Goal: Information Seeking & Learning: Find specific page/section

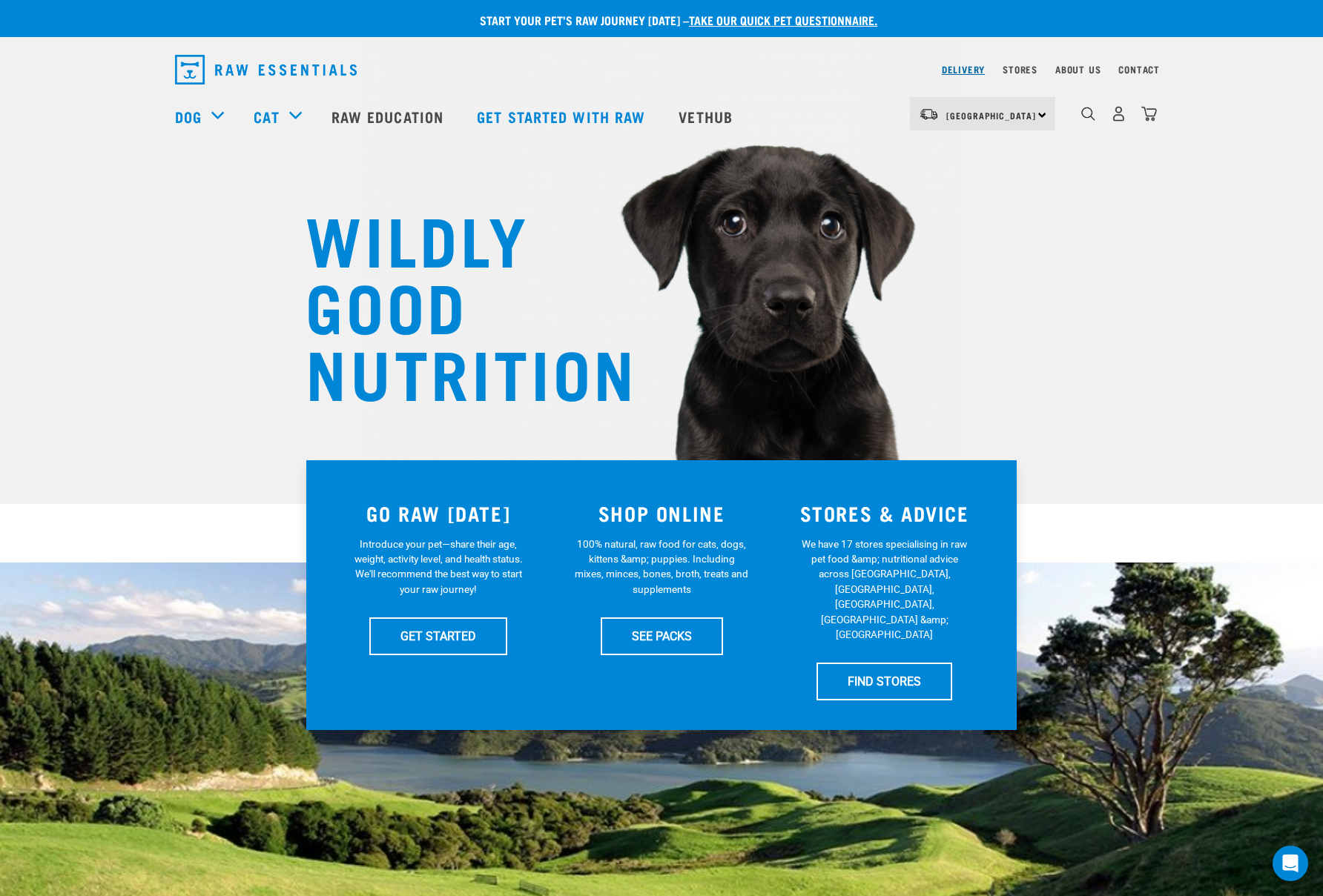
click at [967, 68] on link "Delivery" at bounding box center [964, 69] width 43 height 5
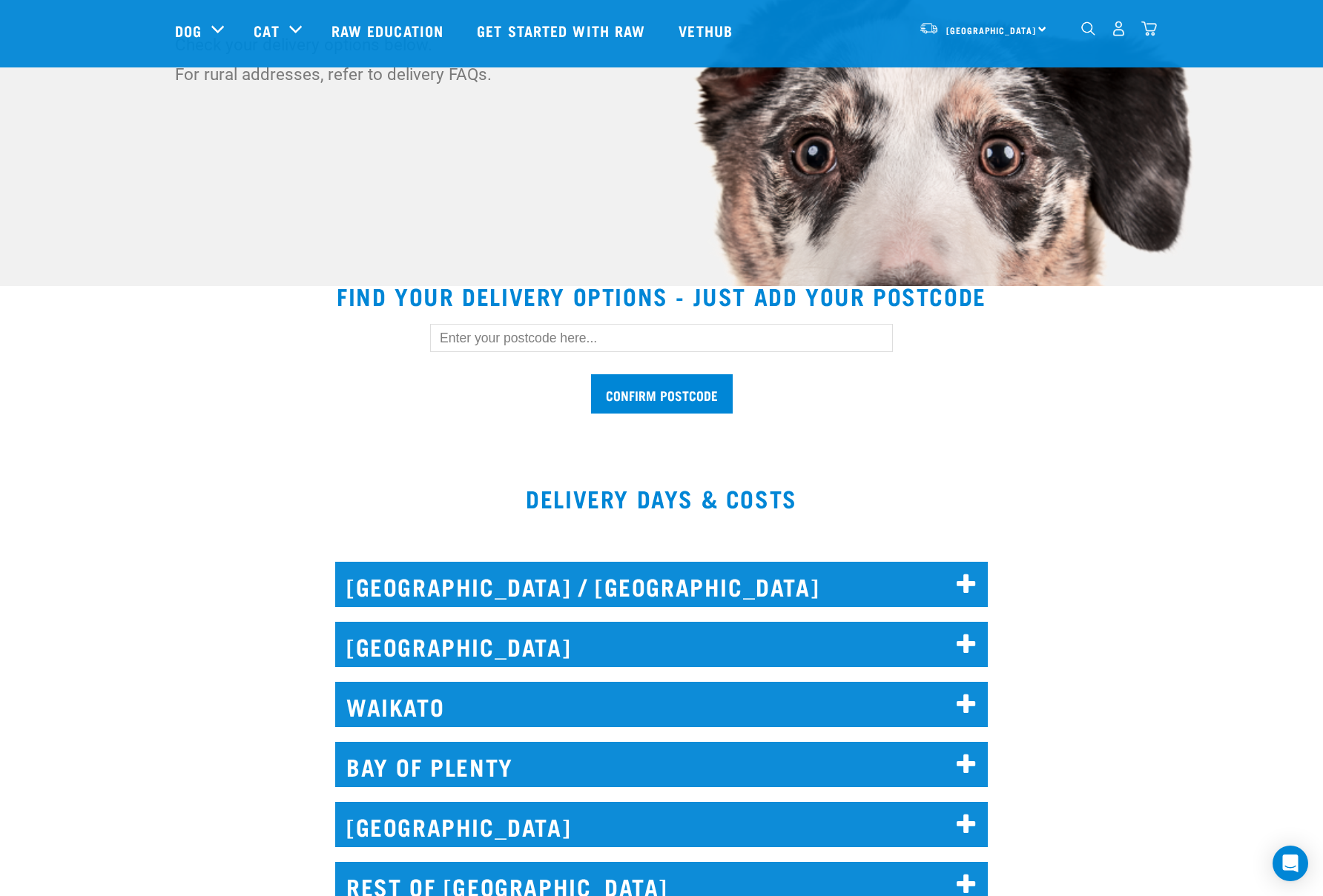
scroll to position [294, 0]
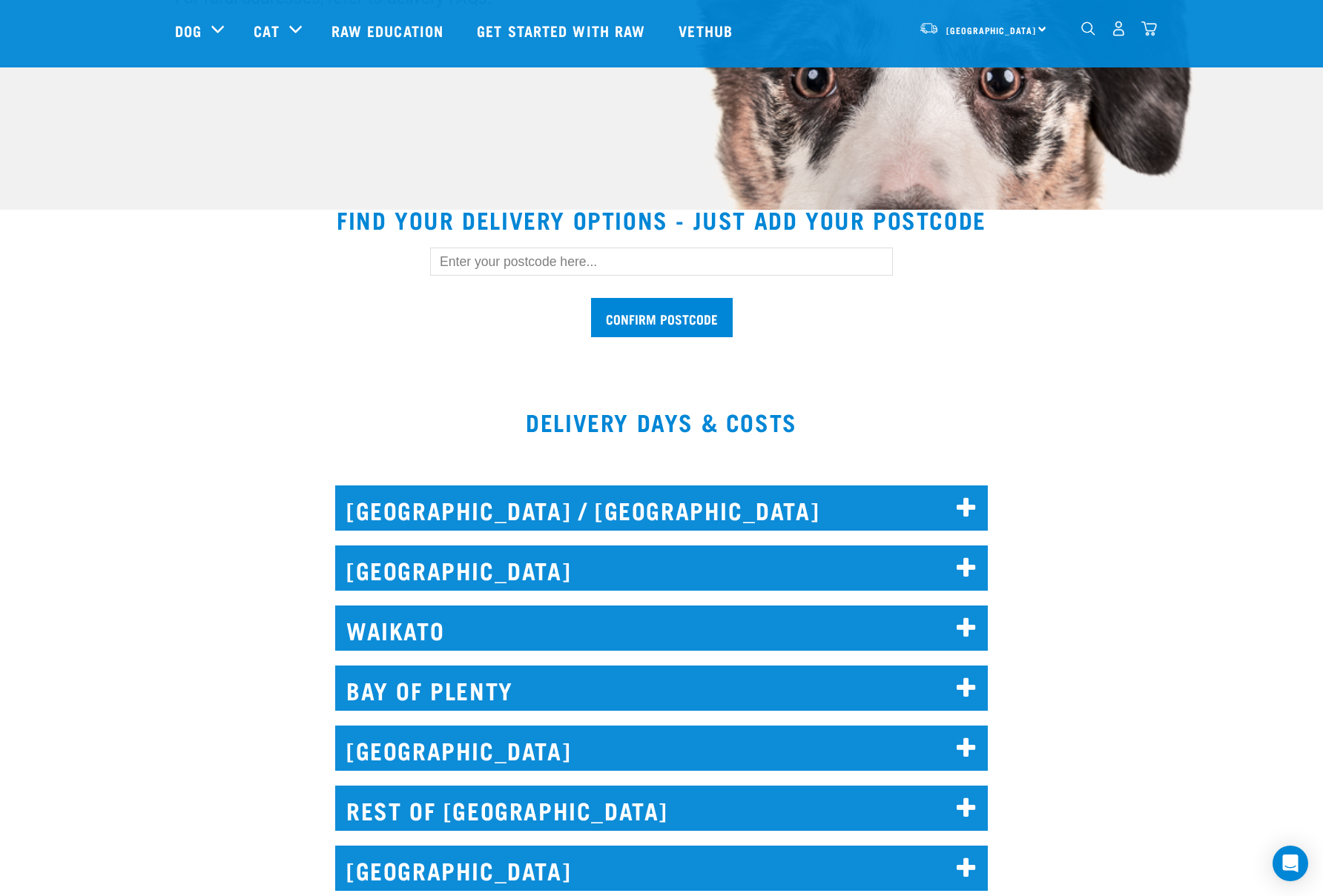
click at [472, 269] on input "text" at bounding box center [662, 261] width 463 height 28
type input "0932"
click at [591, 298] on input "Confirm postcode" at bounding box center [661, 318] width 141 height 40
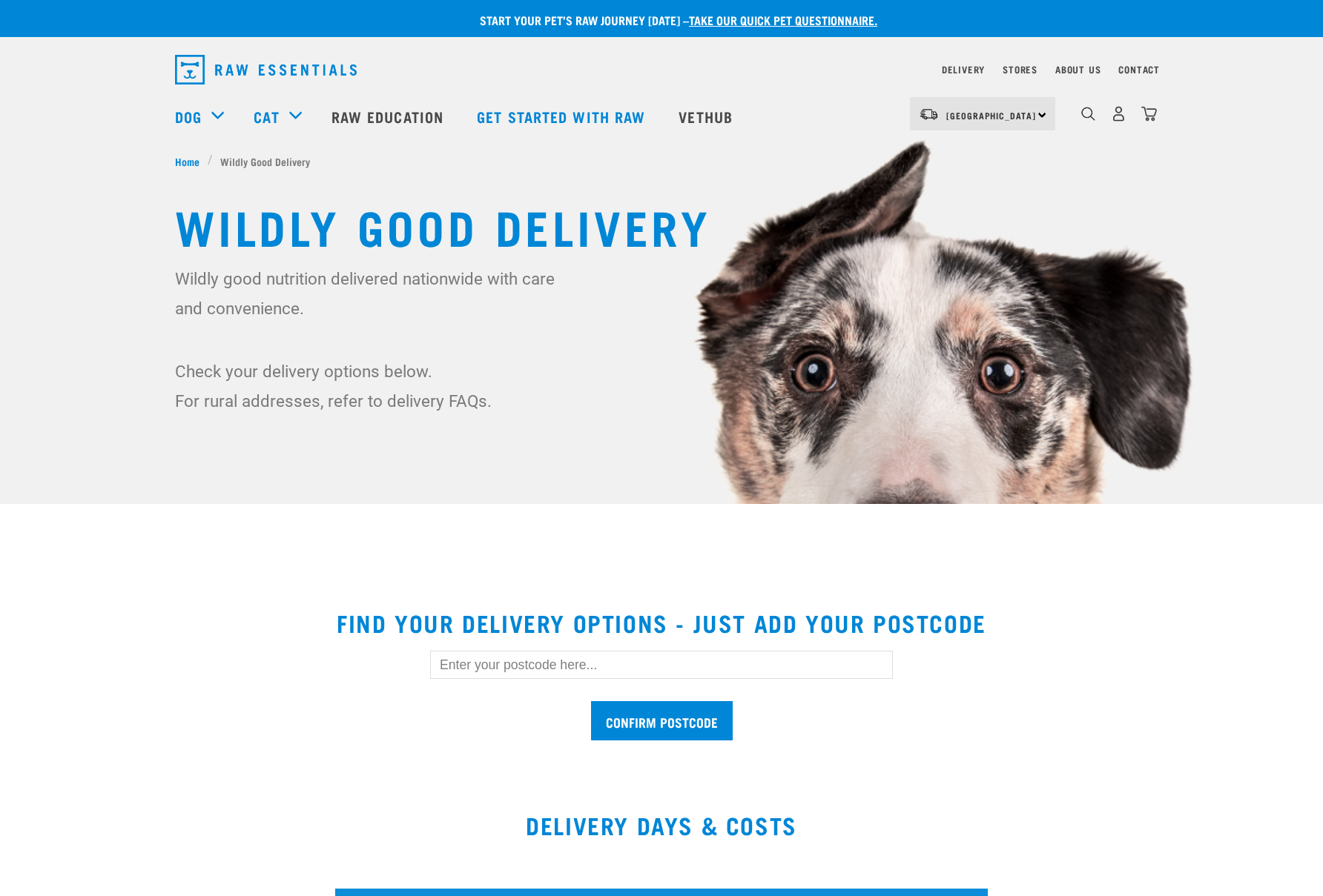
scroll to position [294, 0]
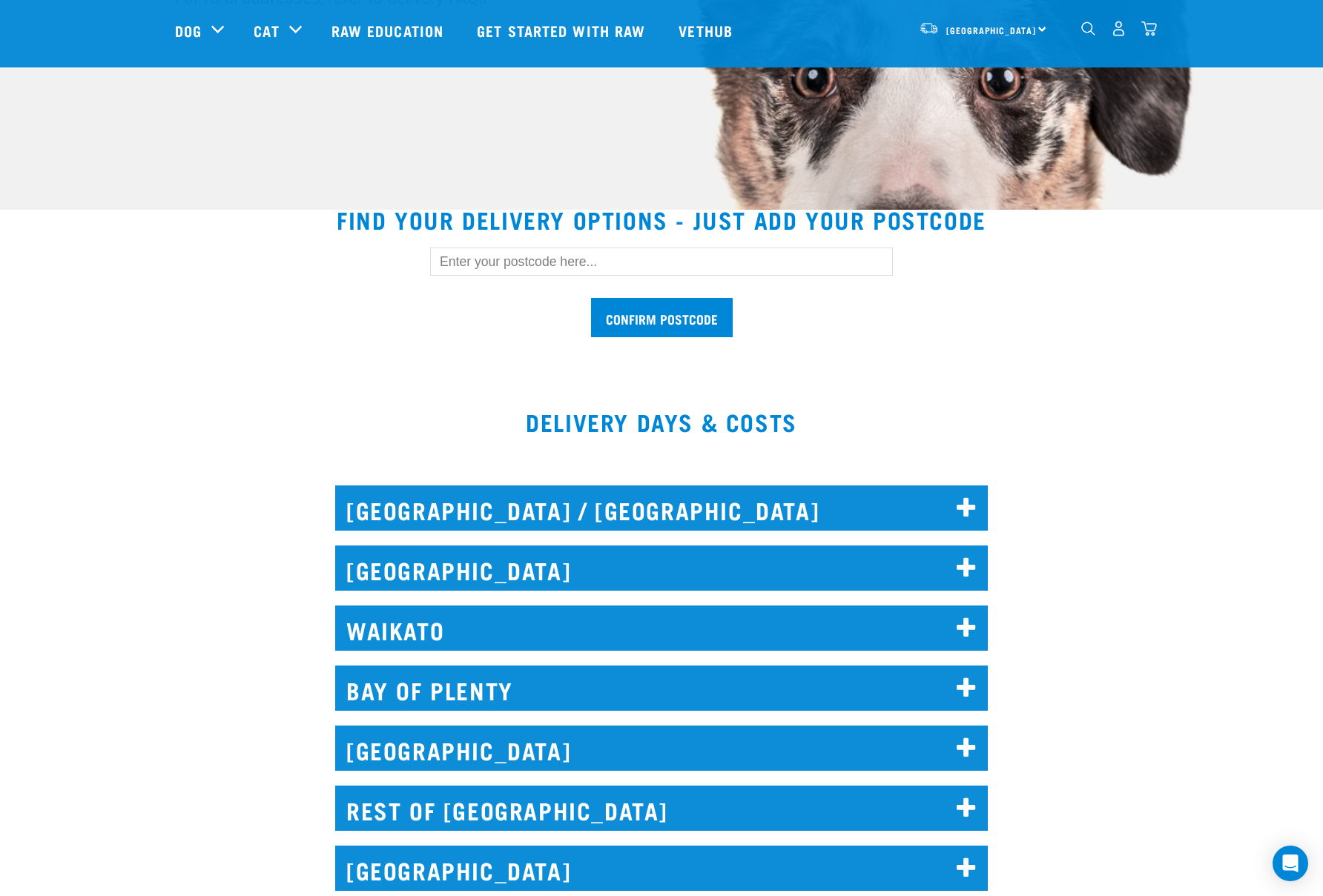
click at [485, 267] on input "text" at bounding box center [662, 261] width 463 height 28
type input "0932"
click at [591, 298] on input "Confirm postcode" at bounding box center [661, 318] width 141 height 40
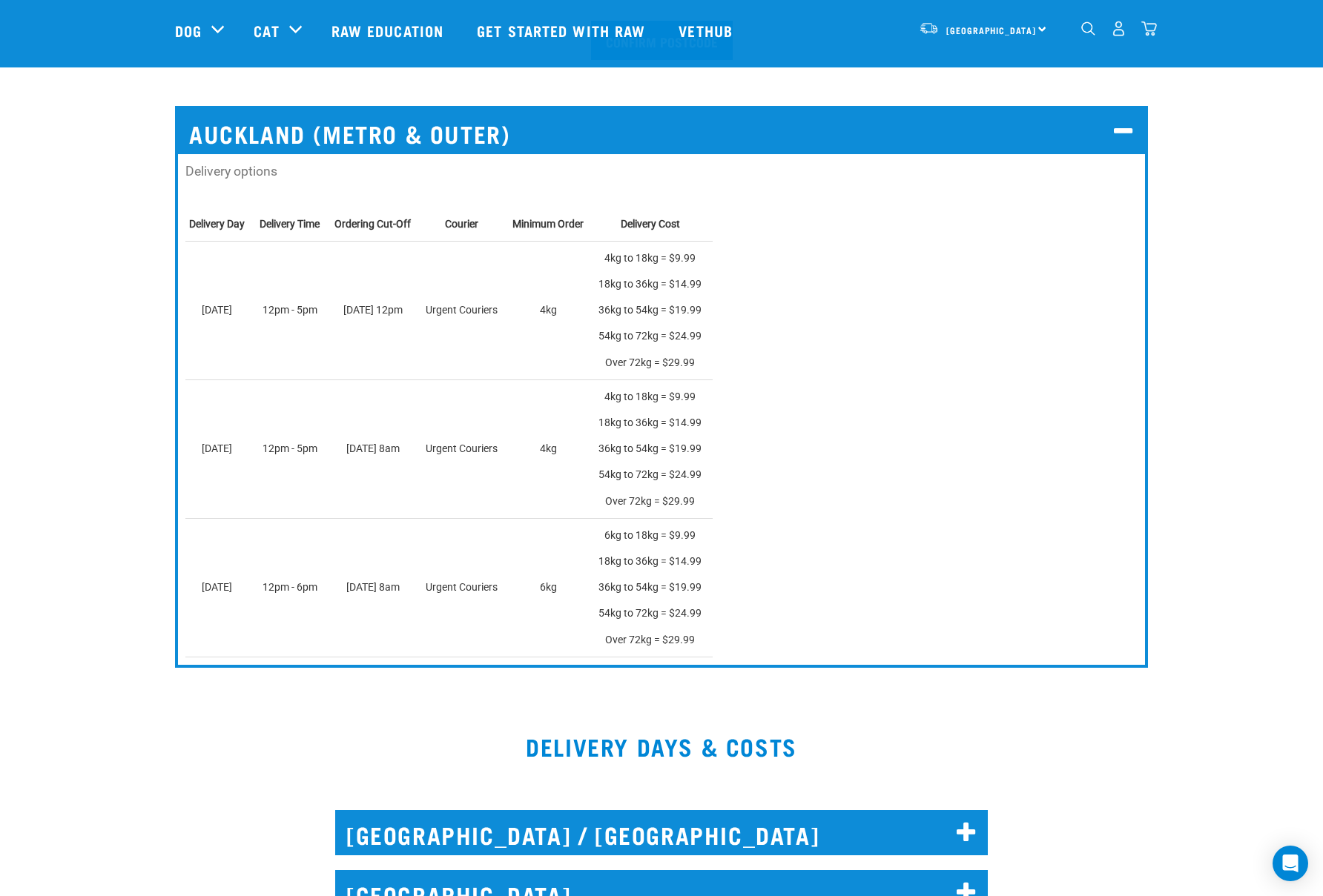
scroll to position [714, 0]
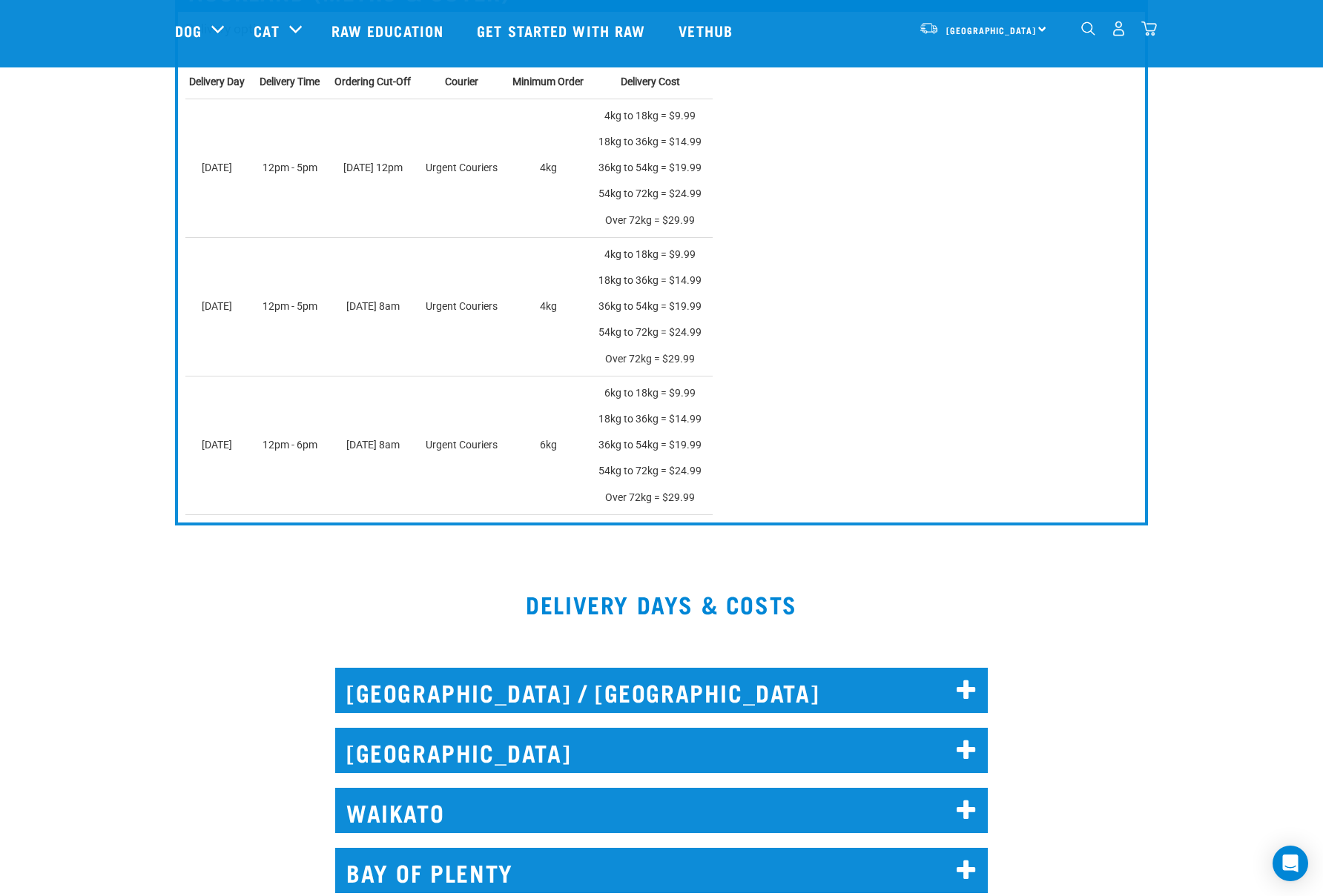
click at [581, 749] on h2 "AUCKLAND" at bounding box center [661, 751] width 653 height 45
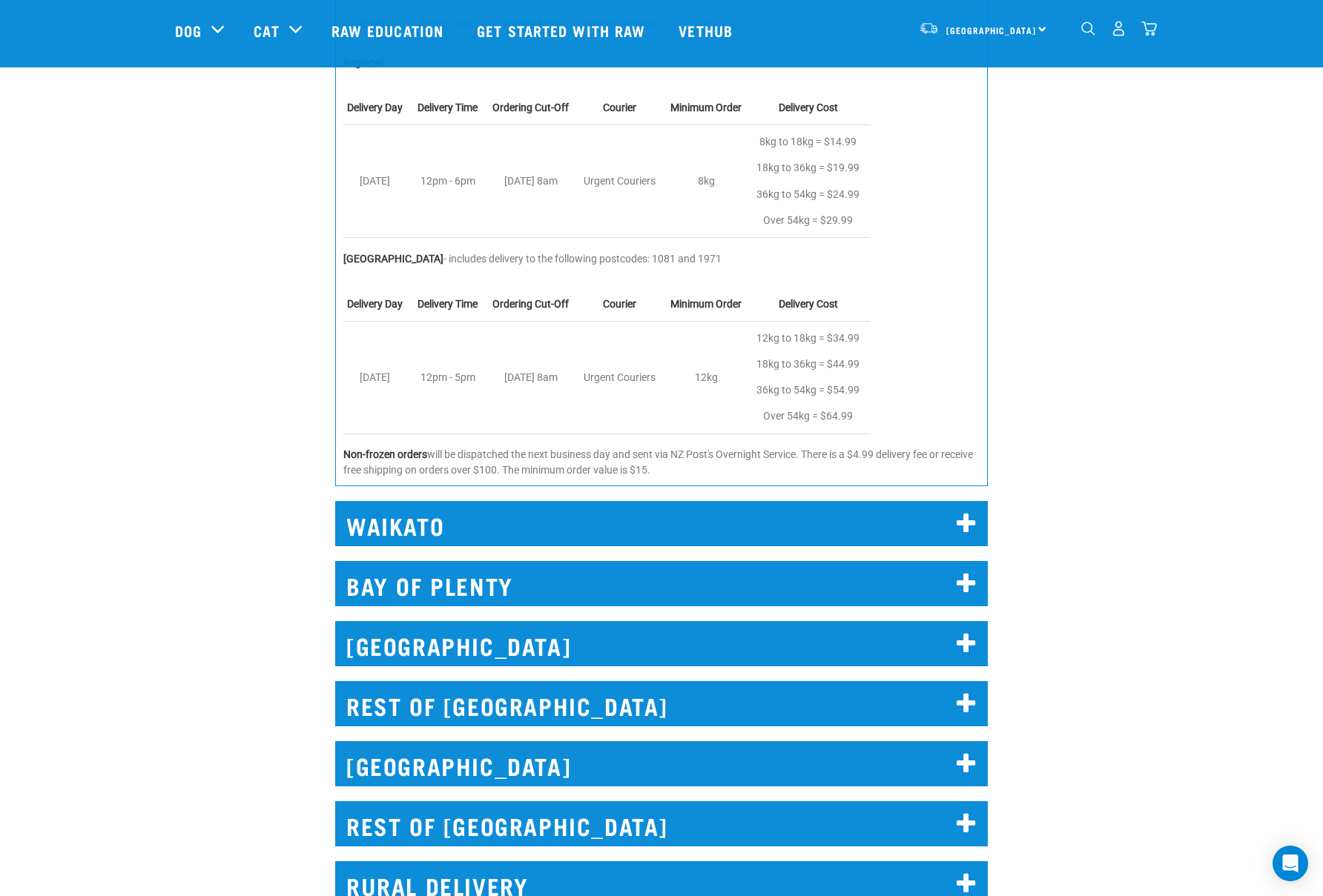
scroll to position [1709, 0]
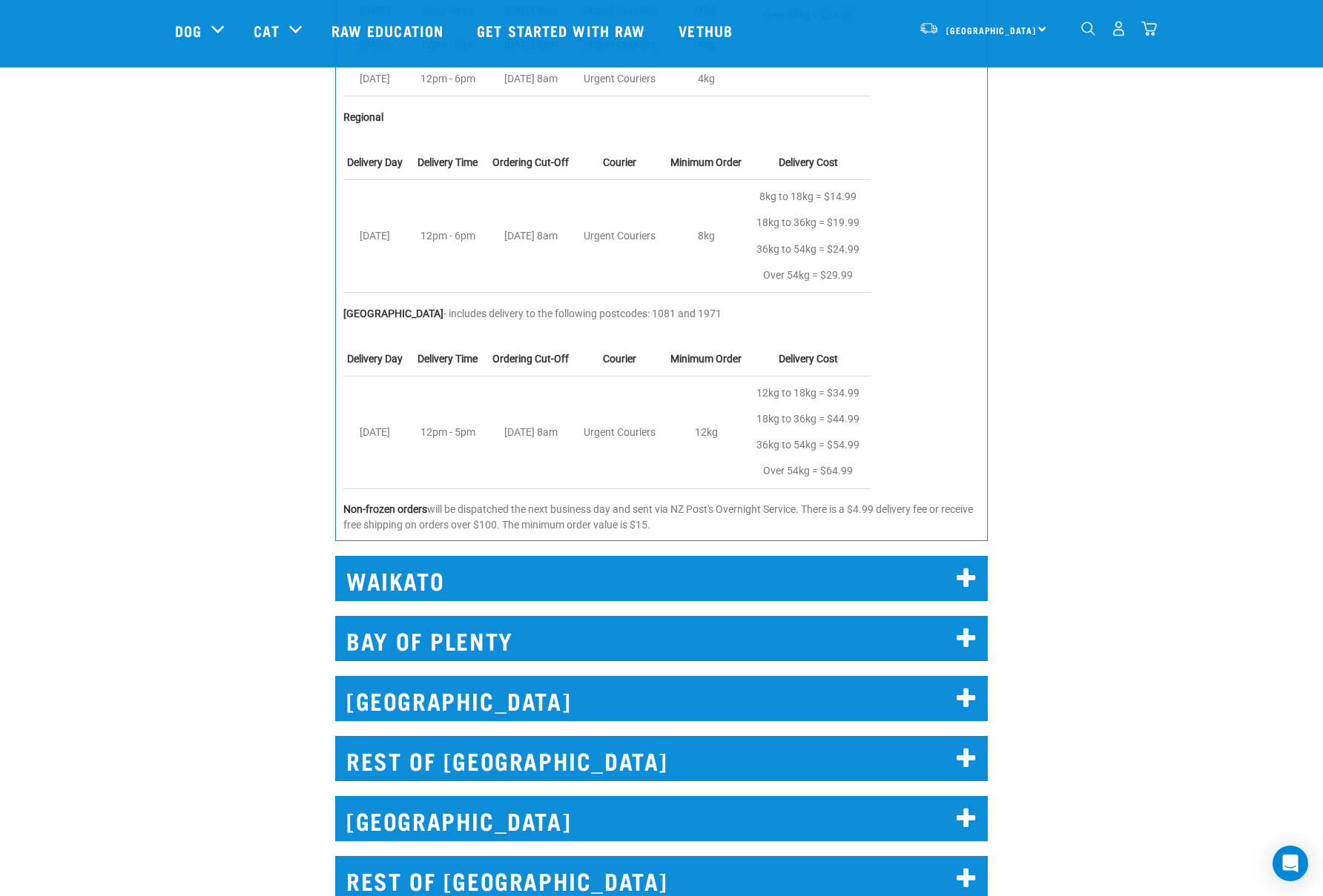
click at [451, 590] on h2 "WAIKATO" at bounding box center [661, 578] width 653 height 45
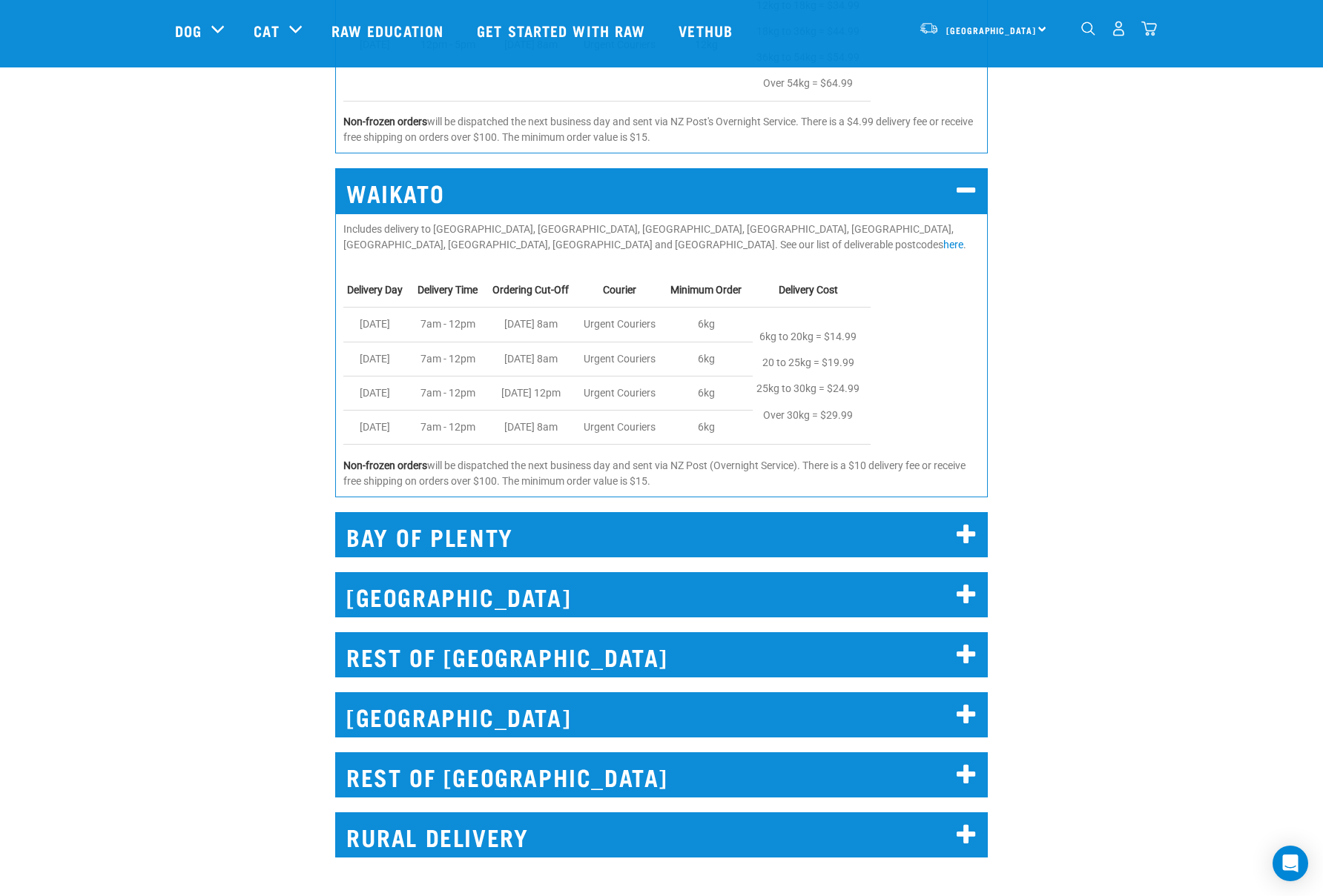
scroll to position [2021, 0]
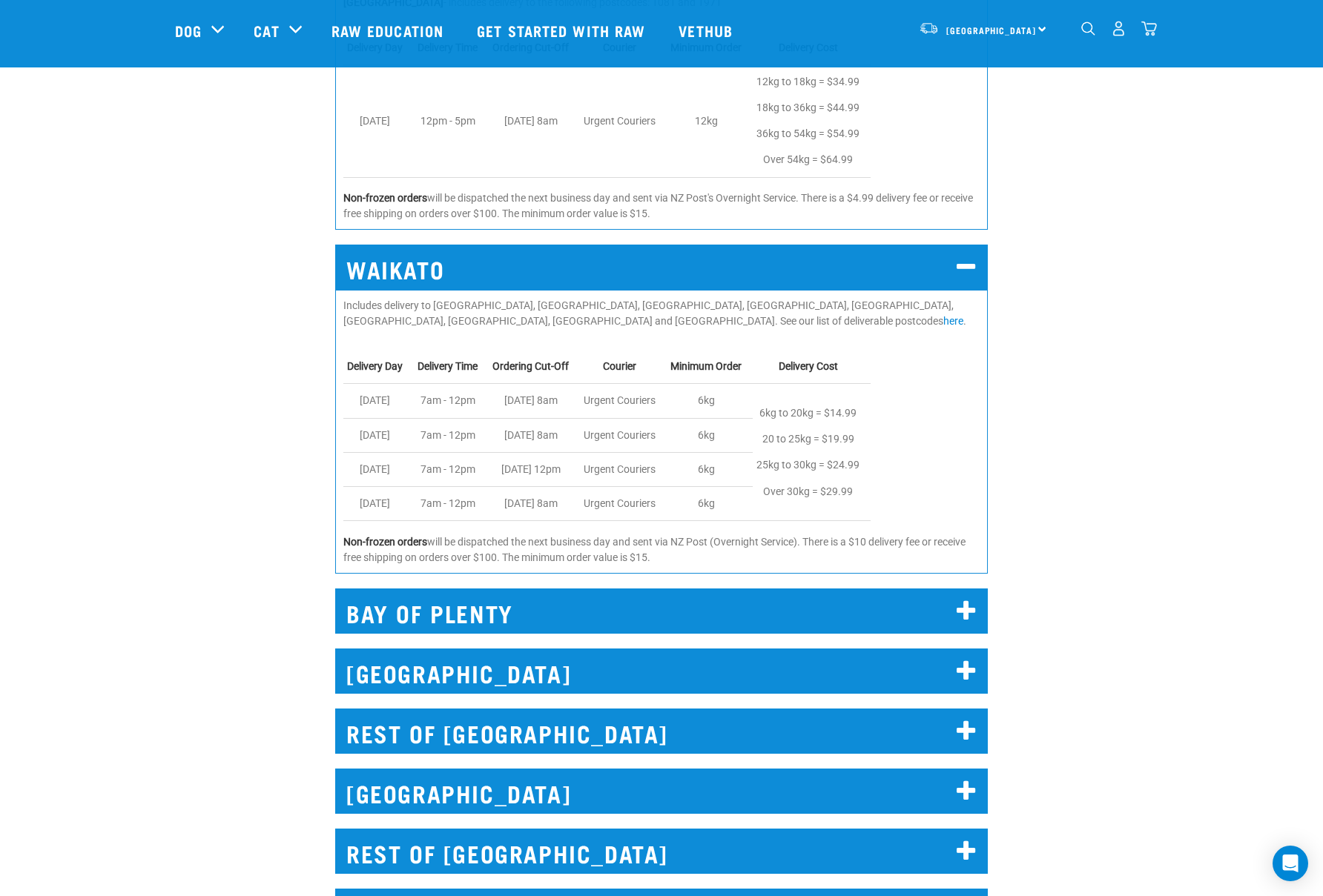
click at [513, 604] on h2 "BAY OF PLENTY" at bounding box center [661, 611] width 653 height 45
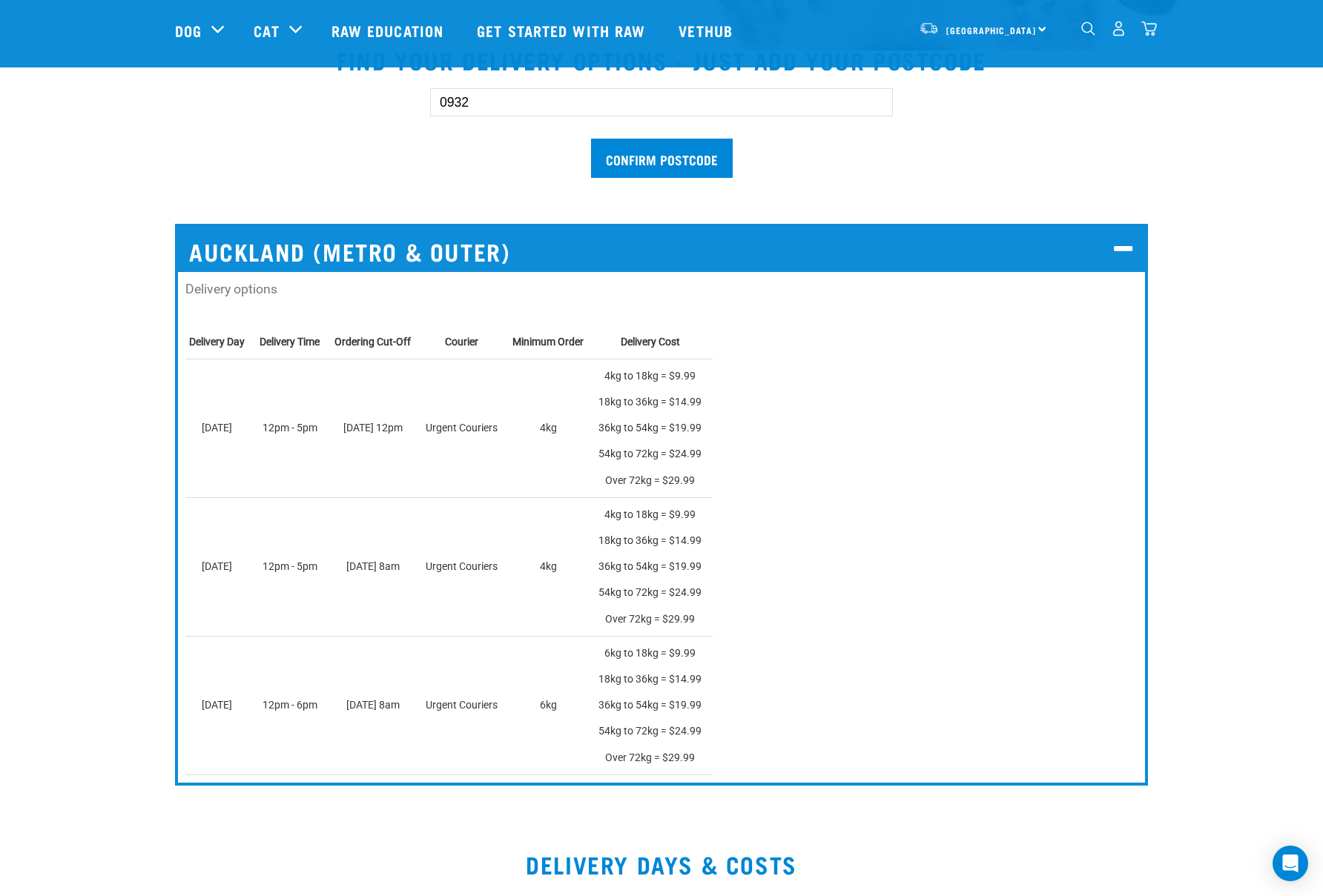
scroll to position [464, 0]
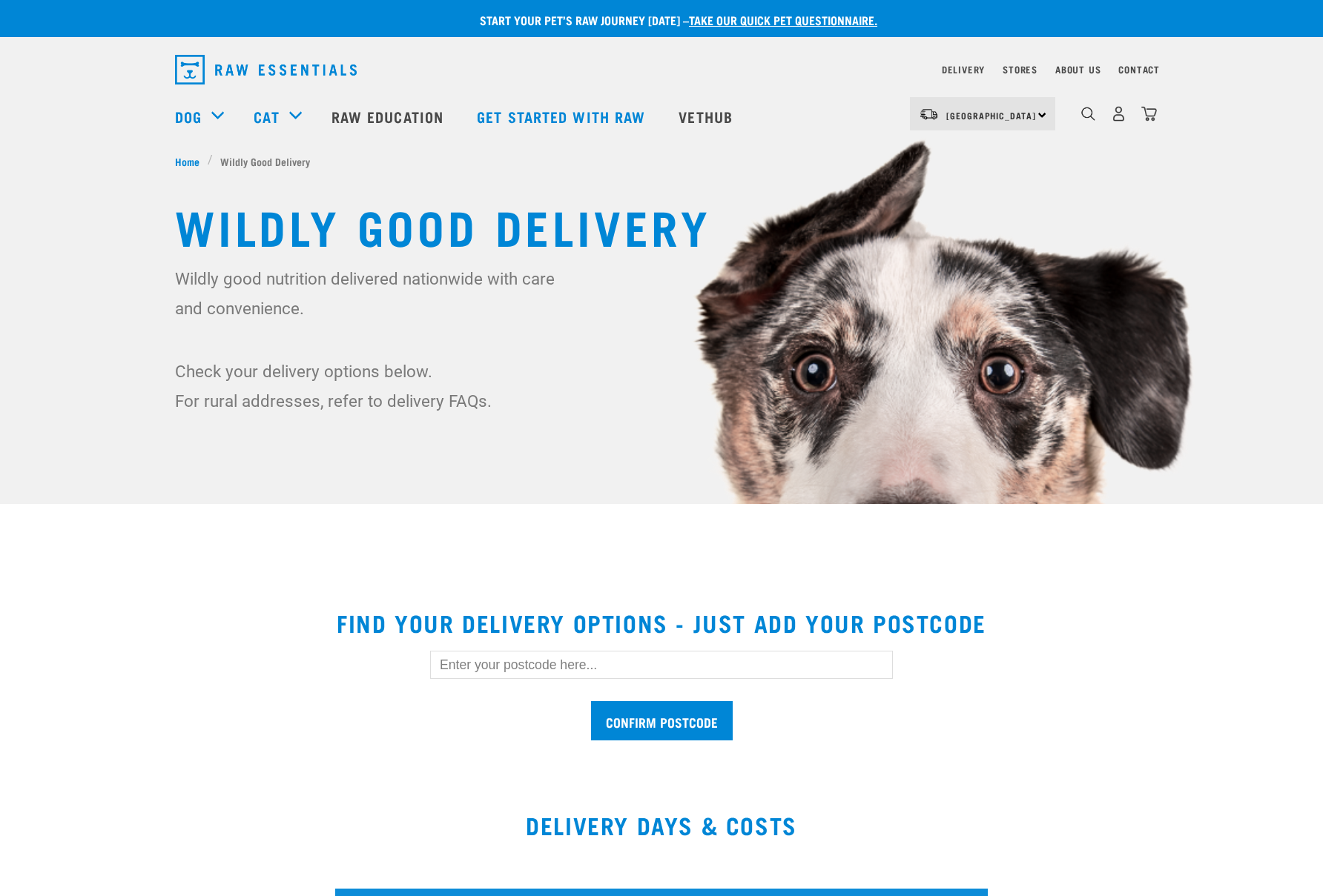
click at [508, 665] on input "text" at bounding box center [662, 665] width 463 height 28
type input "0932"
click at [591, 701] on input "Confirm postcode" at bounding box center [661, 721] width 141 height 40
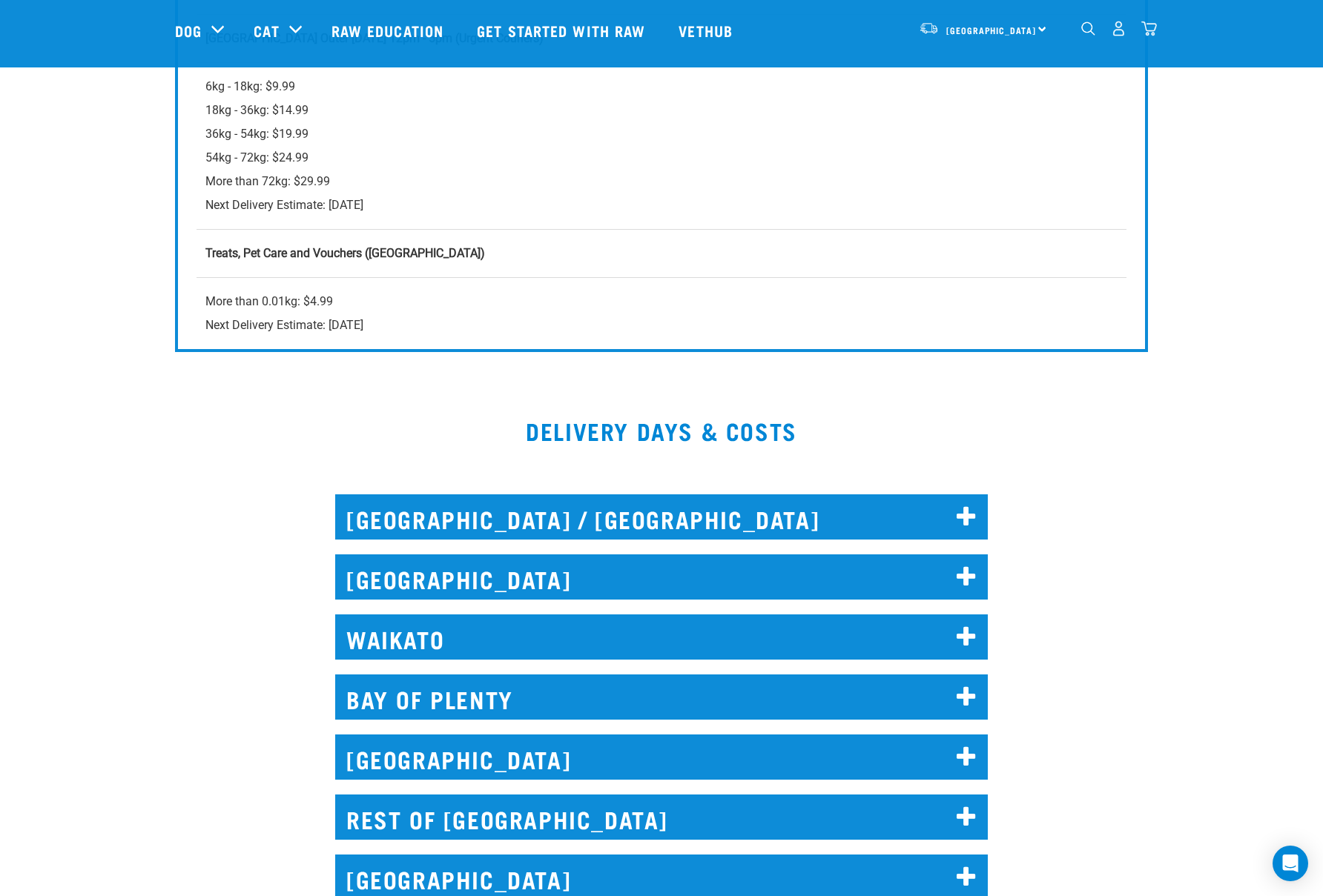
scroll to position [1152, 0]
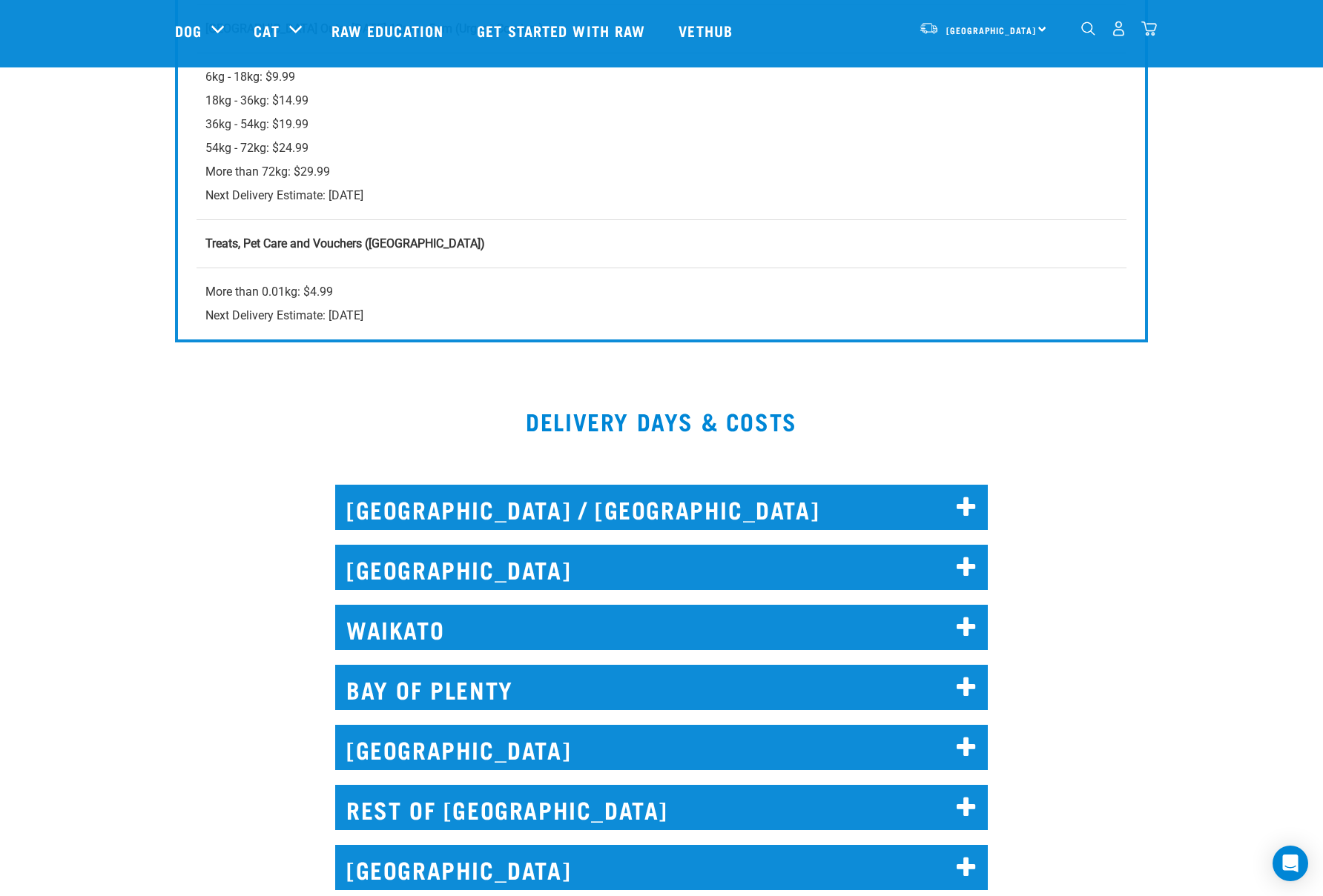
click at [544, 567] on h2 "AUCKLAND" at bounding box center [661, 567] width 653 height 45
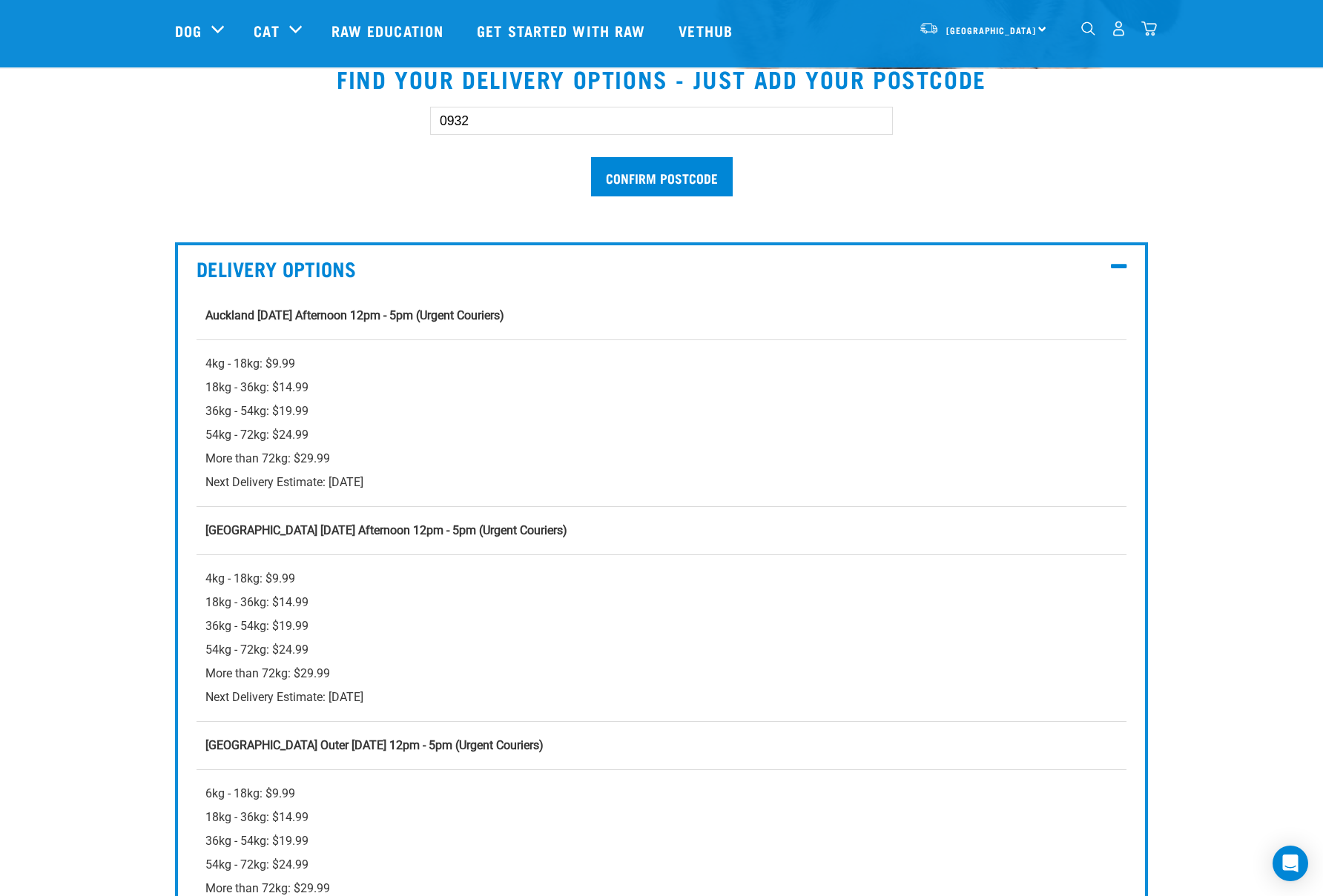
scroll to position [284, 0]
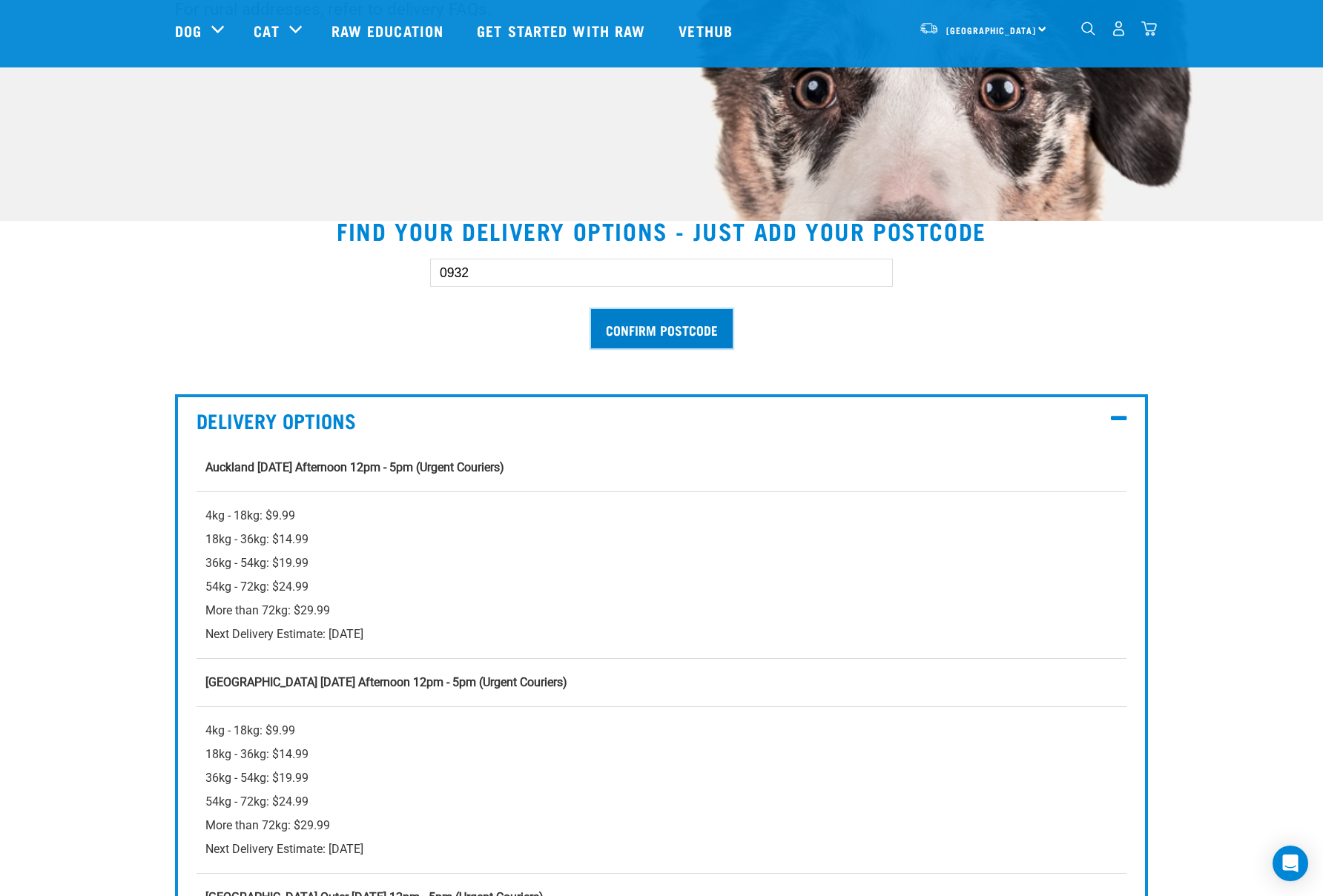
click at [645, 333] on input "Confirm postcode" at bounding box center [661, 329] width 141 height 40
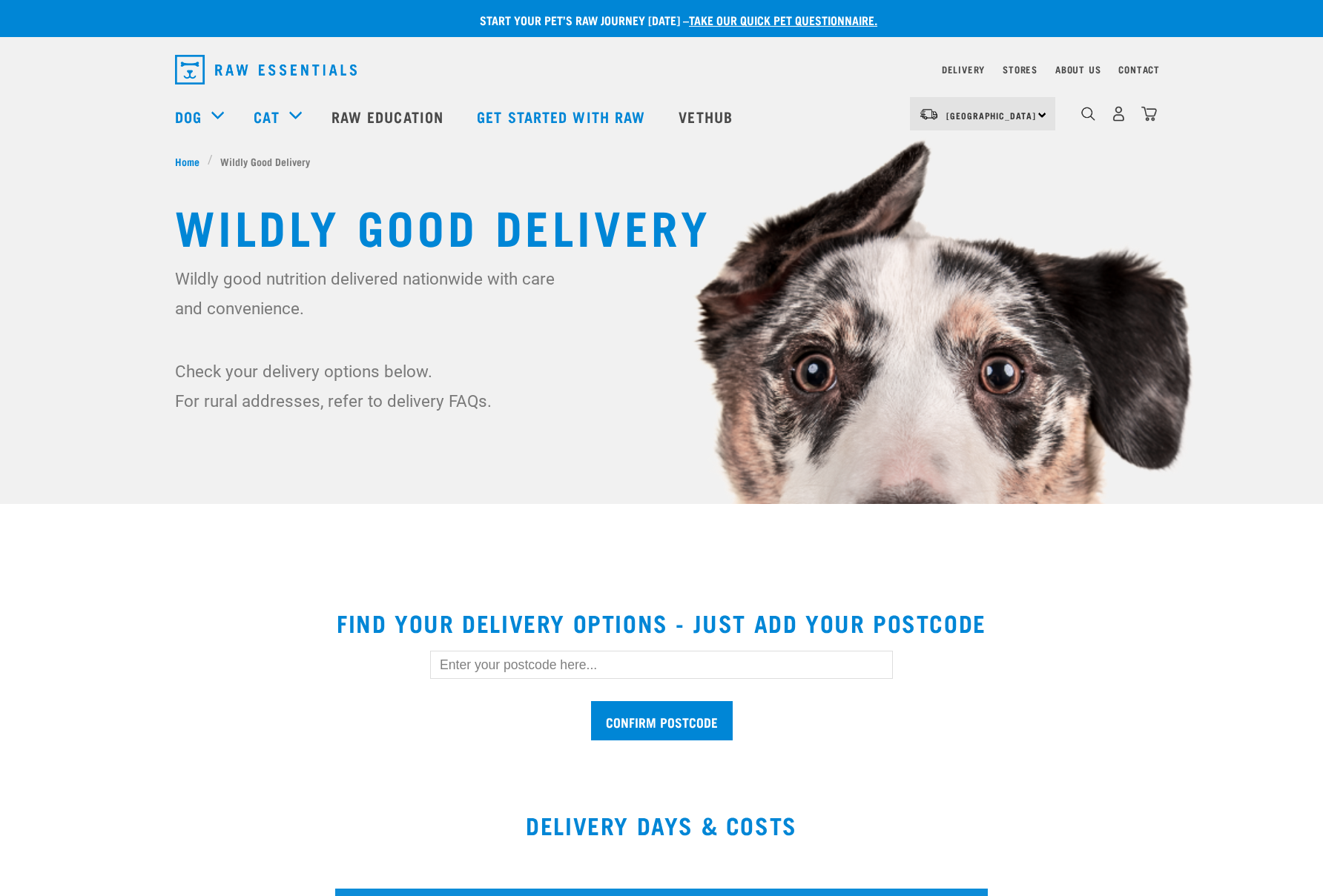
click at [493, 665] on input "text" at bounding box center [662, 665] width 463 height 28
type input "0932"
click at [678, 718] on input "Confirm postcode" at bounding box center [661, 721] width 141 height 40
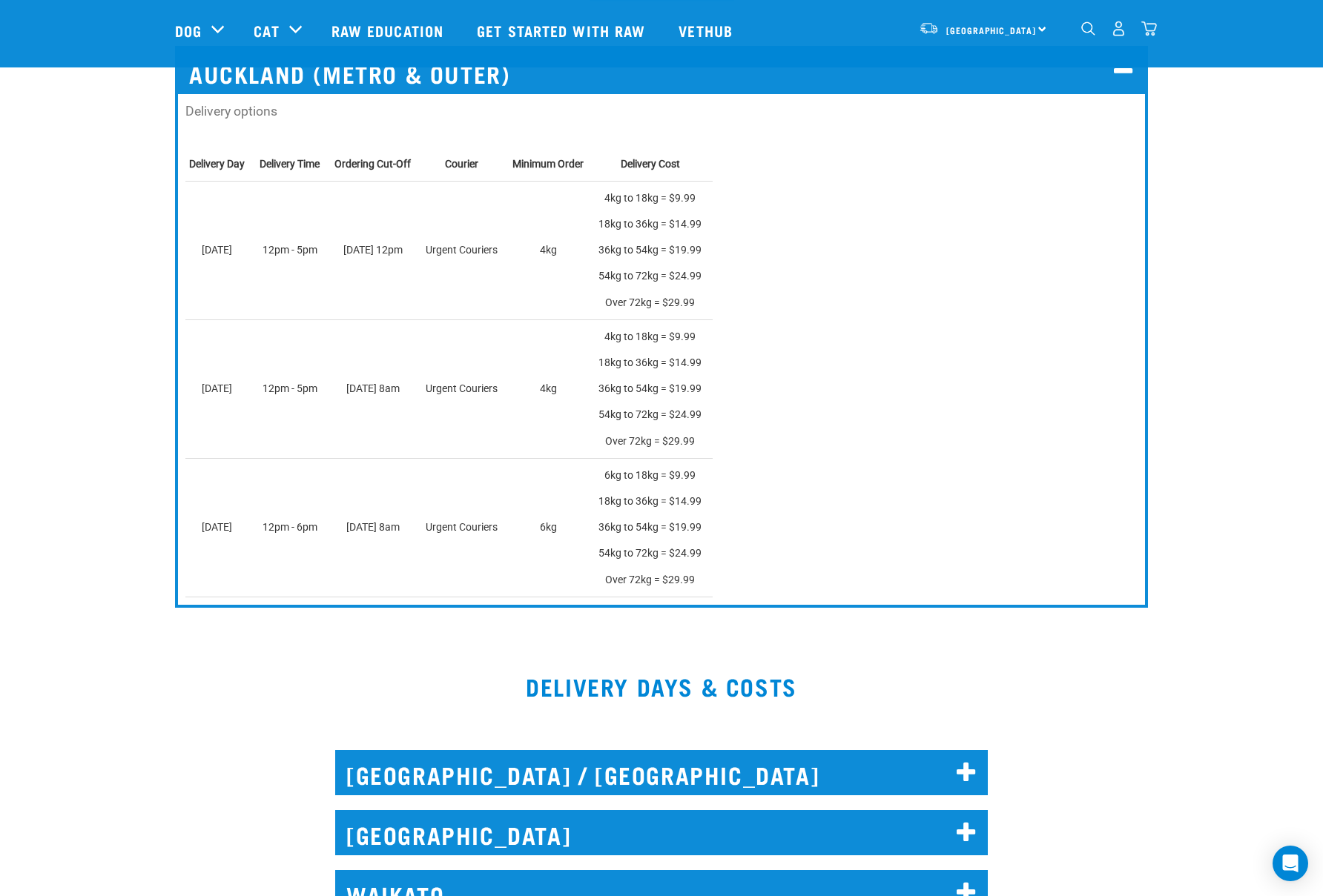
scroll to position [1032, 0]
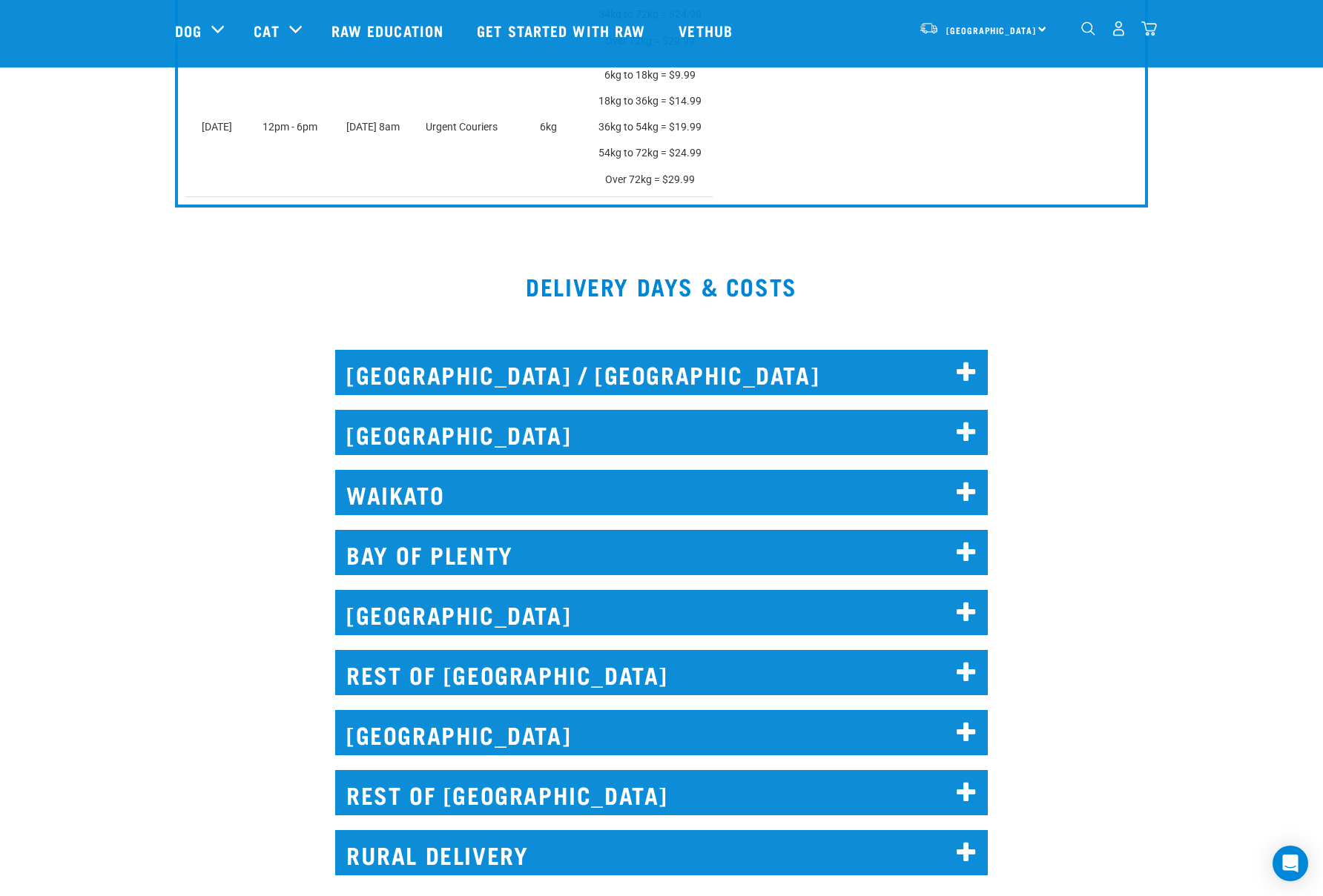
click at [510, 430] on h2 "[GEOGRAPHIC_DATA]" at bounding box center [661, 432] width 653 height 45
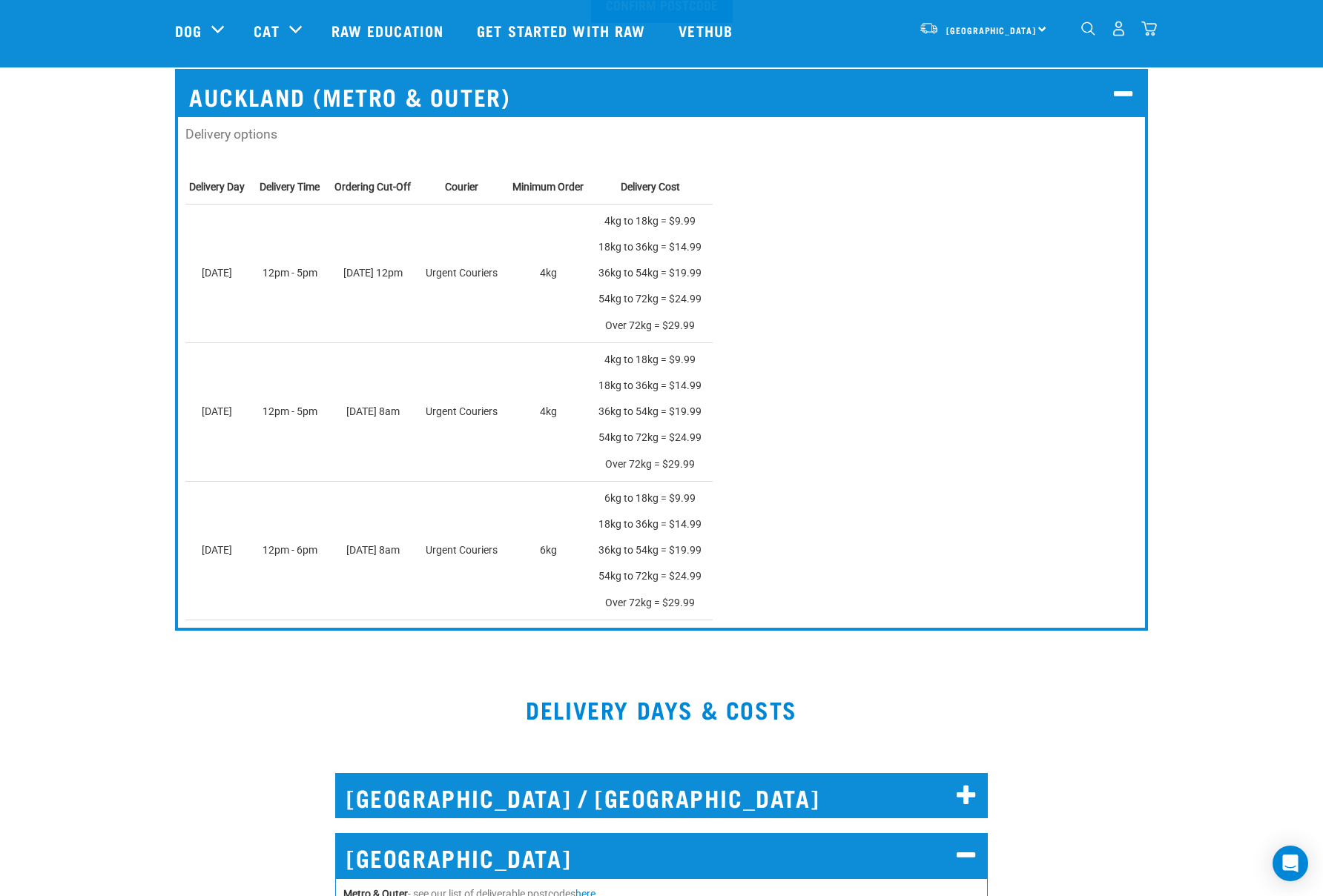
scroll to position [317, 0]
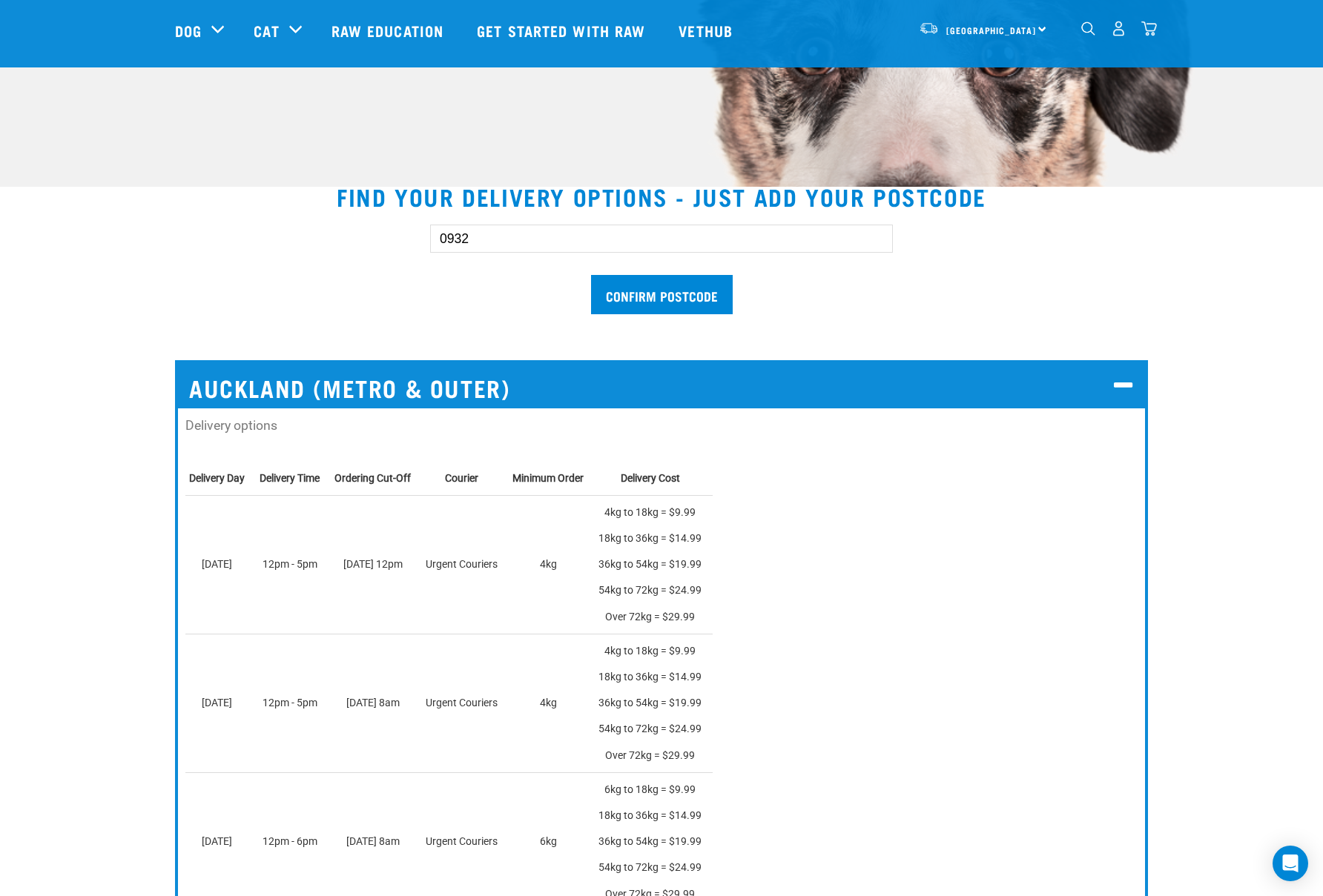
click at [353, 307] on div "0932 Confirm postcode" at bounding box center [661, 262] width 1020 height 122
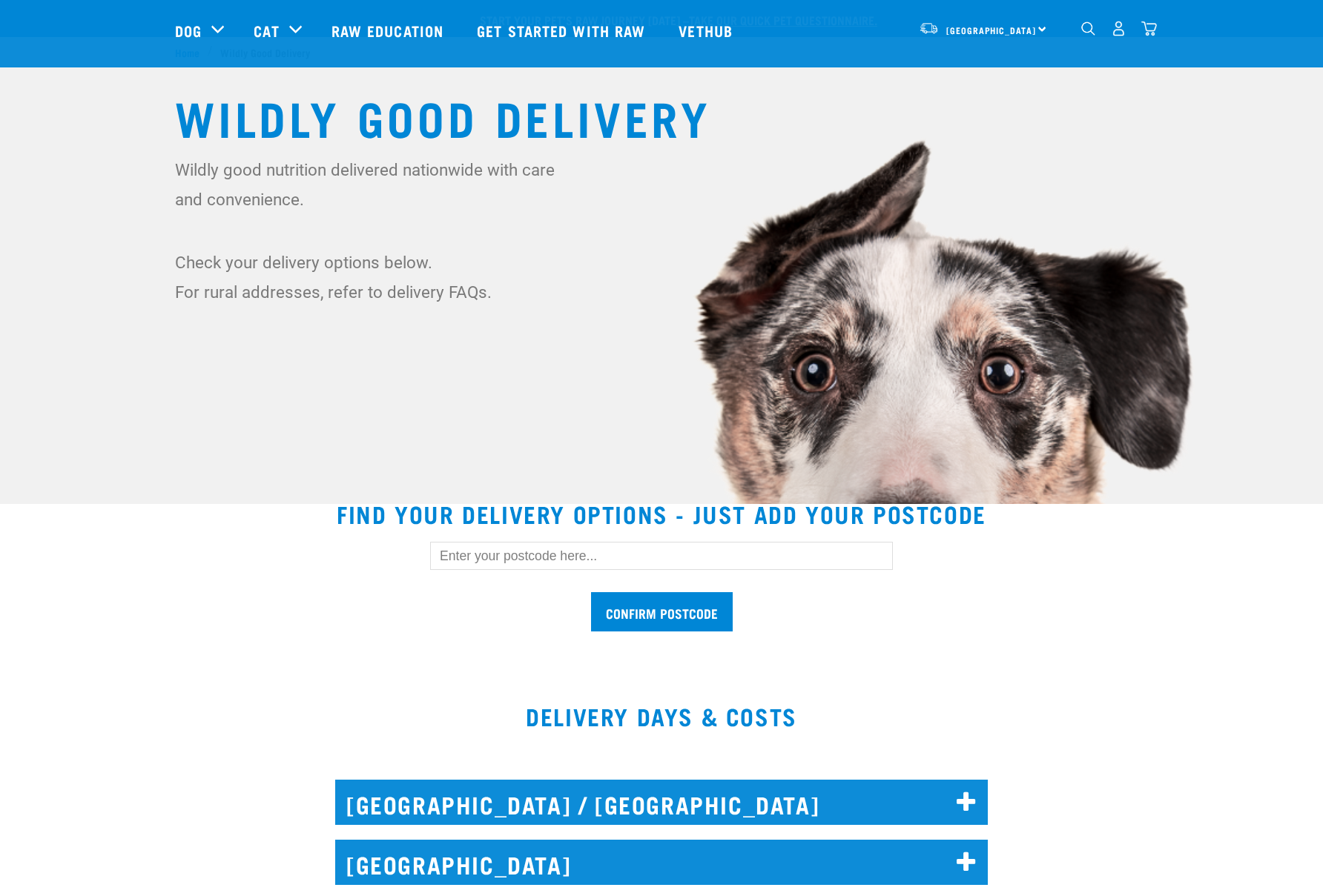
scroll to position [333, 0]
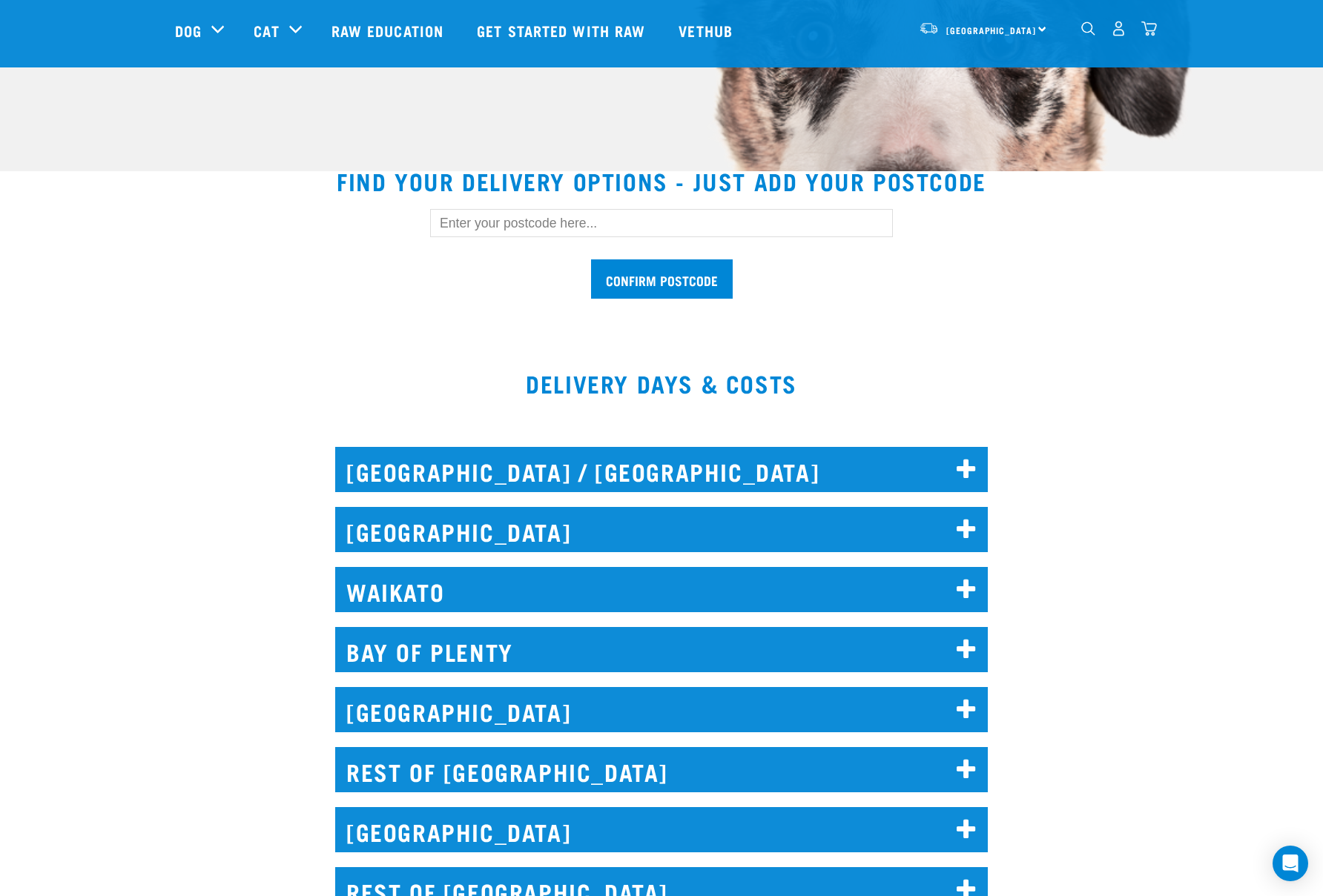
click at [476, 227] on input "text" at bounding box center [662, 222] width 463 height 28
click at [707, 288] on input "Confirm postcode" at bounding box center [661, 279] width 141 height 40
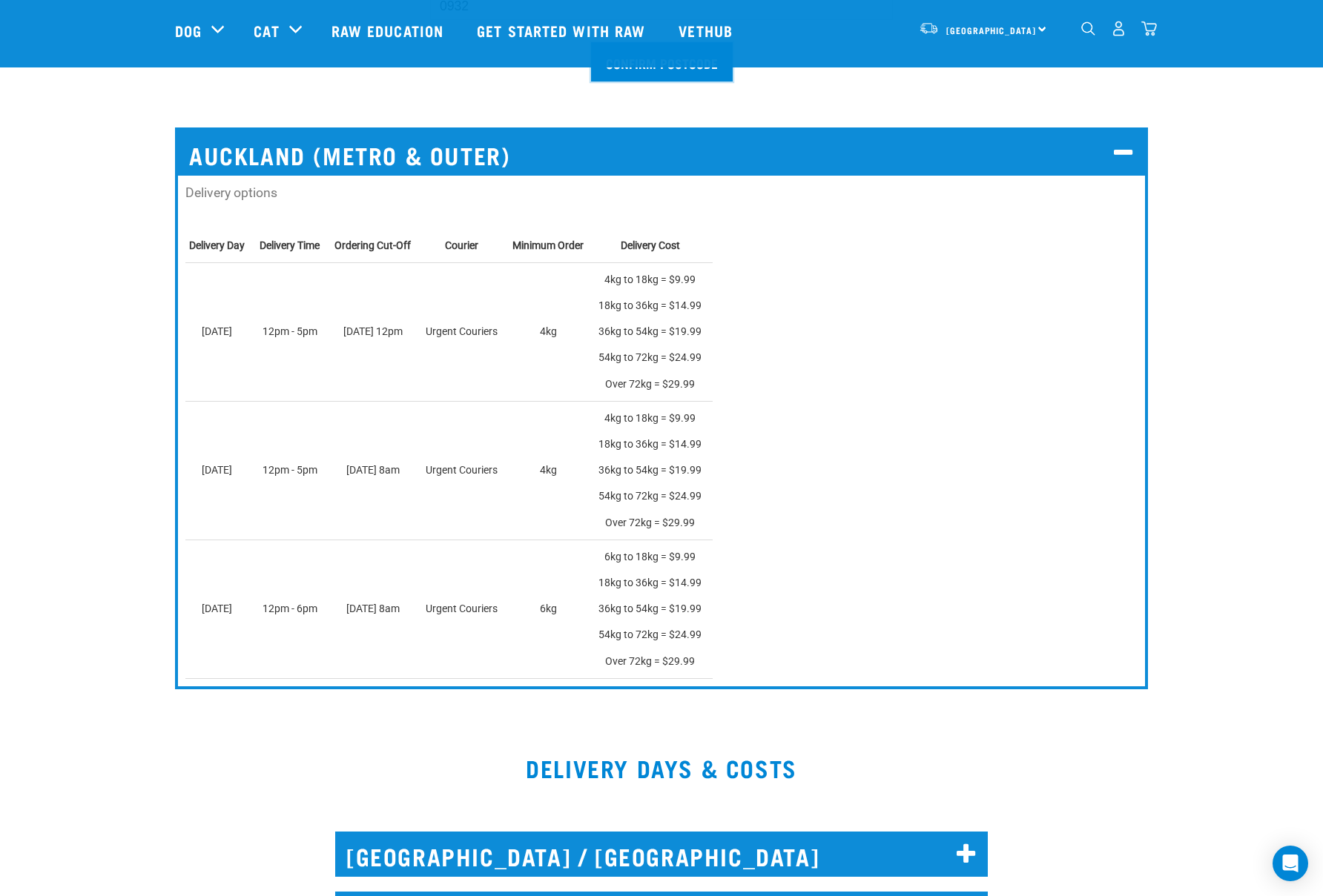
scroll to position [169, 0]
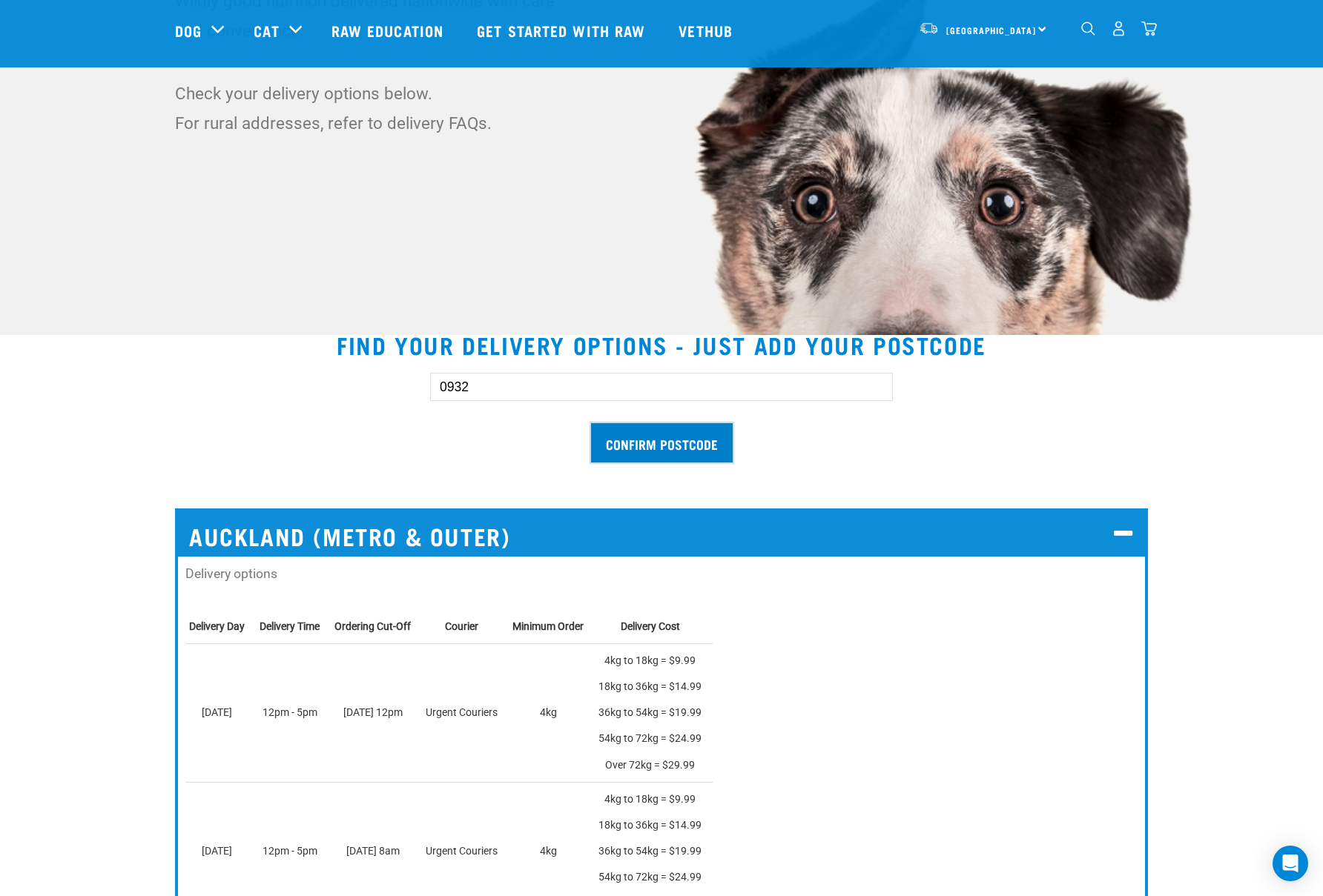
click at [678, 443] on input "Confirm postcode" at bounding box center [661, 443] width 141 height 40
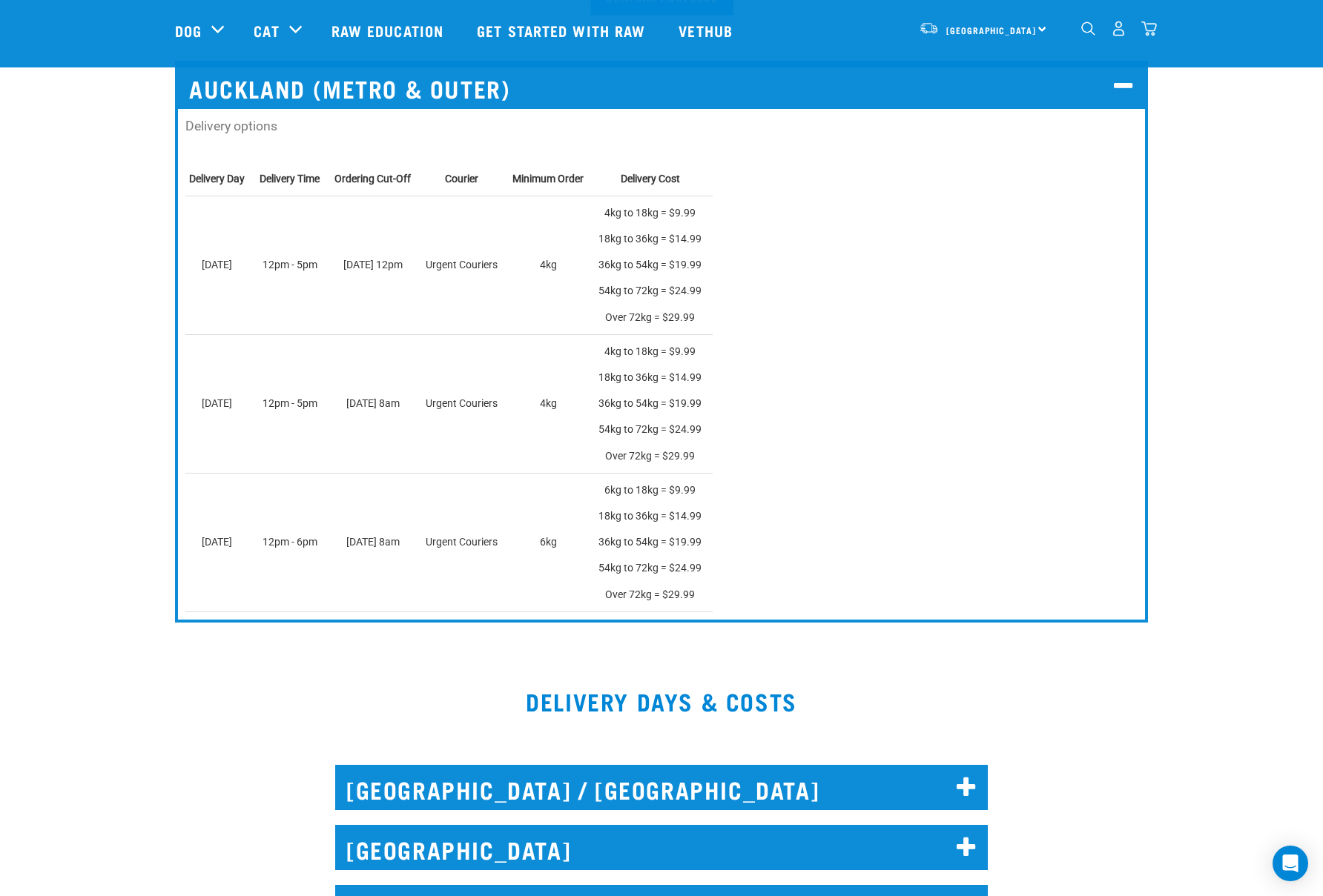
scroll to position [921, 0]
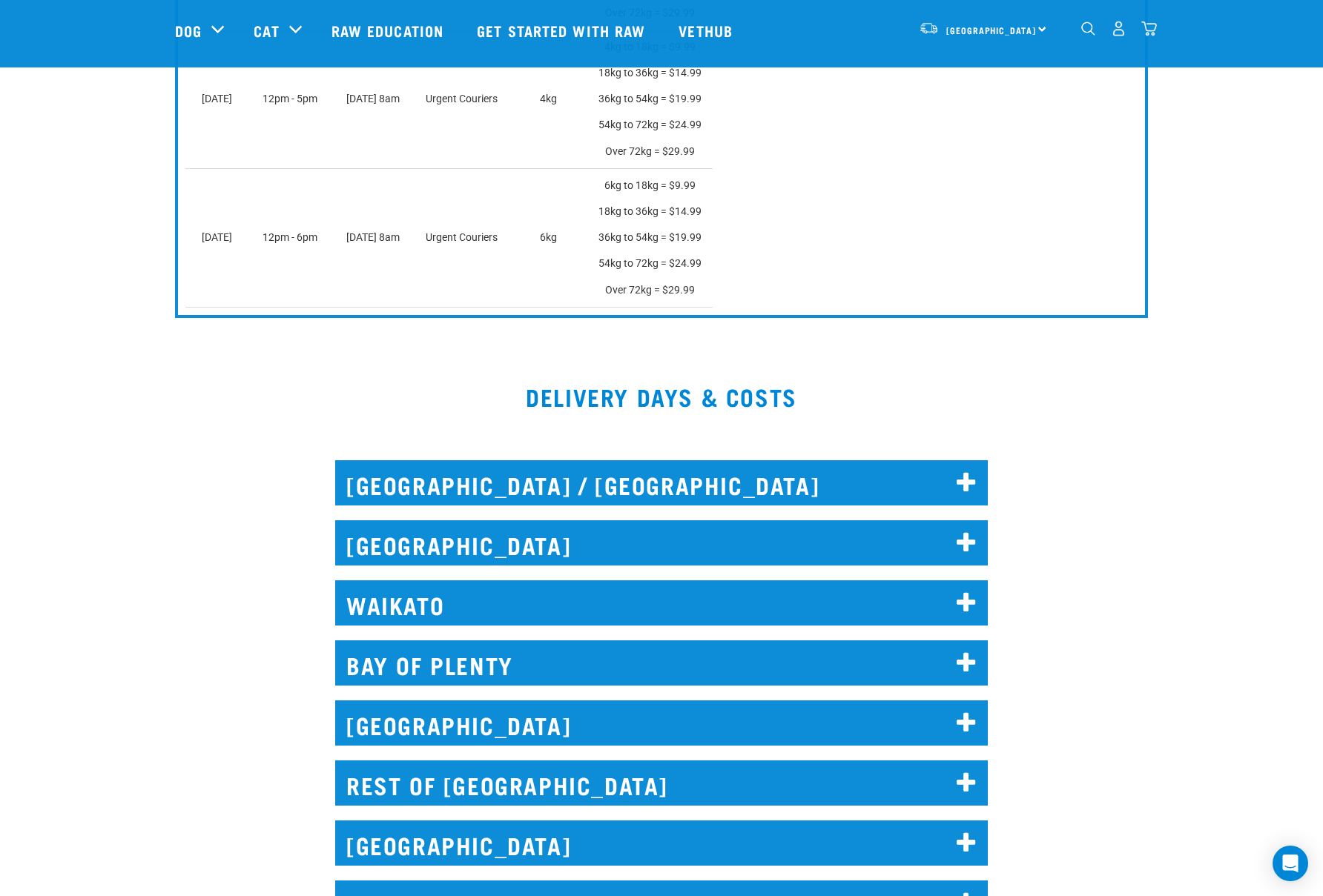
click at [552, 489] on h2 "[GEOGRAPHIC_DATA] / [GEOGRAPHIC_DATA]" at bounding box center [661, 483] width 653 height 45
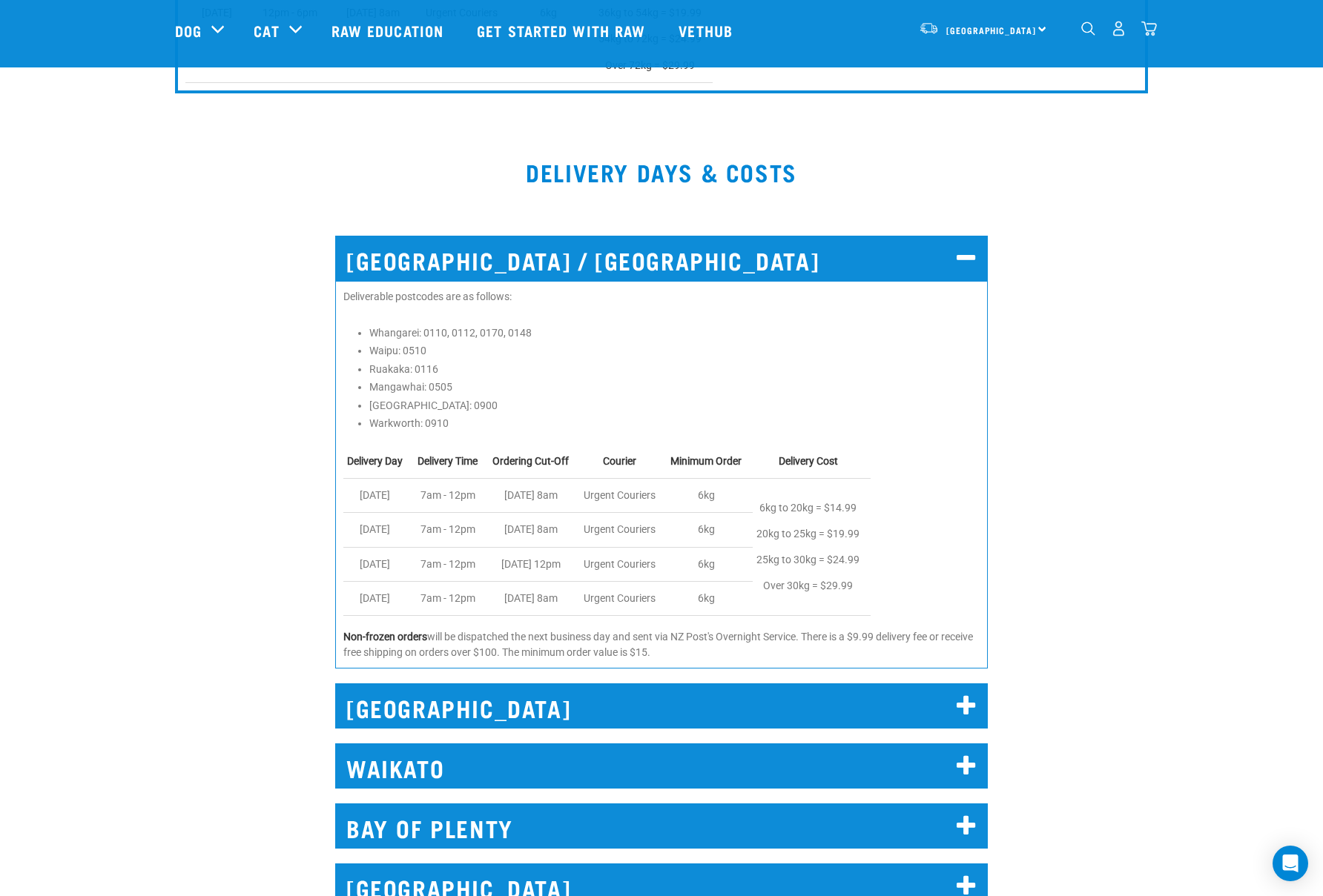
scroll to position [1222, 0]
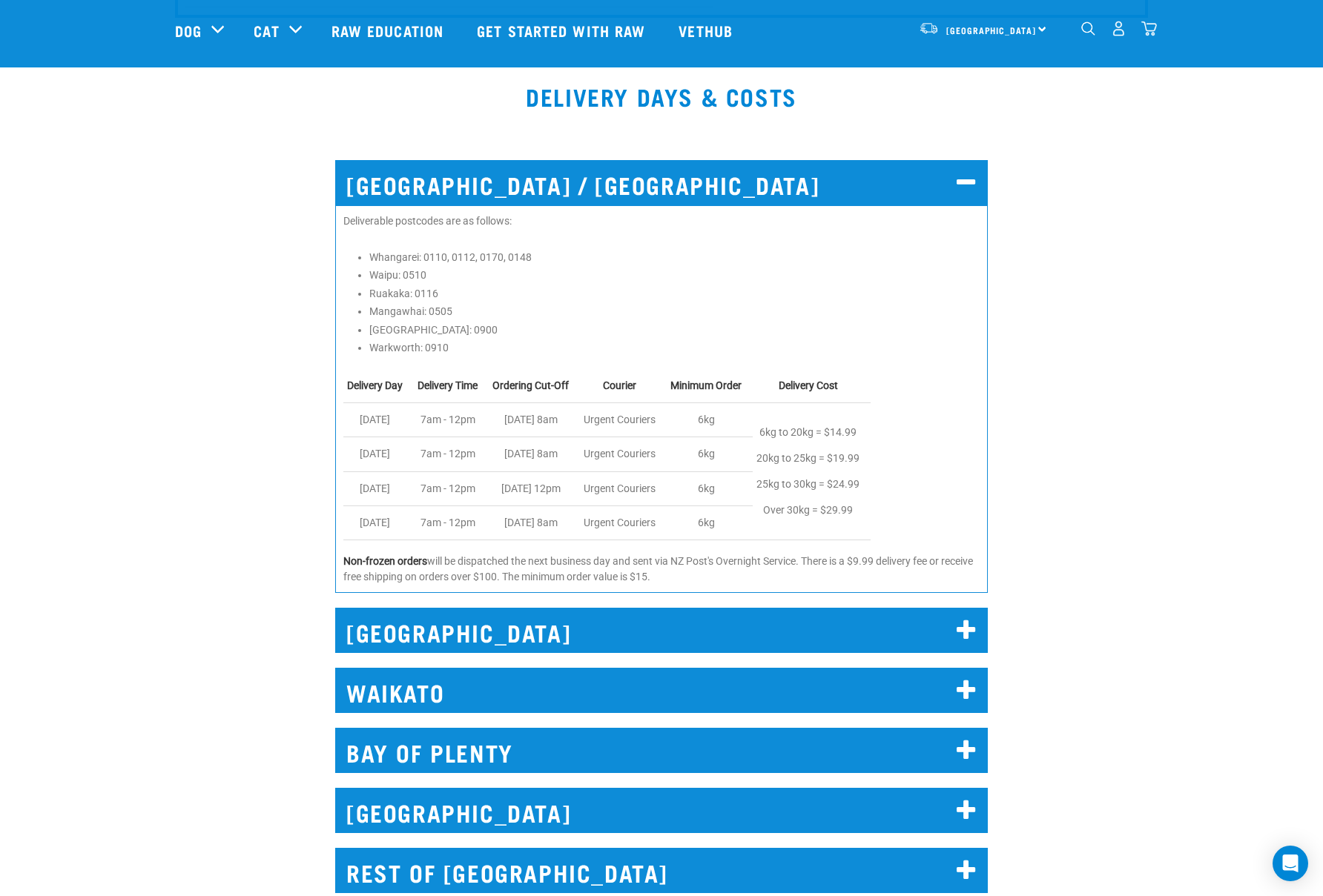
click at [527, 199] on h2 "[GEOGRAPHIC_DATA] / [GEOGRAPHIC_DATA]" at bounding box center [661, 183] width 653 height 45
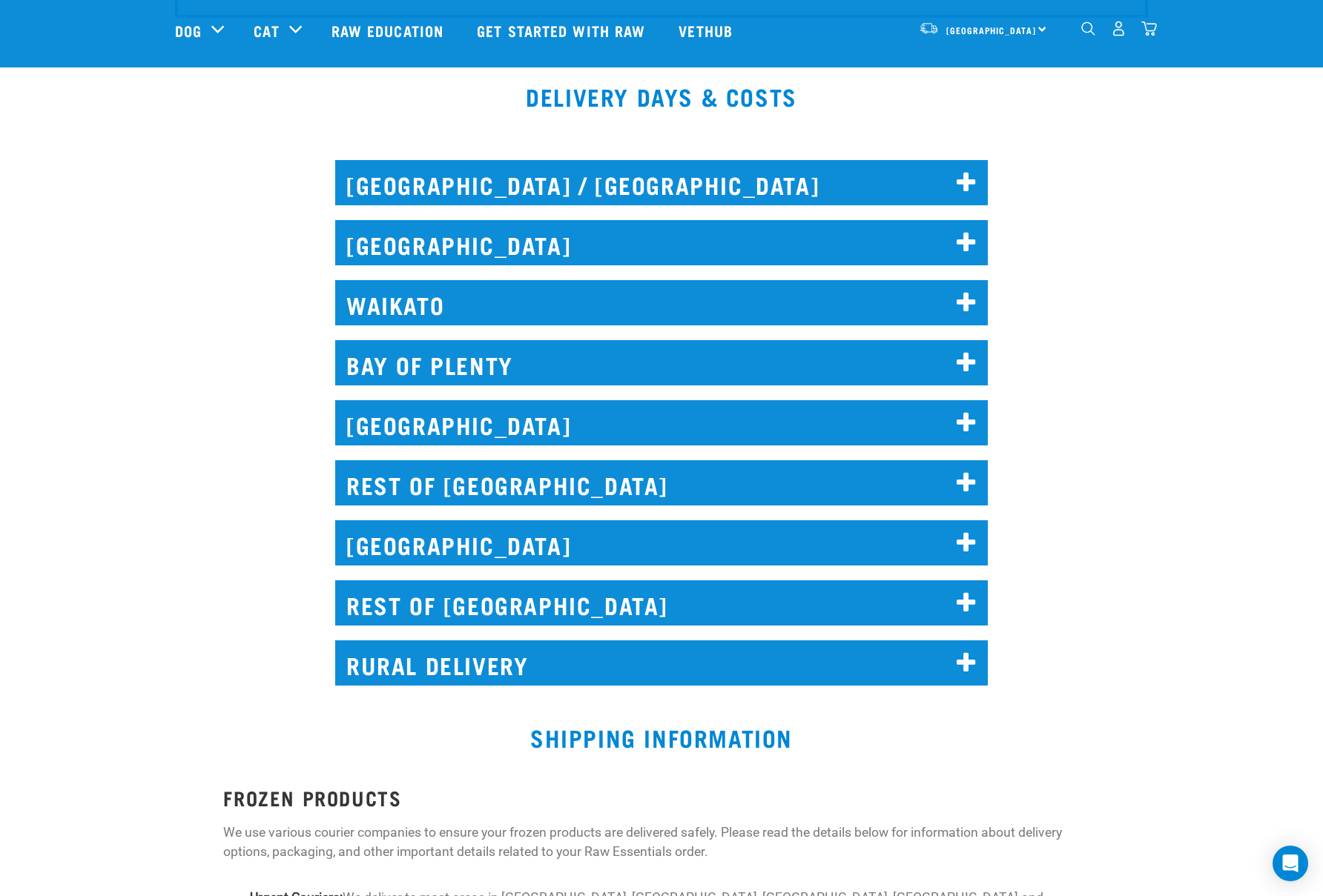
click at [499, 237] on h2 "[GEOGRAPHIC_DATA]" at bounding box center [661, 243] width 653 height 45
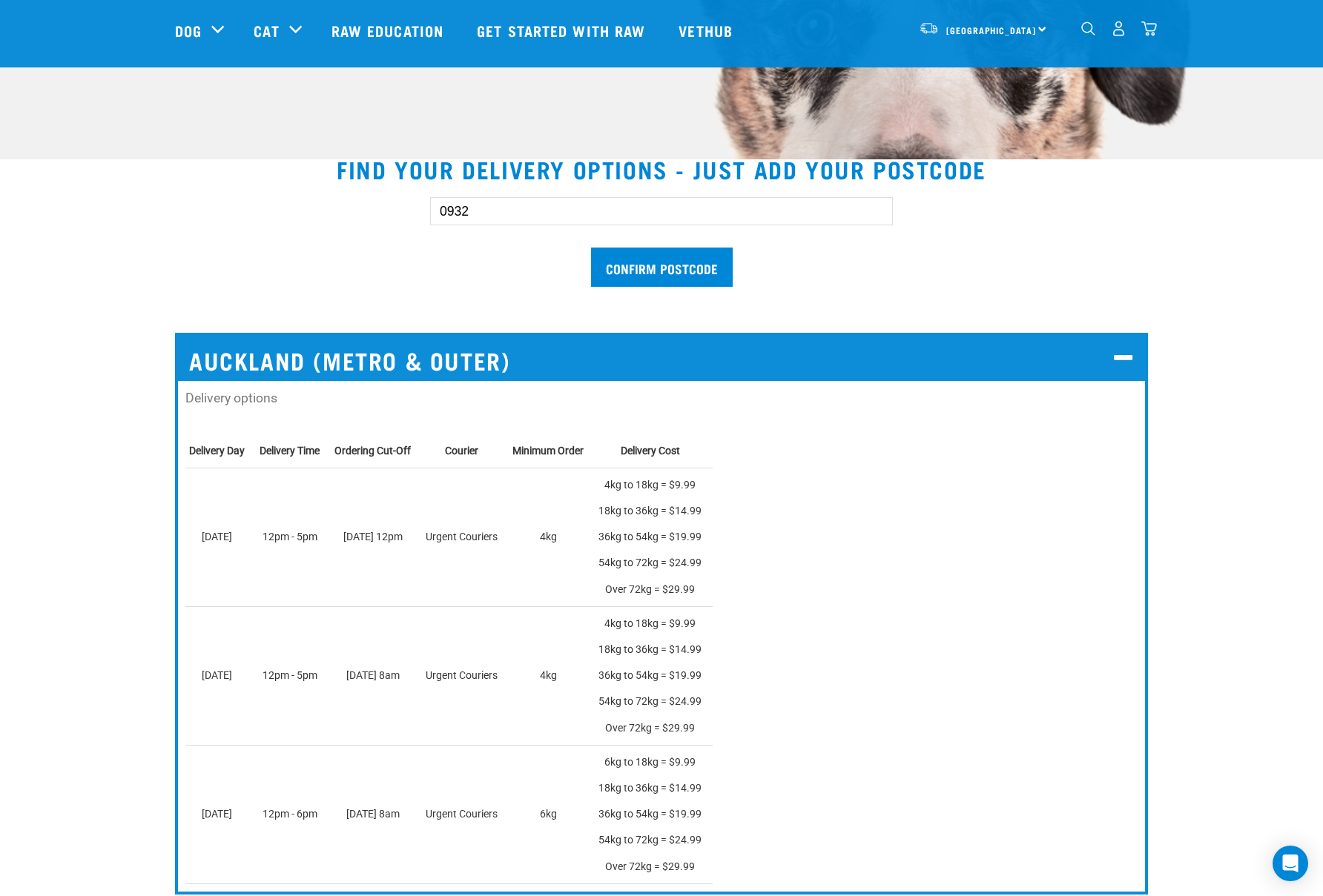
scroll to position [268, 0]
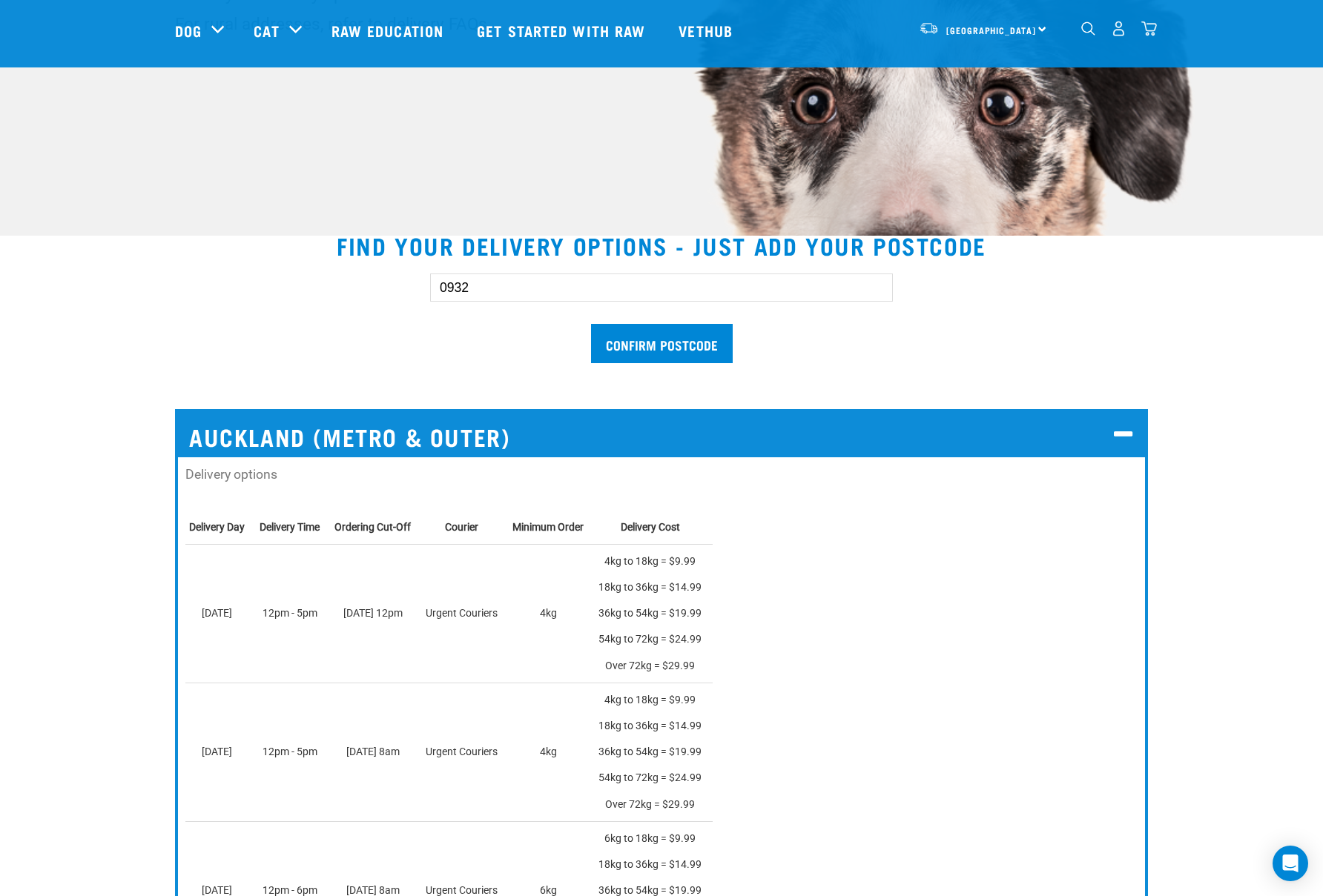
click at [454, 287] on input "0932" at bounding box center [662, 287] width 463 height 28
type input "1010"
click at [674, 328] on input "Confirm postcode" at bounding box center [661, 344] width 141 height 40
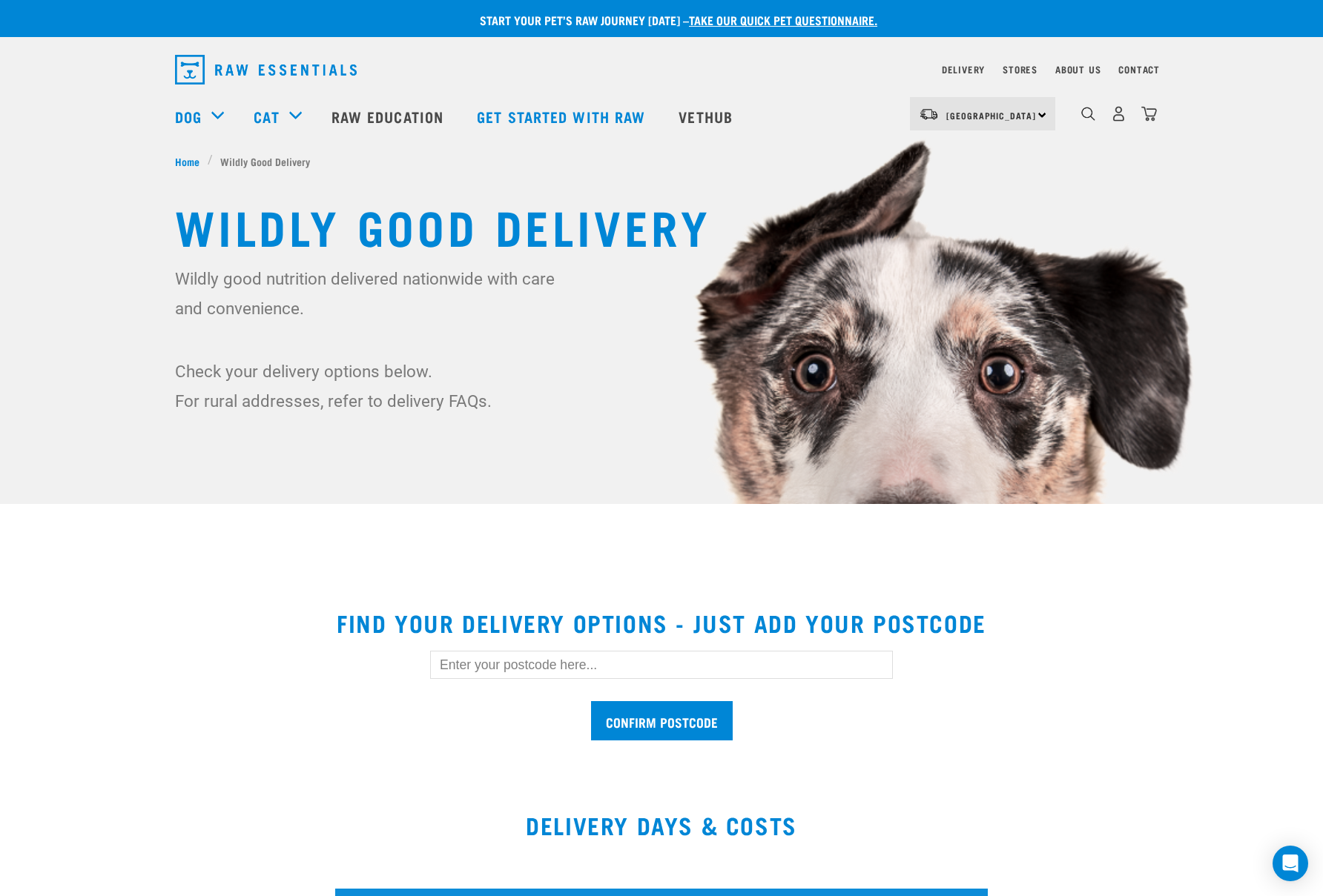
click at [505, 664] on input "text" at bounding box center [662, 665] width 463 height 28
type input "1010"
click at [707, 713] on input "Confirm postcode" at bounding box center [661, 721] width 141 height 40
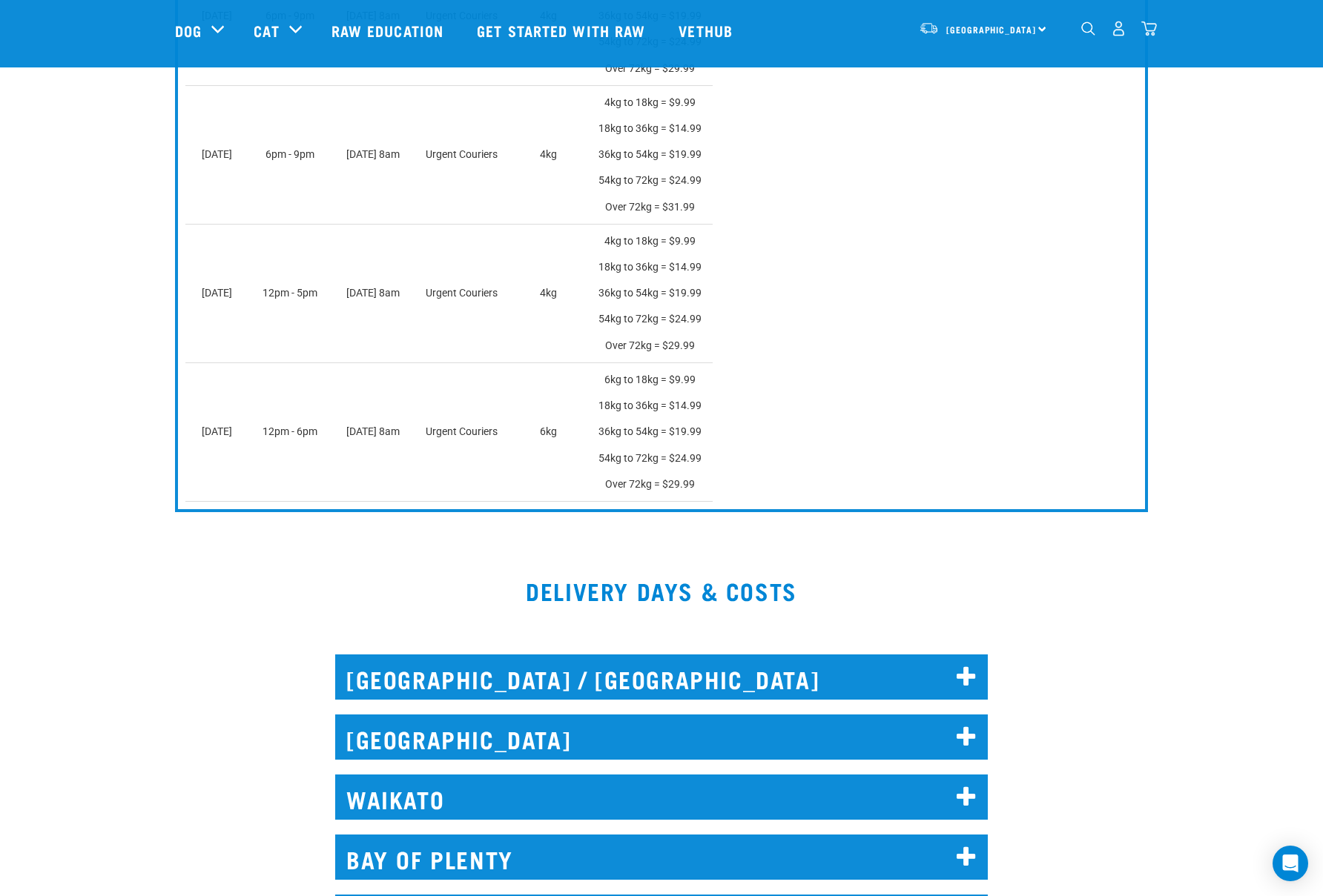
scroll to position [1354, 0]
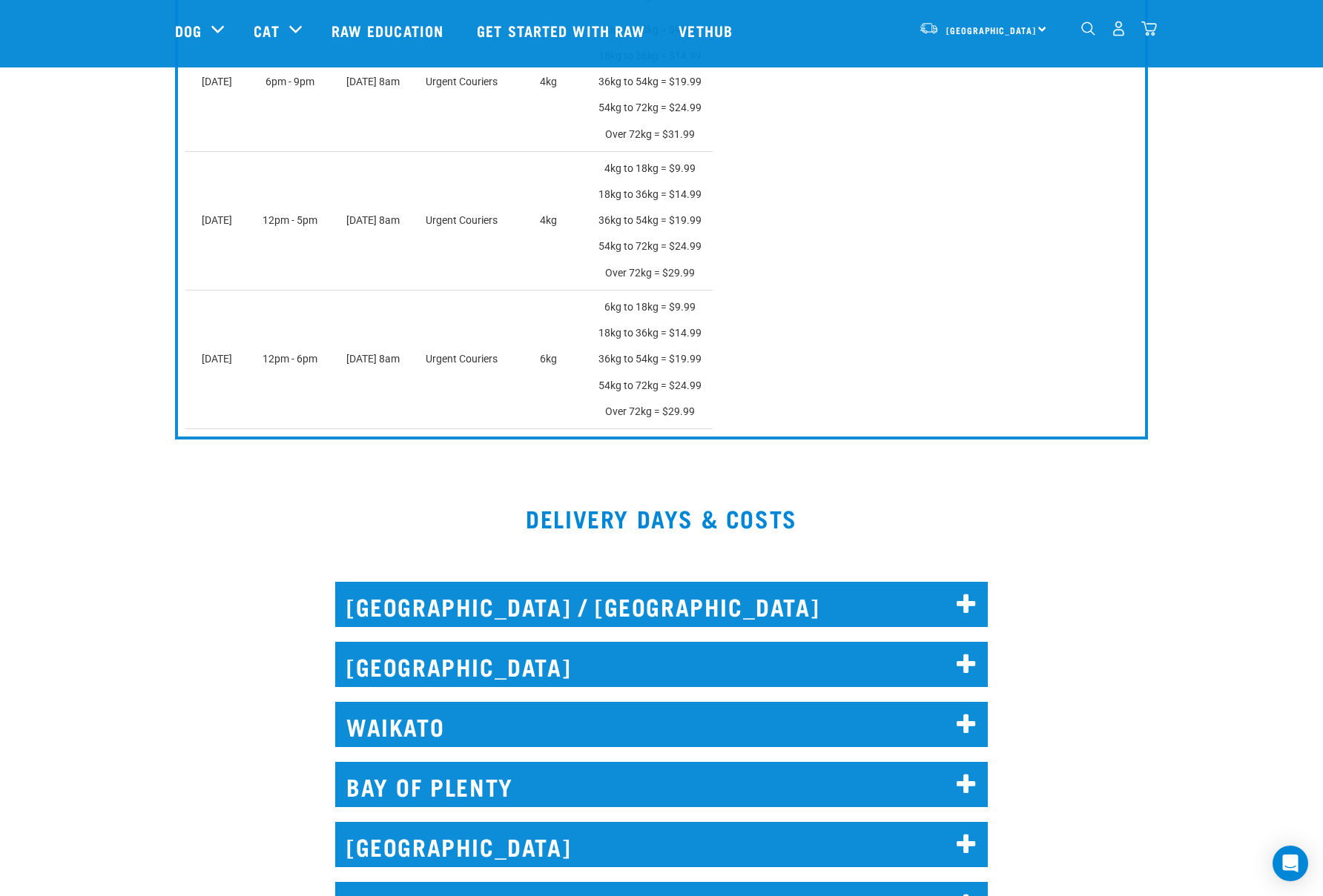
click at [841, 664] on h2 "[GEOGRAPHIC_DATA]" at bounding box center [661, 665] width 653 height 45
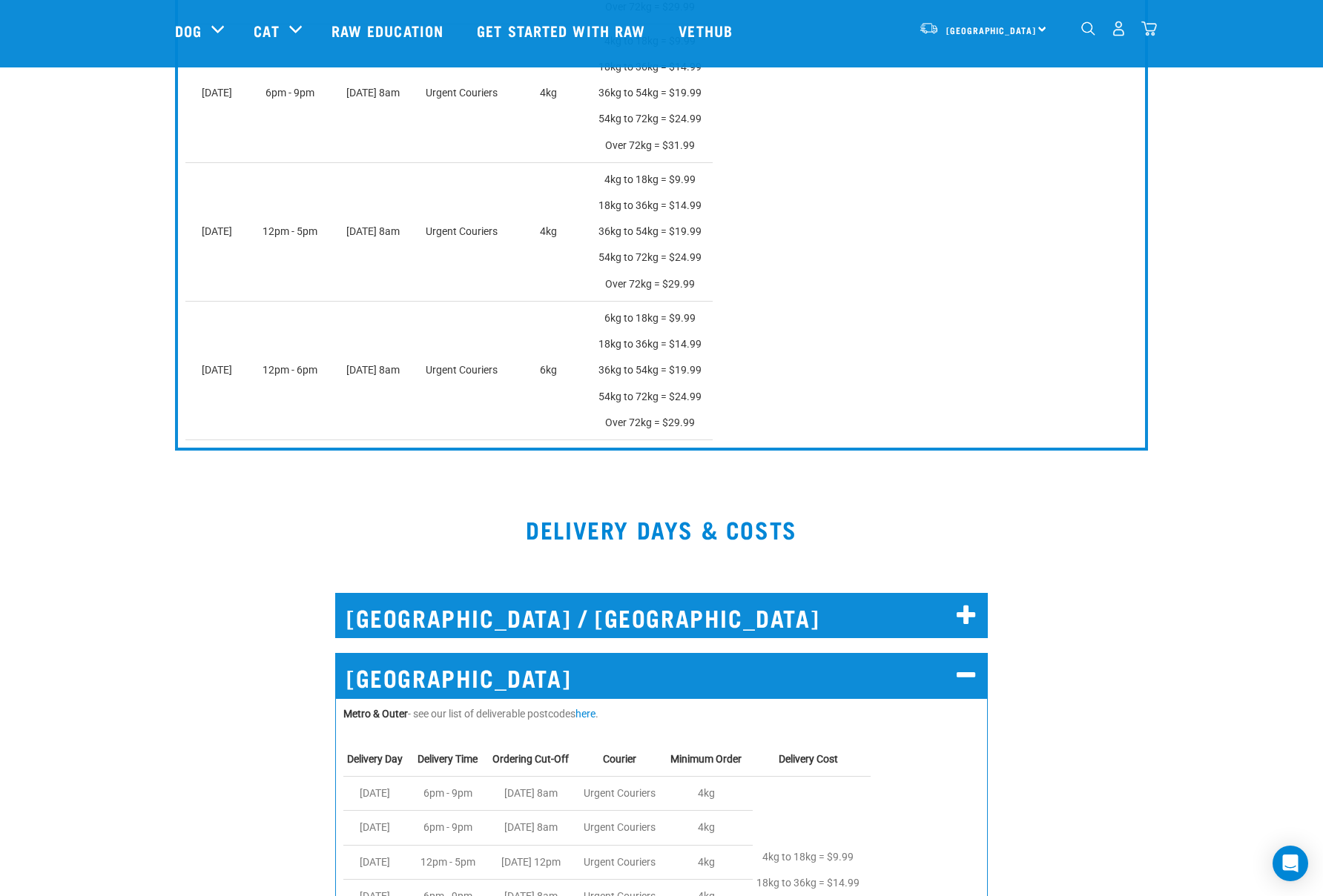
scroll to position [0, 0]
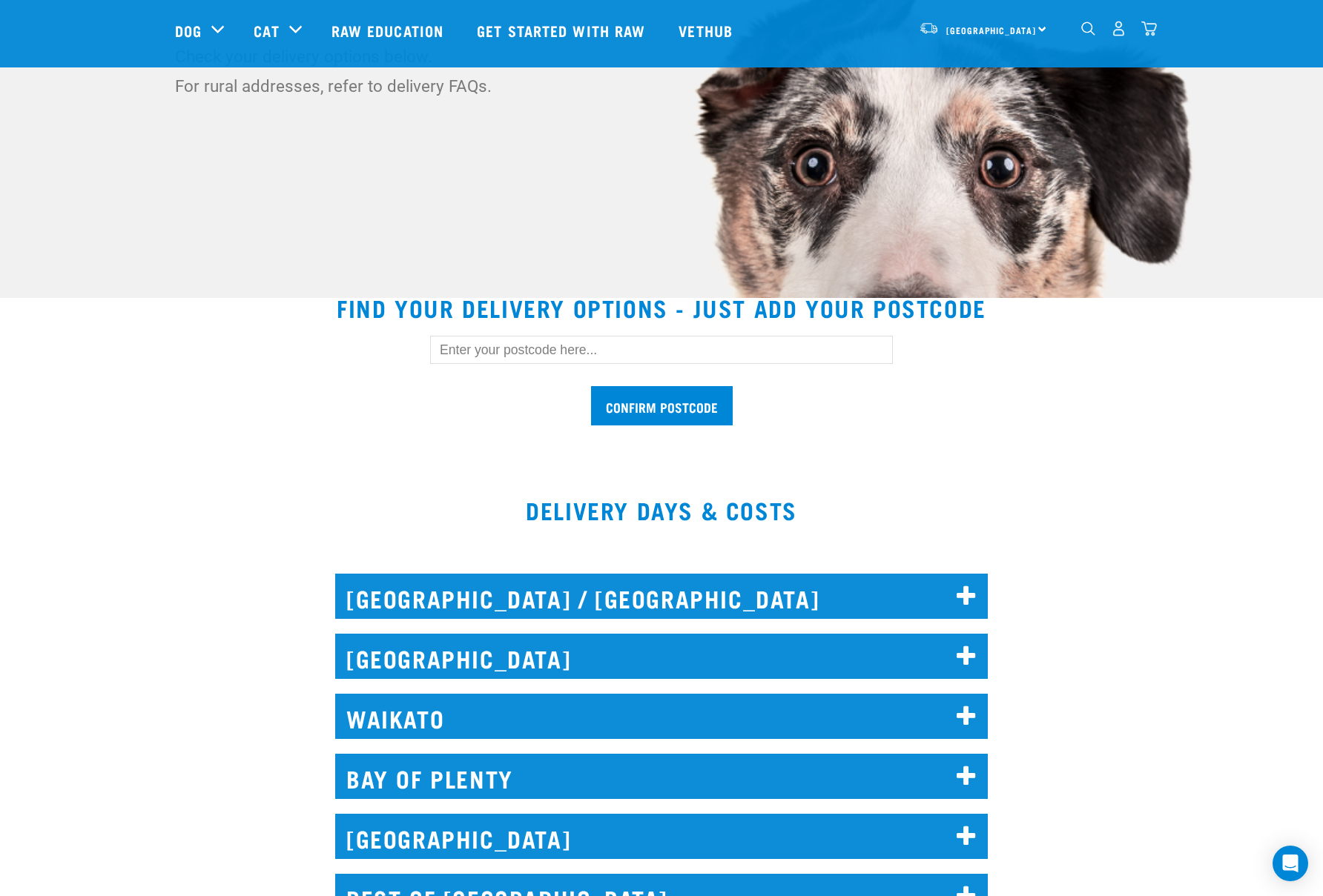
click at [534, 343] on input "text" at bounding box center [662, 349] width 463 height 28
type input "1010"
click at [683, 393] on input "Confirm postcode" at bounding box center [661, 406] width 141 height 40
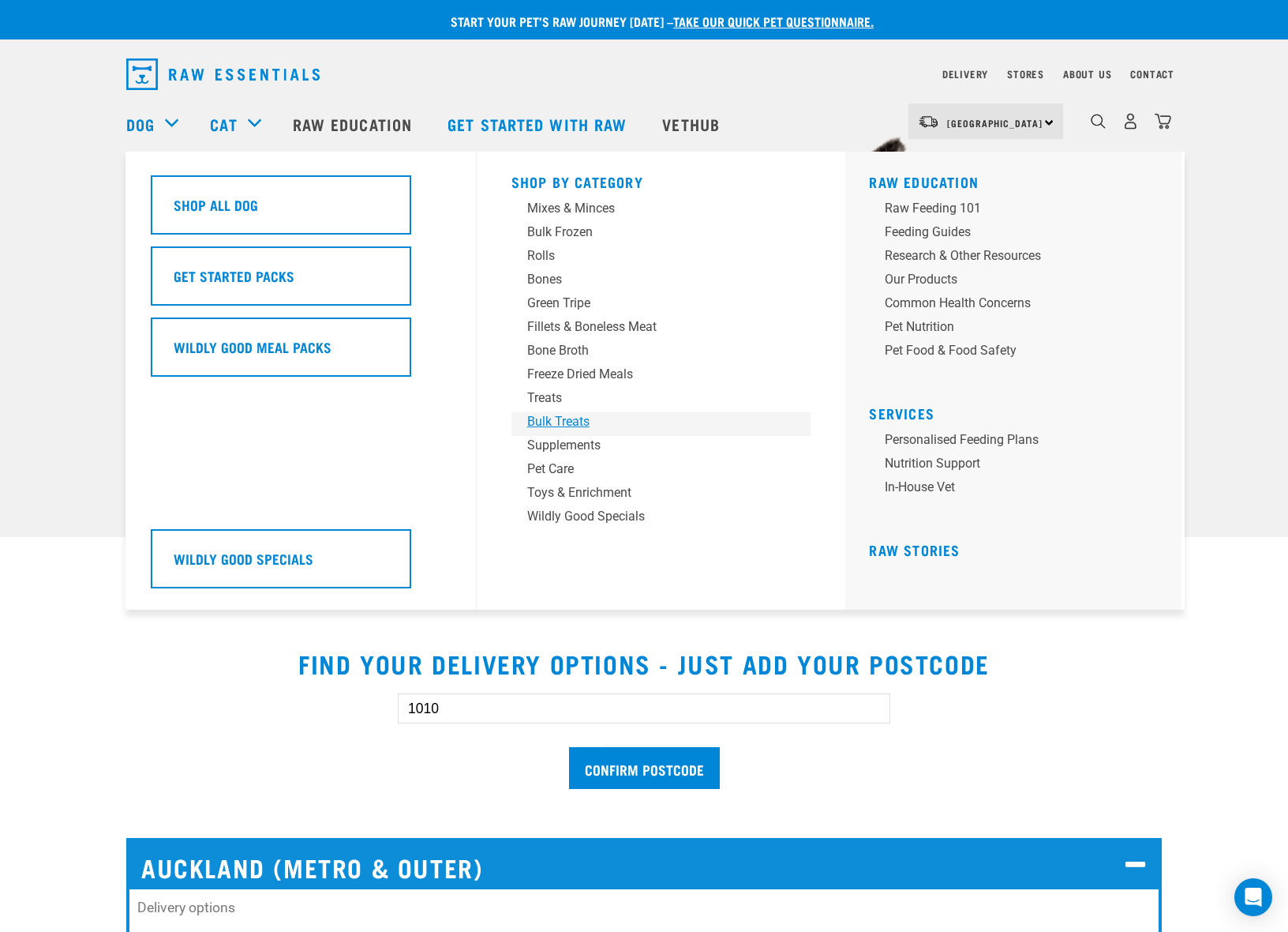
click at [551, 423] on div "Bulk Treats" at bounding box center [650, 422] width 246 height 19
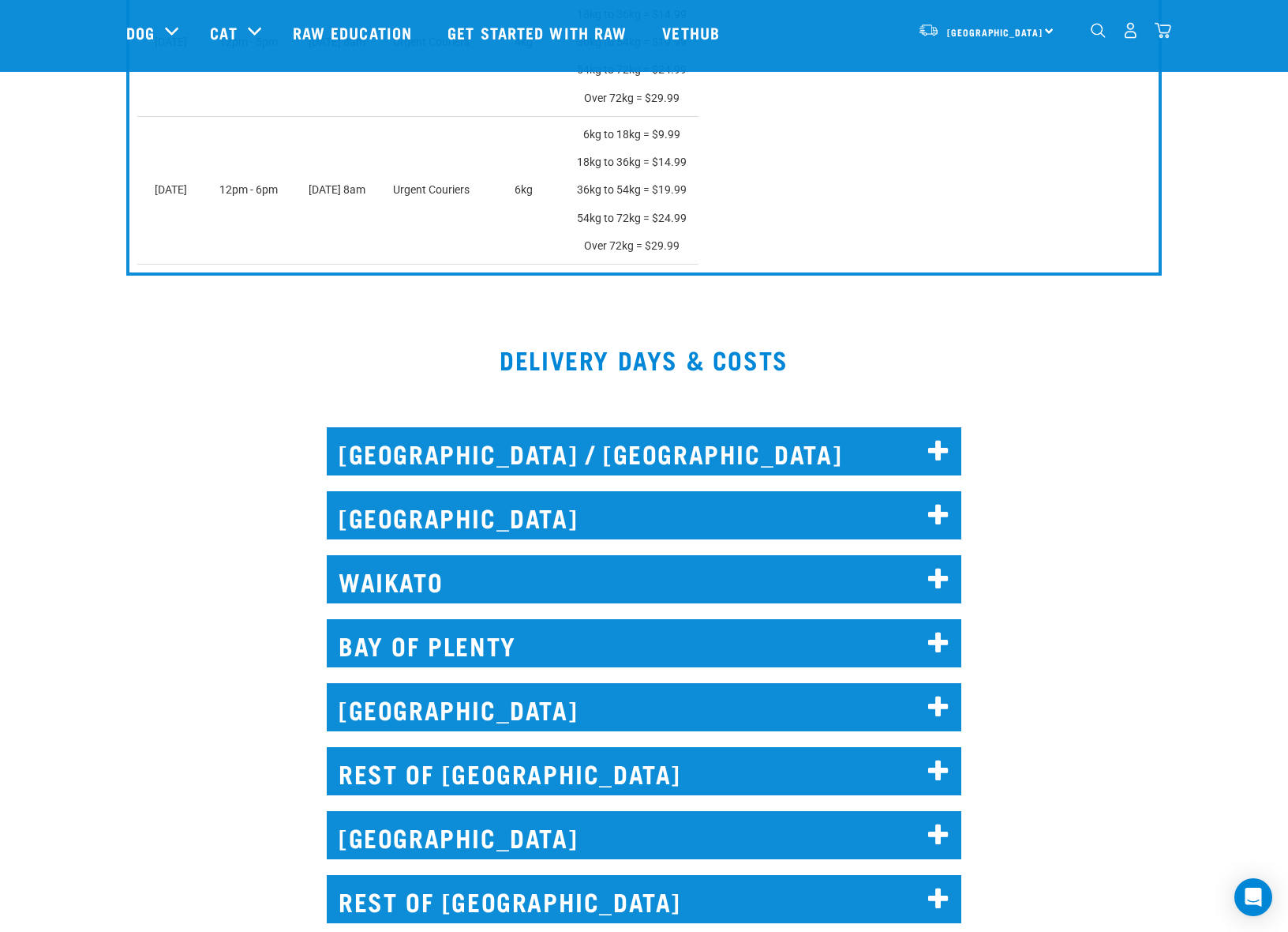
scroll to position [1631, 0]
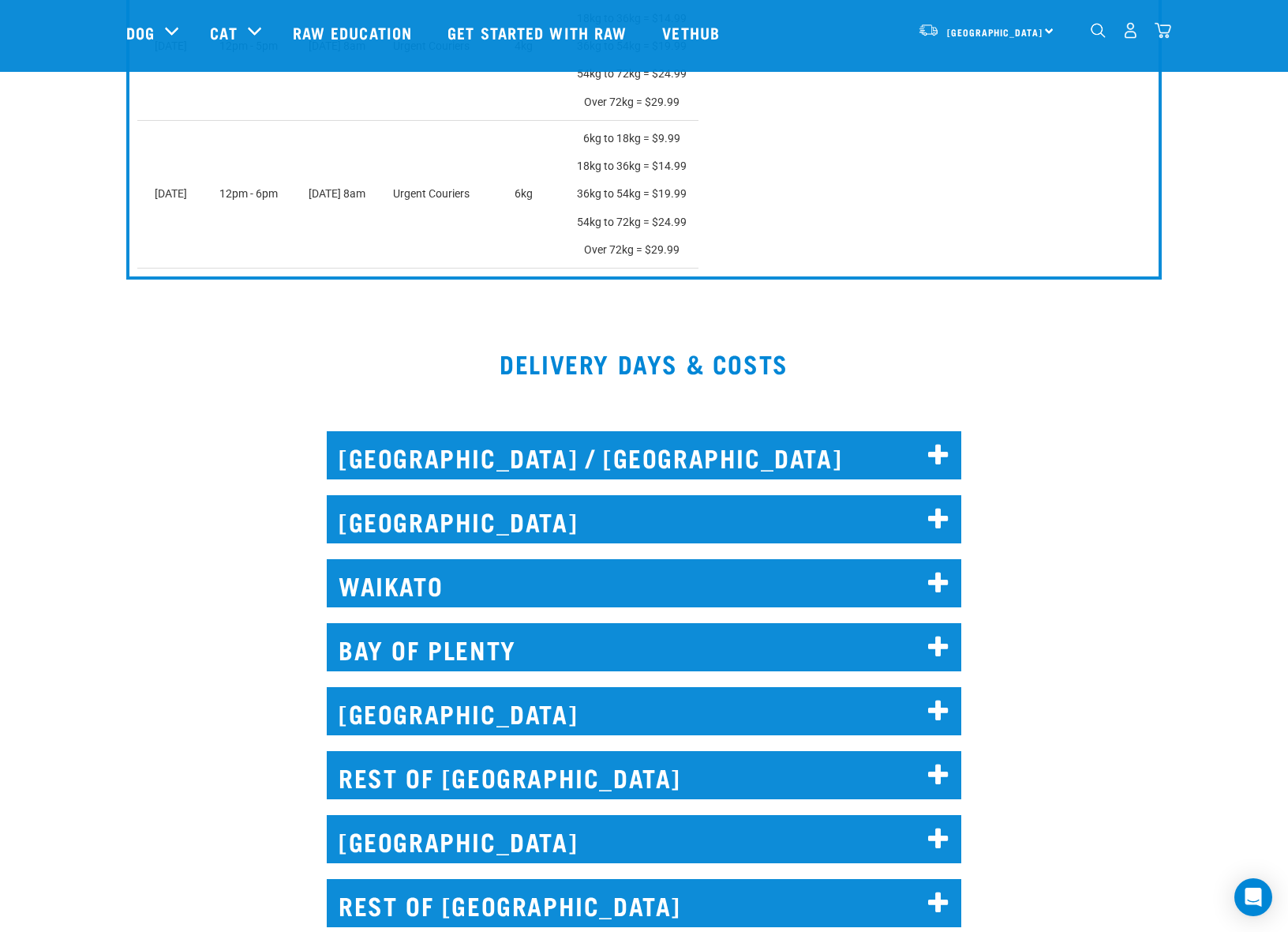
click at [513, 521] on h2 "AUCKLAND" at bounding box center [644, 519] width 634 height 48
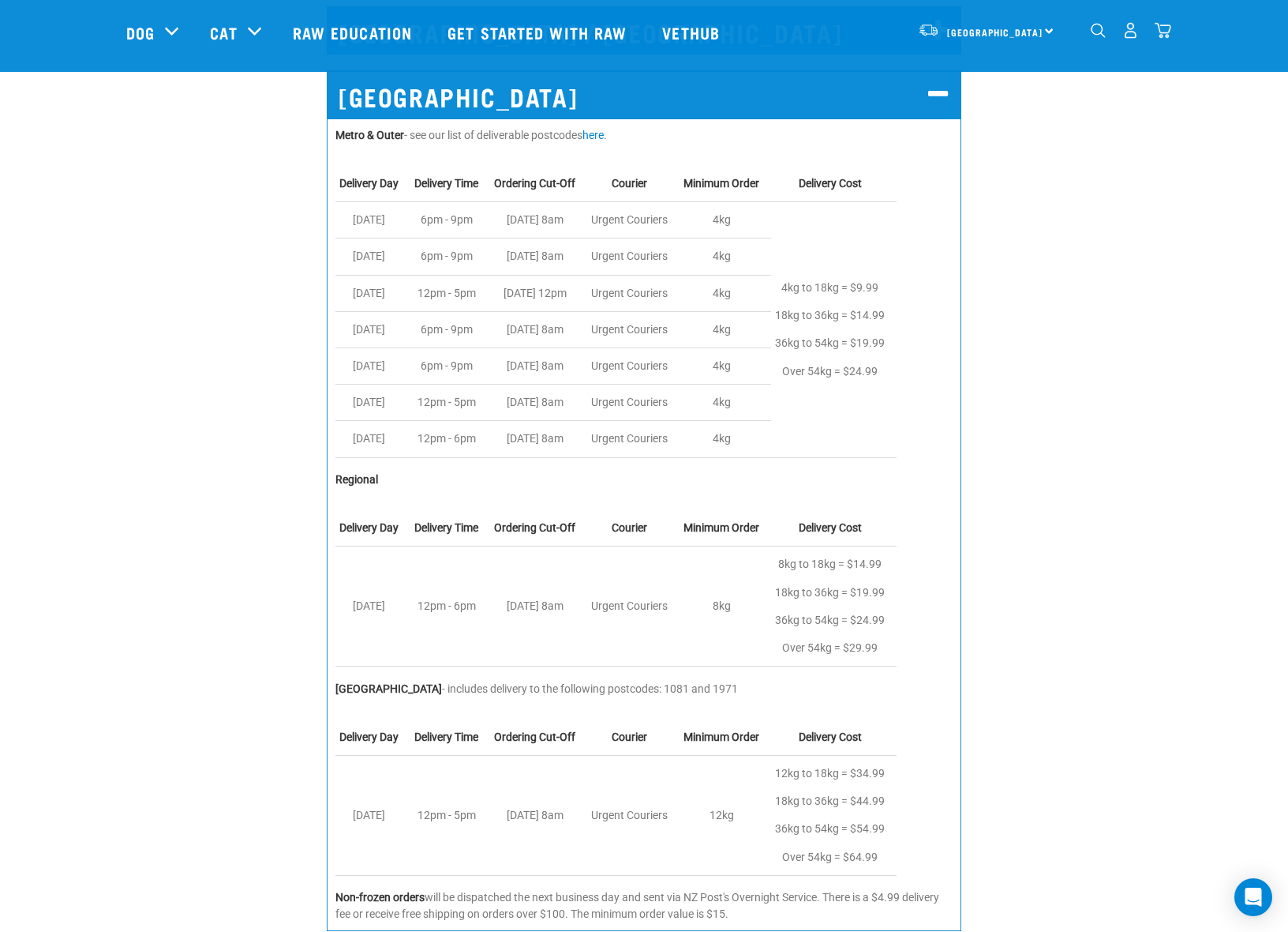
scroll to position [1614, 0]
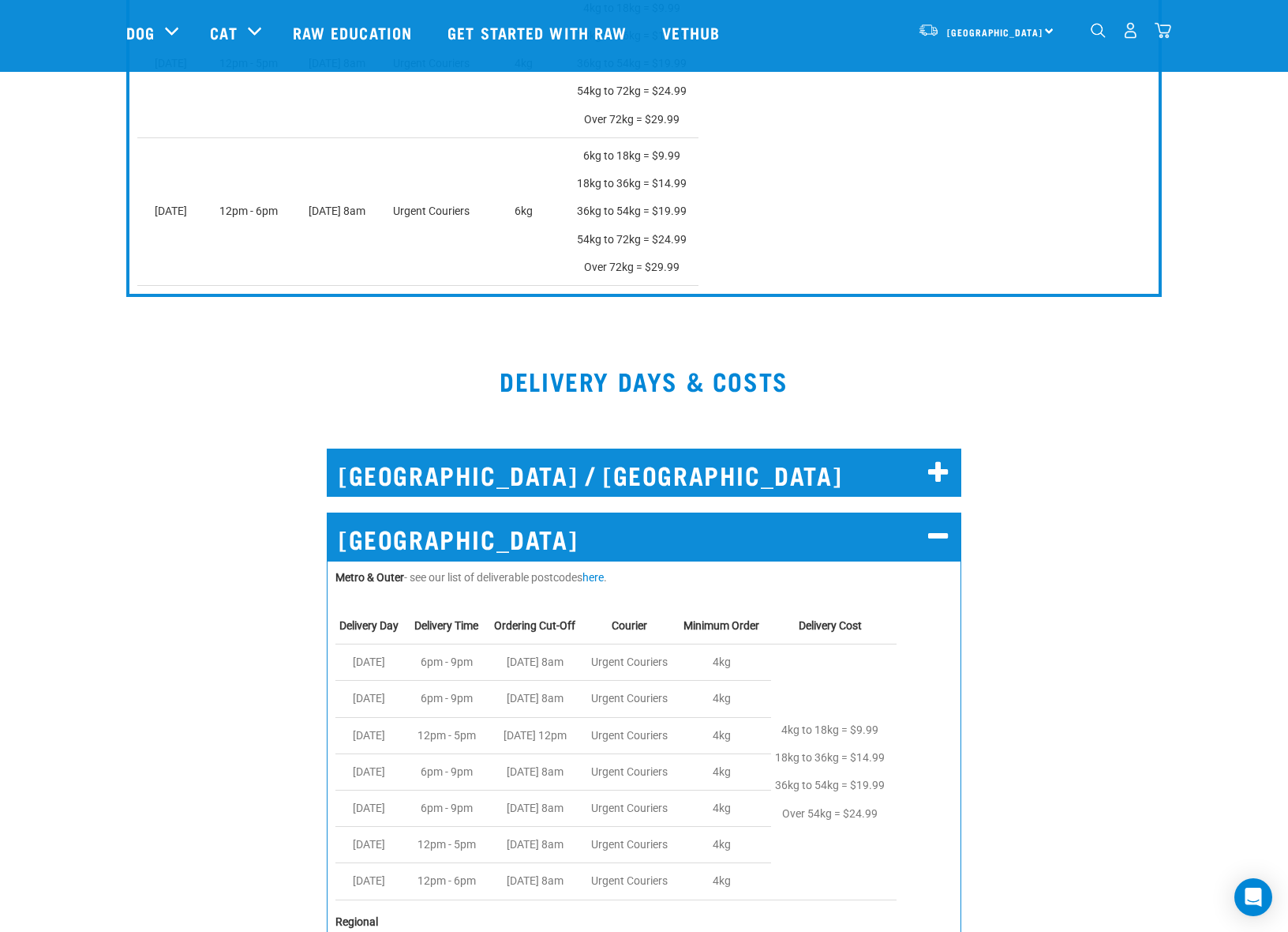
click at [739, 541] on h2 "AUCKLAND" at bounding box center [644, 536] width 634 height 48
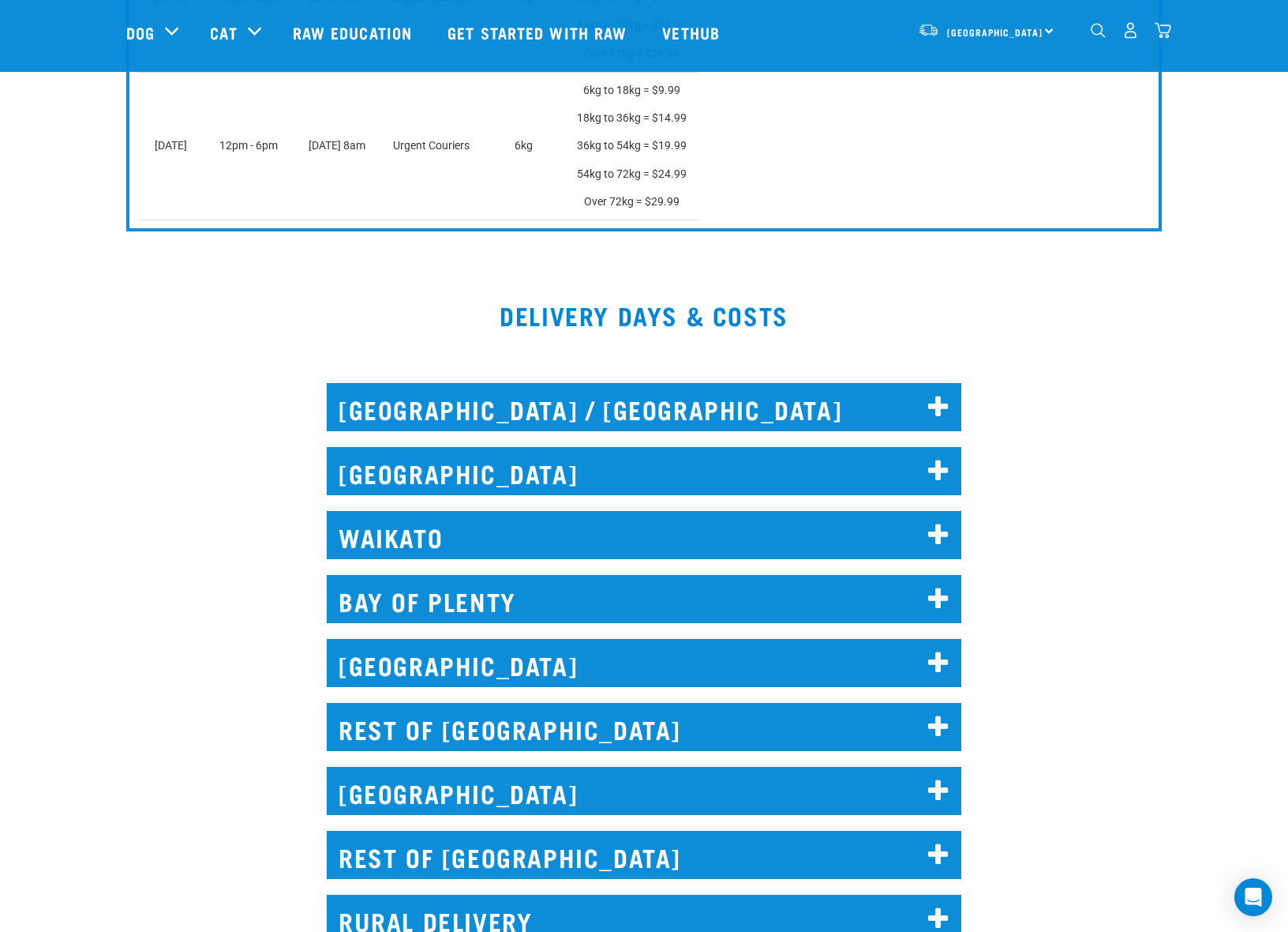
scroll to position [1682, 0]
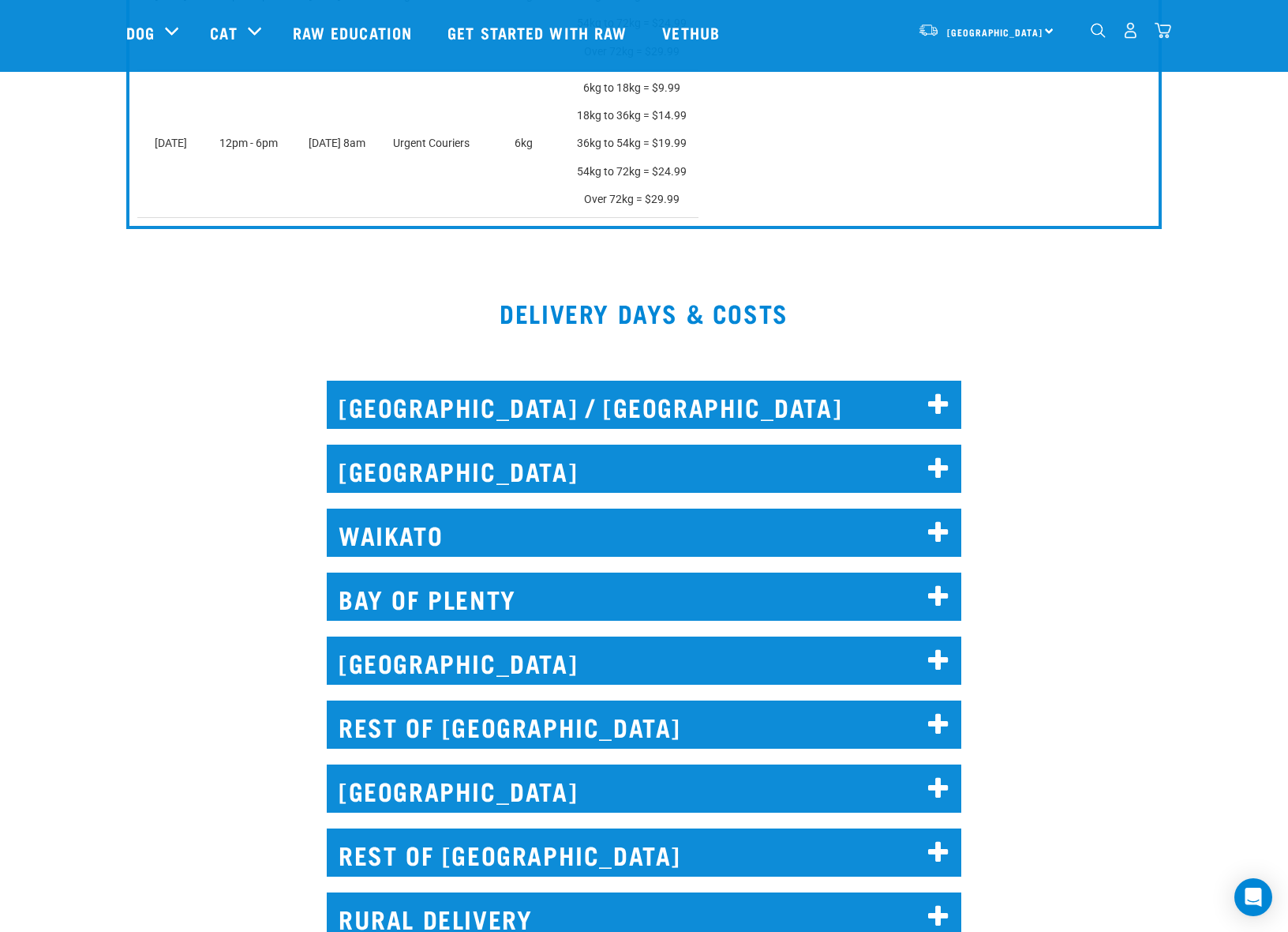
click at [757, 468] on h2 "AUCKLAND" at bounding box center [644, 469] width 634 height 48
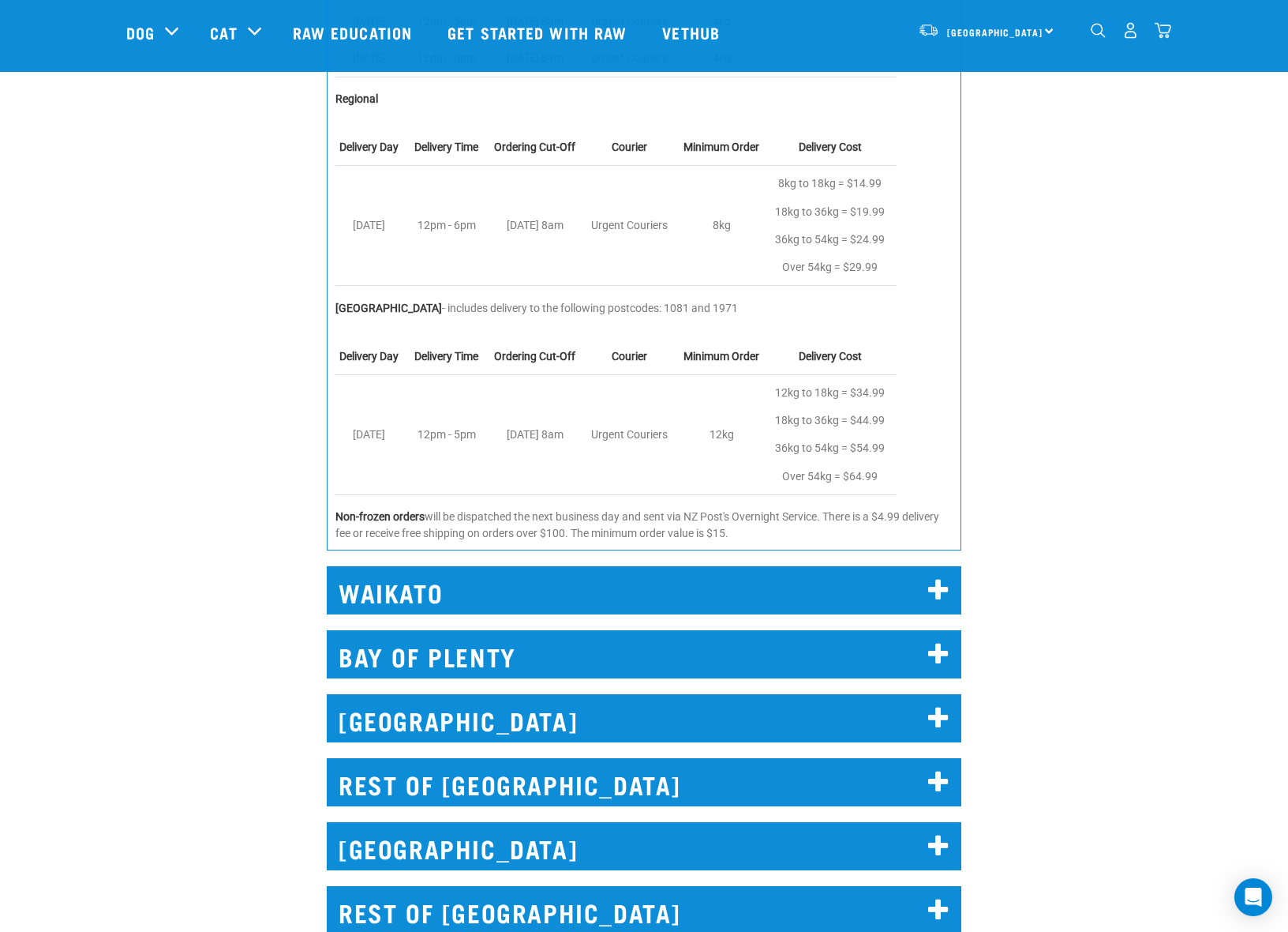
scroll to position [2491, 0]
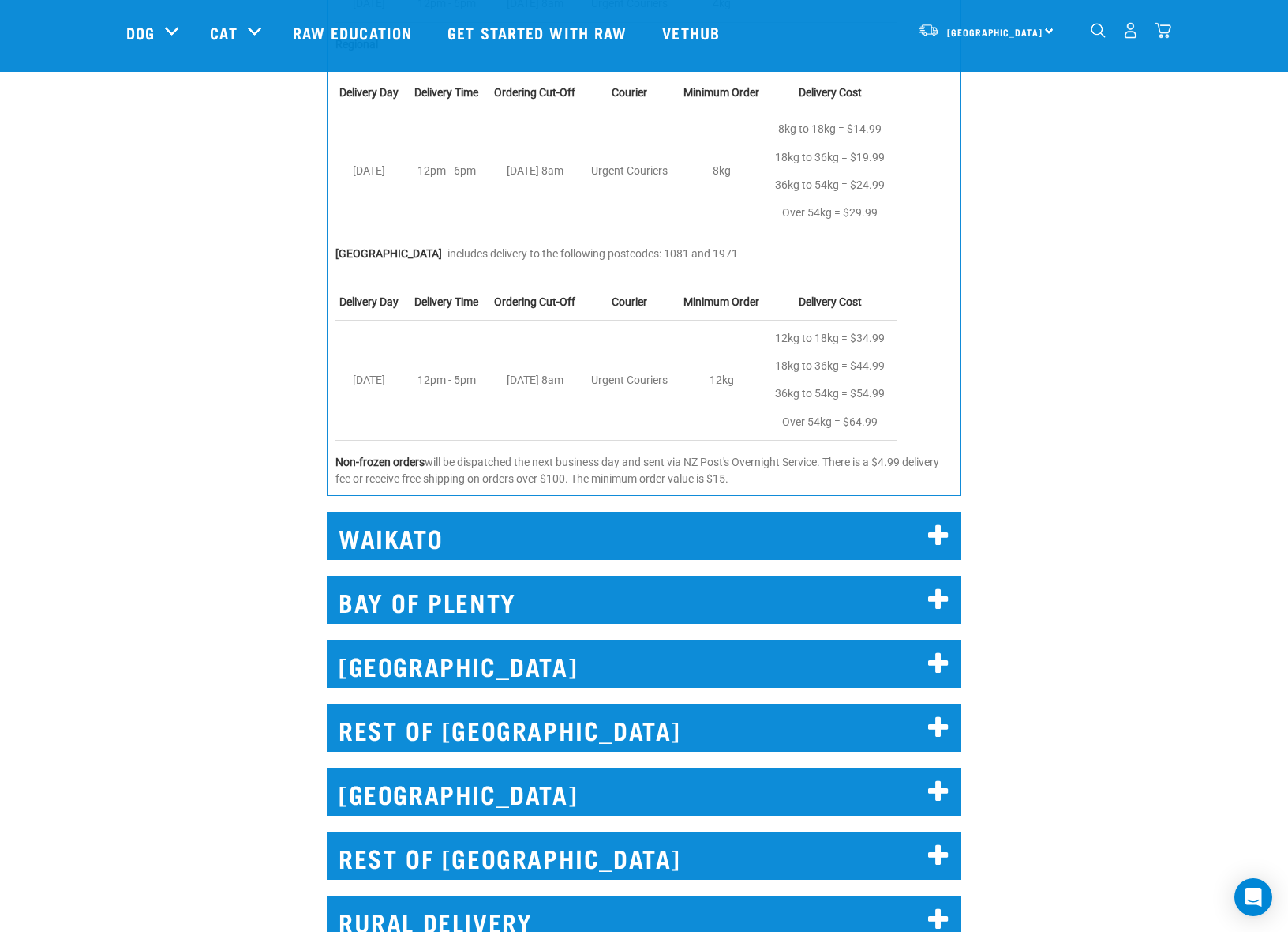
click at [673, 663] on h2 "WELLINGTON" at bounding box center [644, 664] width 634 height 48
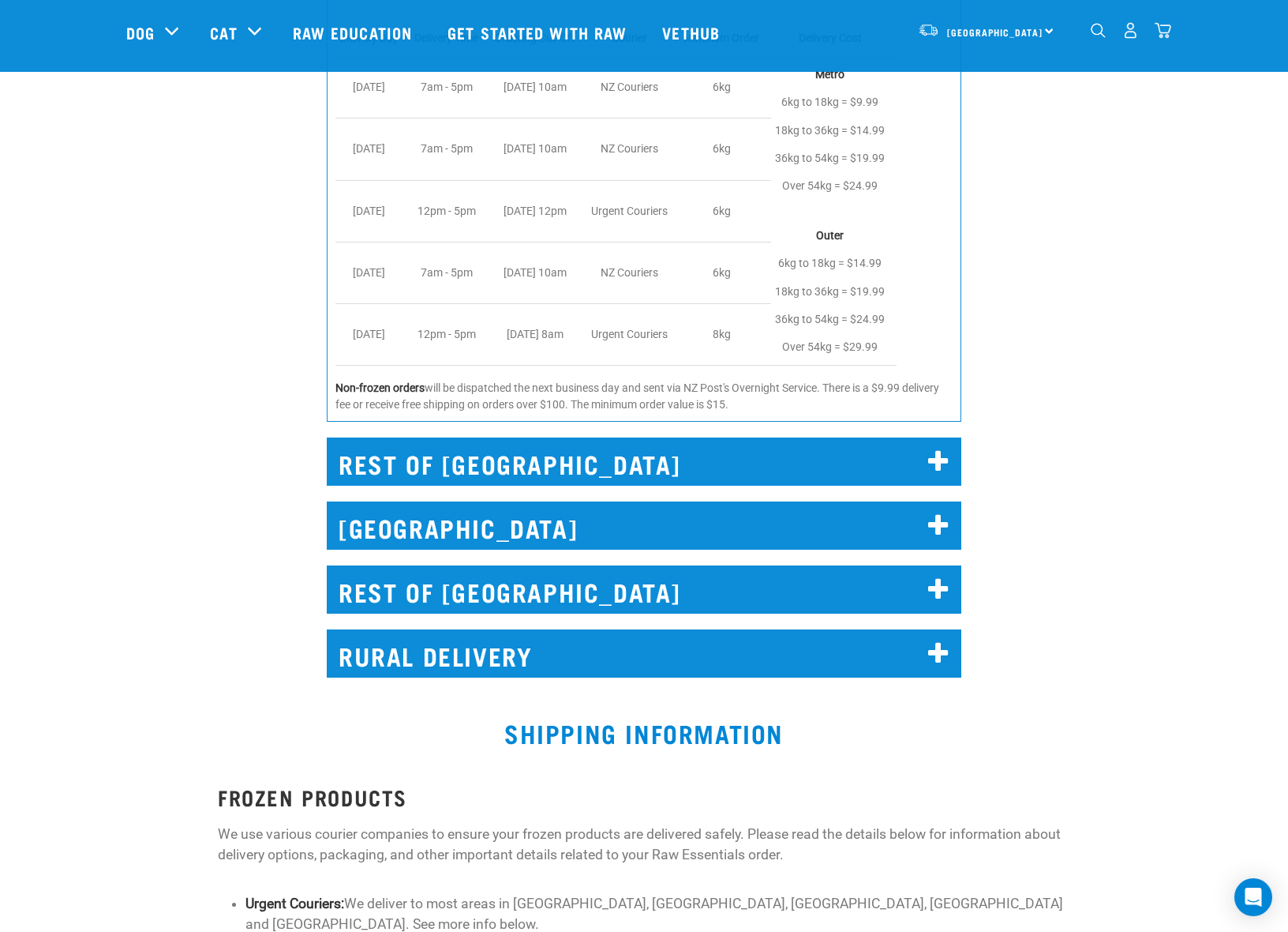
scroll to position [3273, 0]
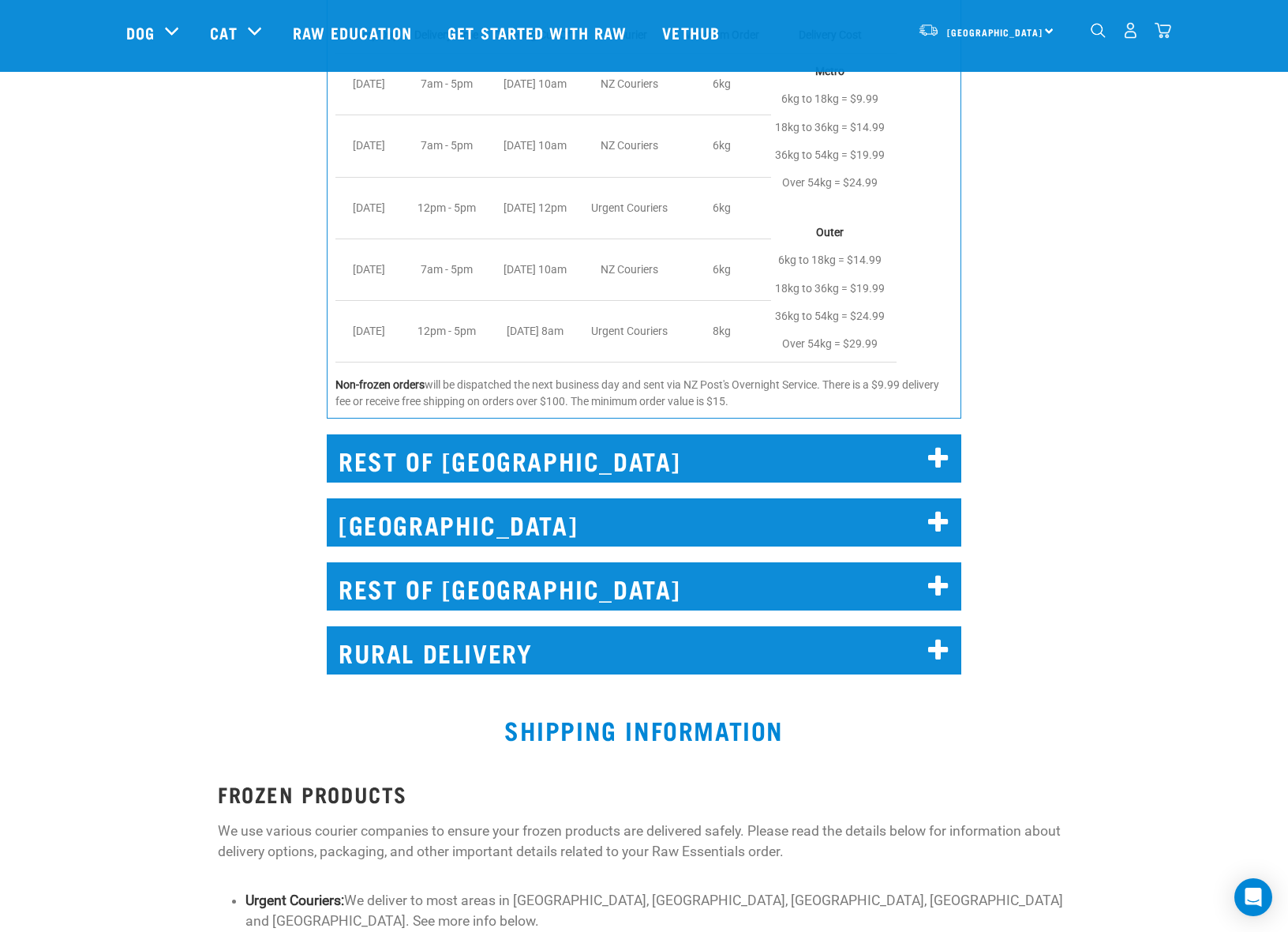
click at [649, 444] on h2 "REST OF NORTH ISLAND" at bounding box center [644, 458] width 634 height 48
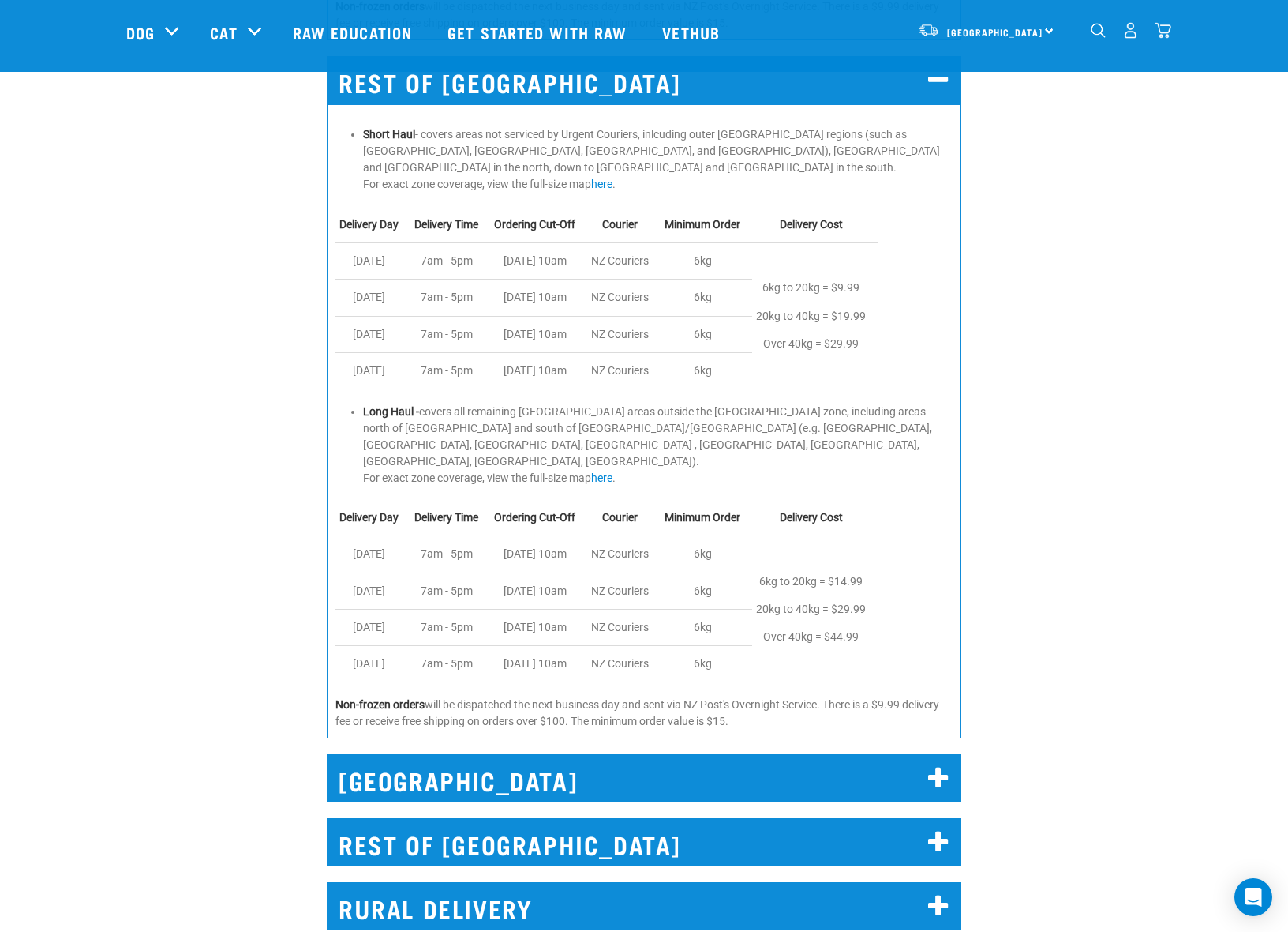
scroll to position [3669, 0]
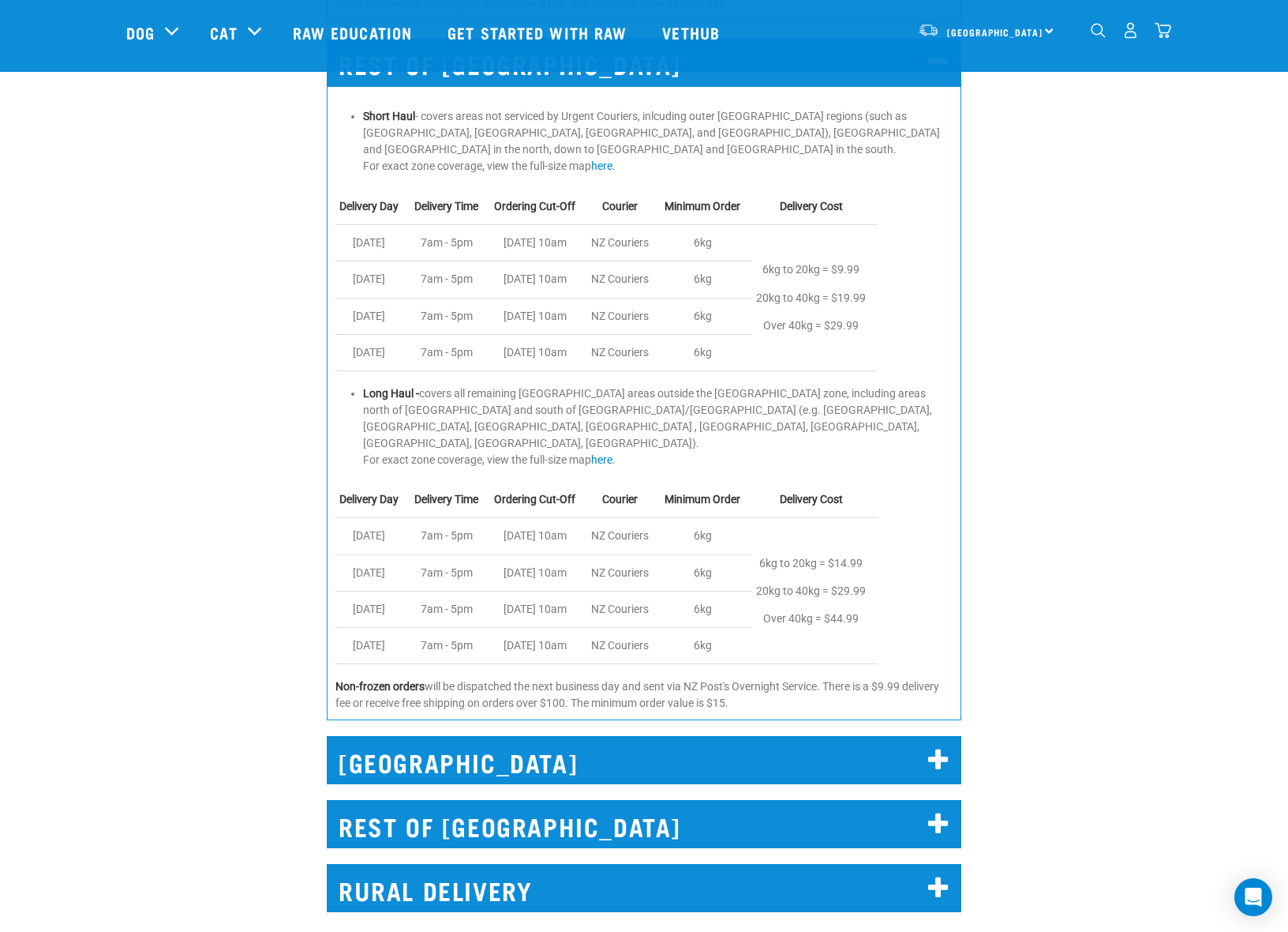
click at [649, 444] on div "Short Haul - covers areas not serviced by Urgent Couriers, inlcuding outer Auck…" at bounding box center [644, 403] width 634 height 634
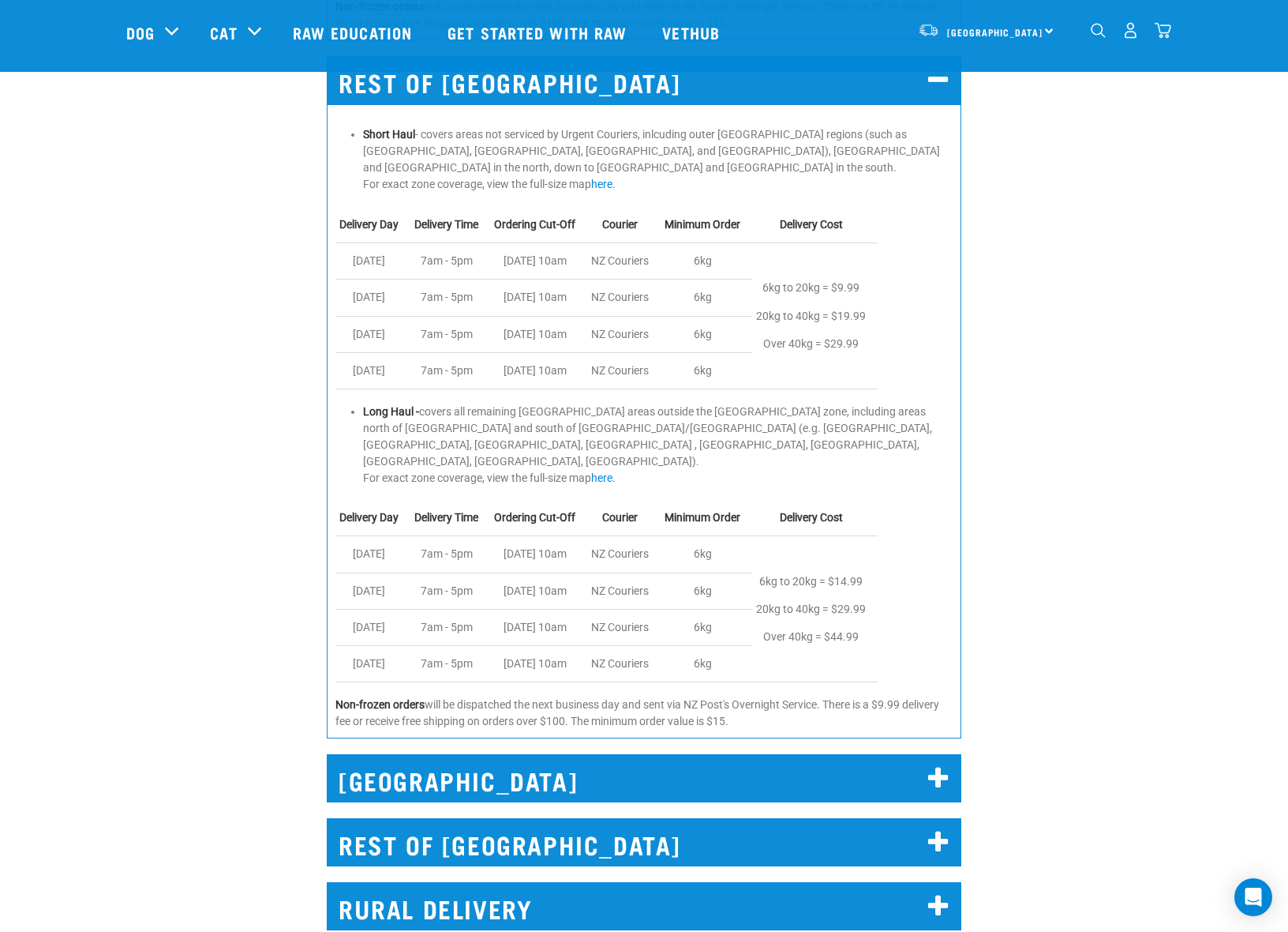
scroll to position [3648, 0]
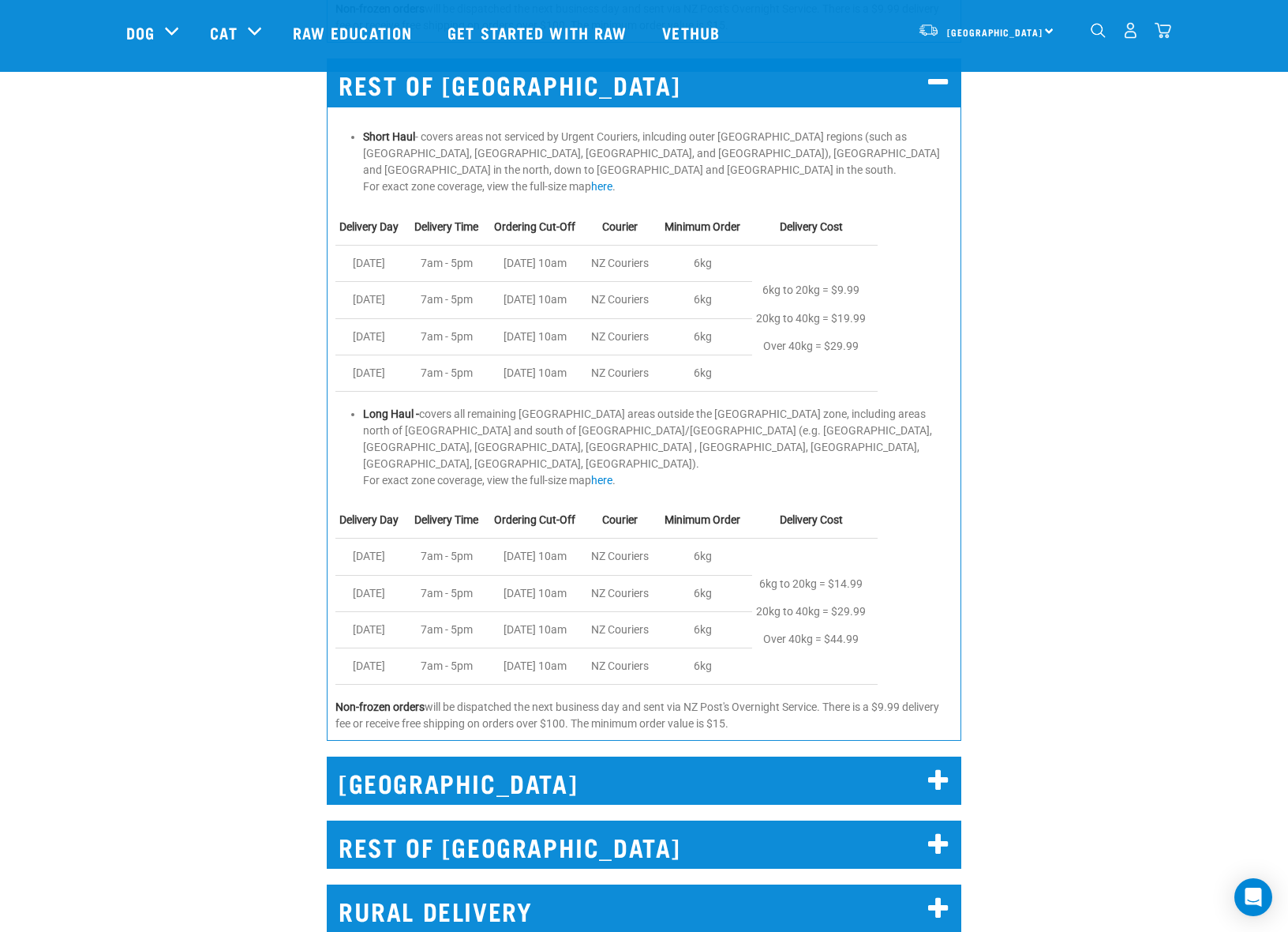
click at [676, 87] on h2 "REST OF NORTH ISLAND" at bounding box center [644, 82] width 634 height 48
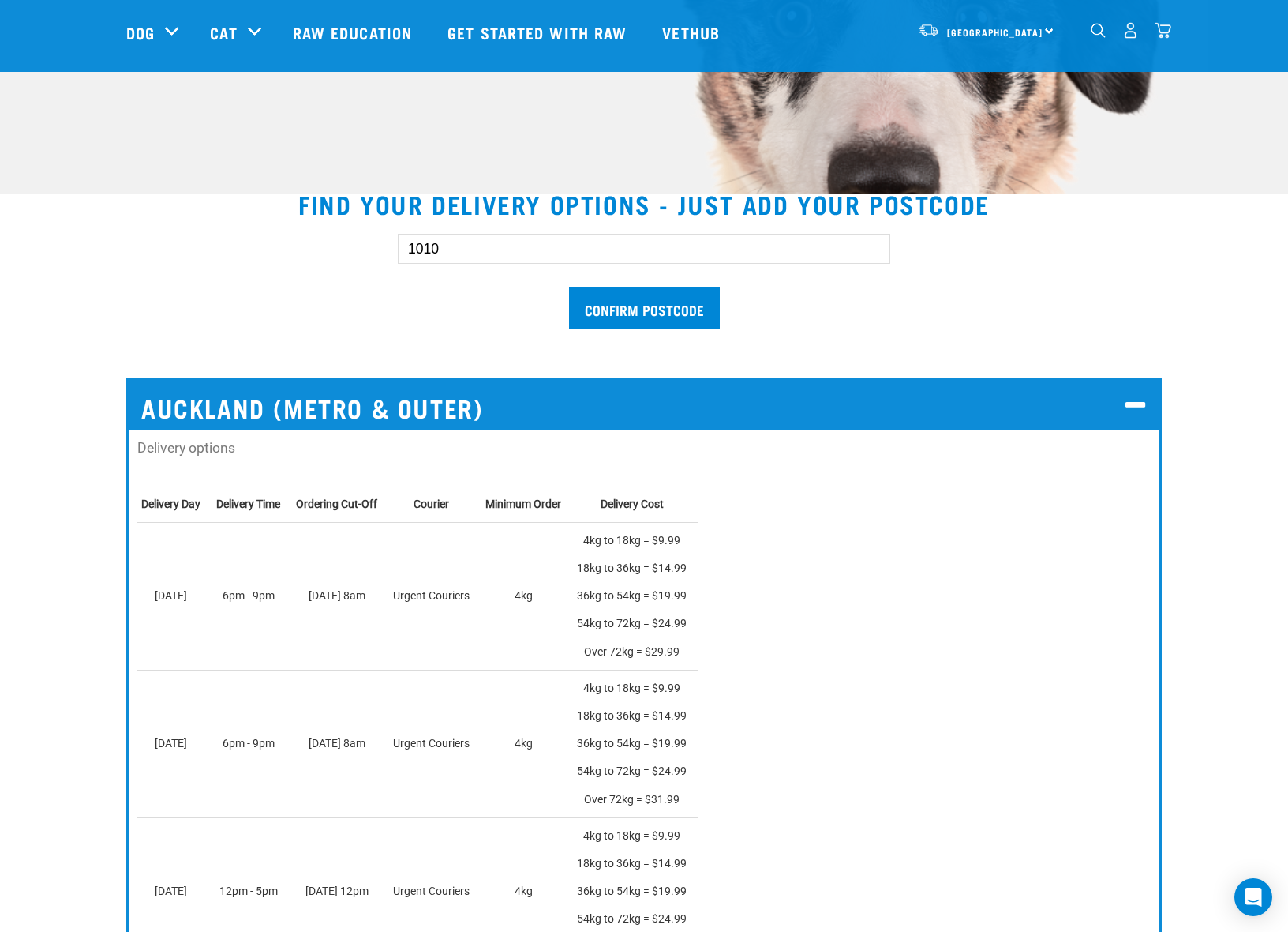
scroll to position [198, 0]
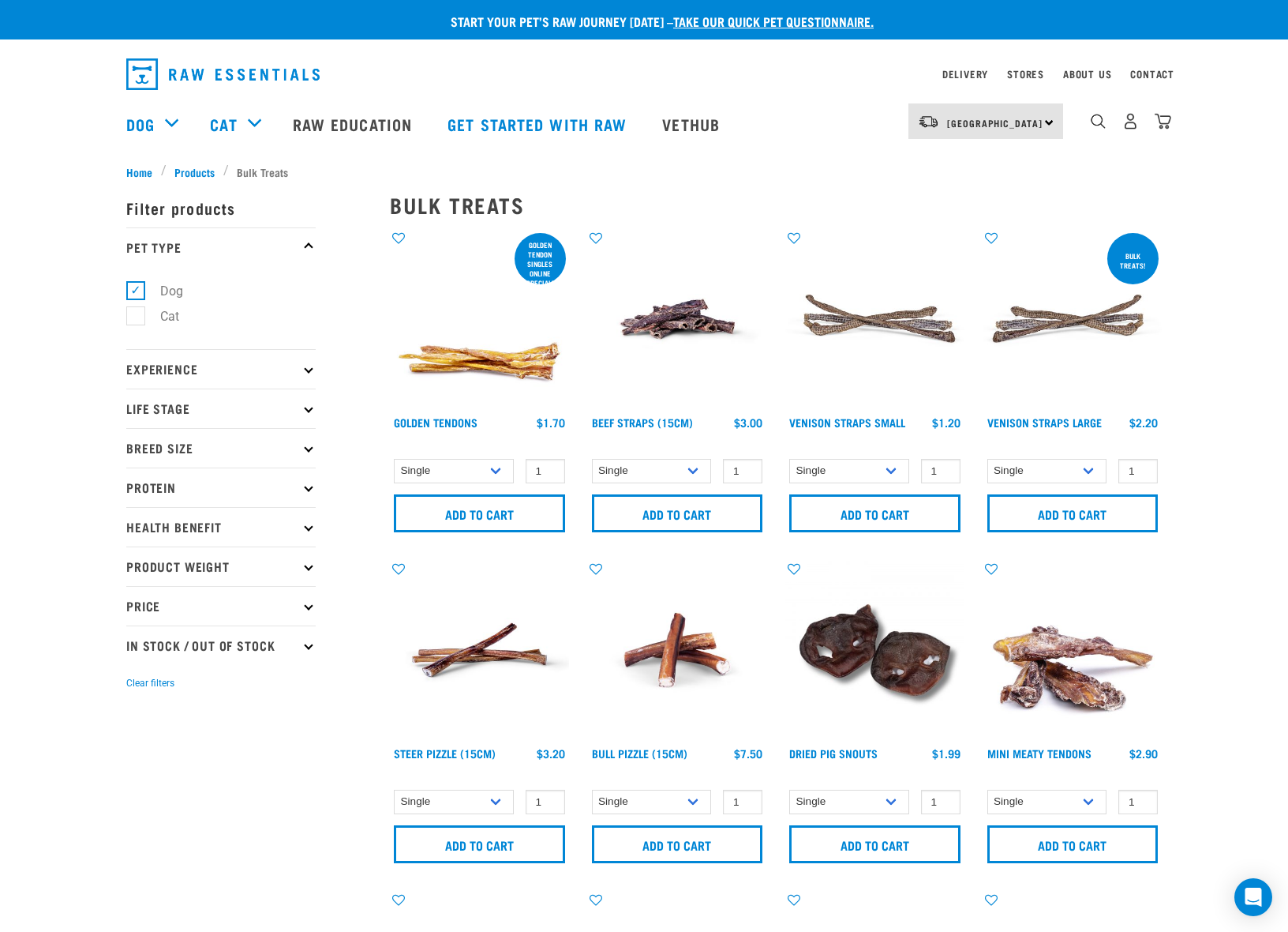
click at [1082, 321] on img at bounding box center [1072, 319] width 179 height 179
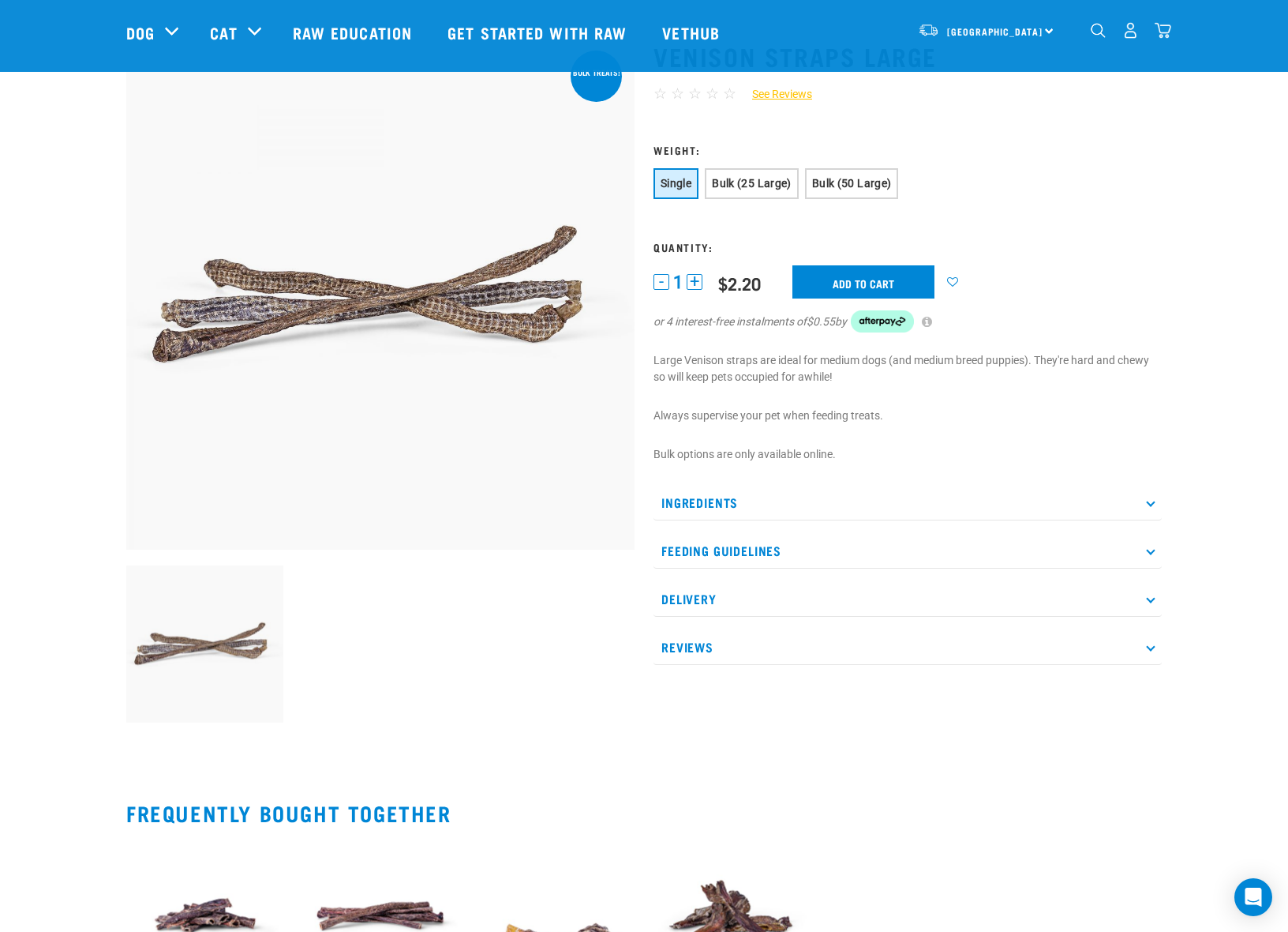
scroll to position [74, 0]
click at [733, 186] on span "Bulk (25 Large)" at bounding box center [751, 183] width 80 height 12
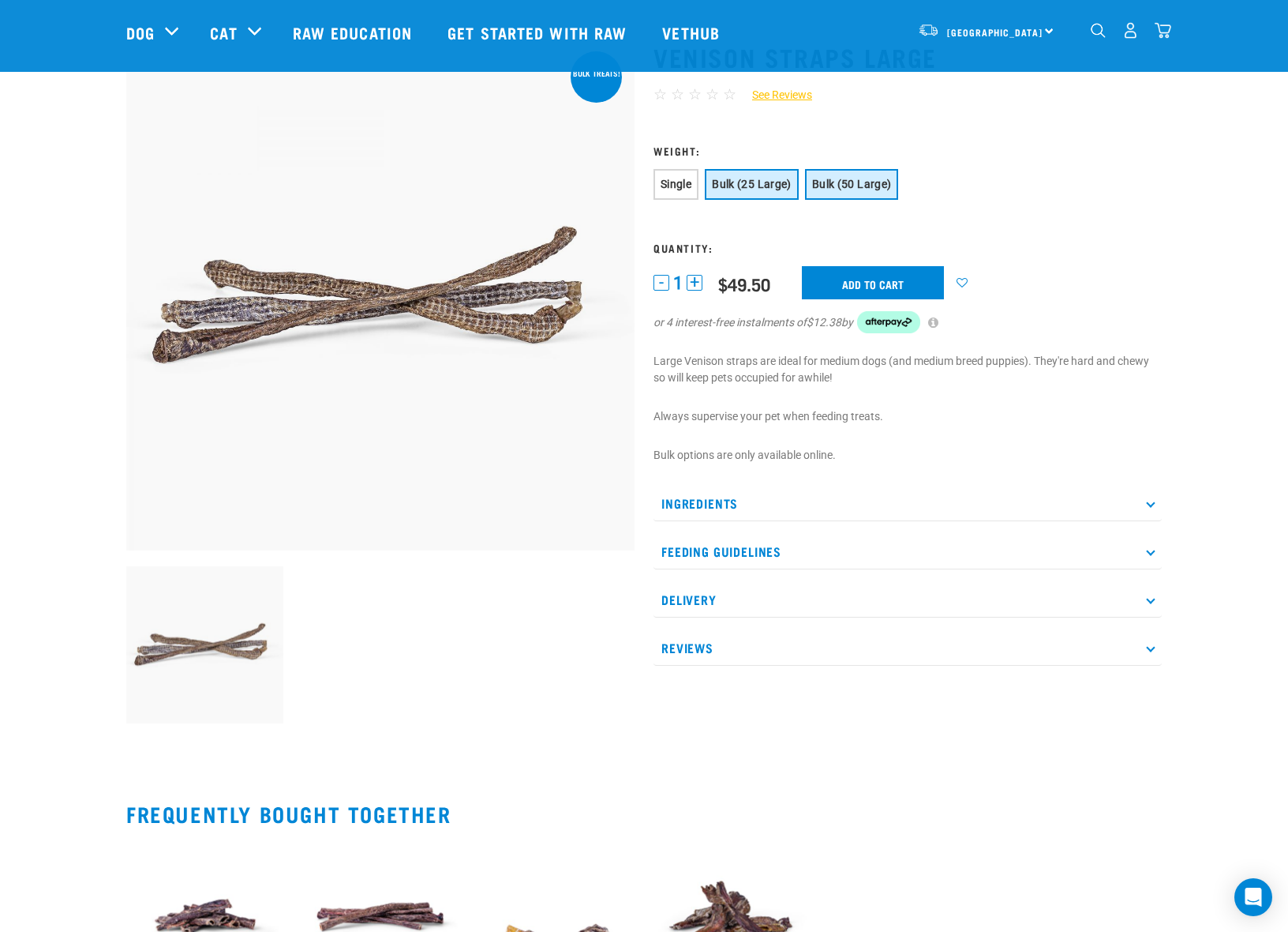
click at [855, 192] on button "Bulk (50 Large)" at bounding box center [852, 184] width 94 height 31
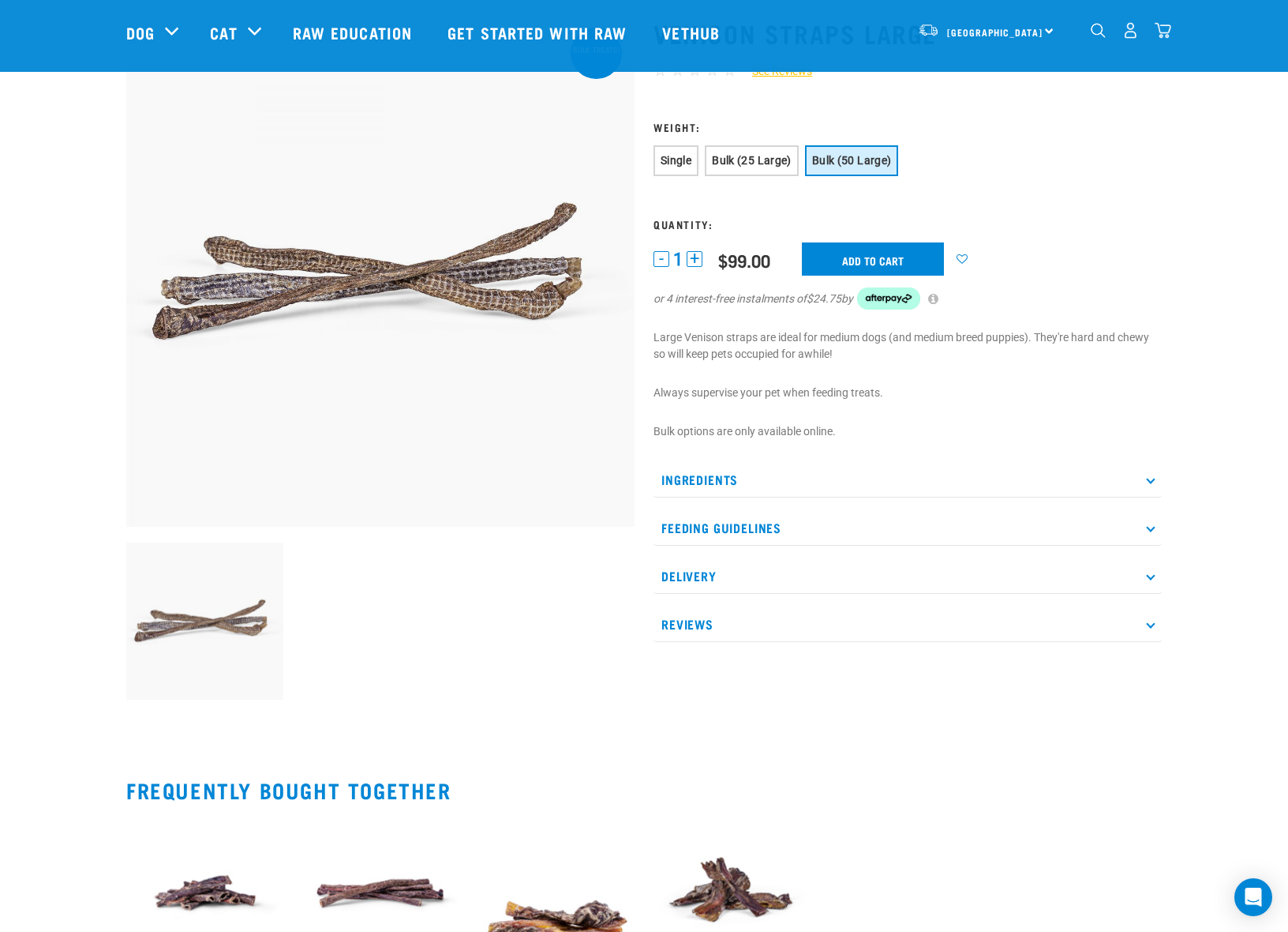
scroll to position [100, 0]
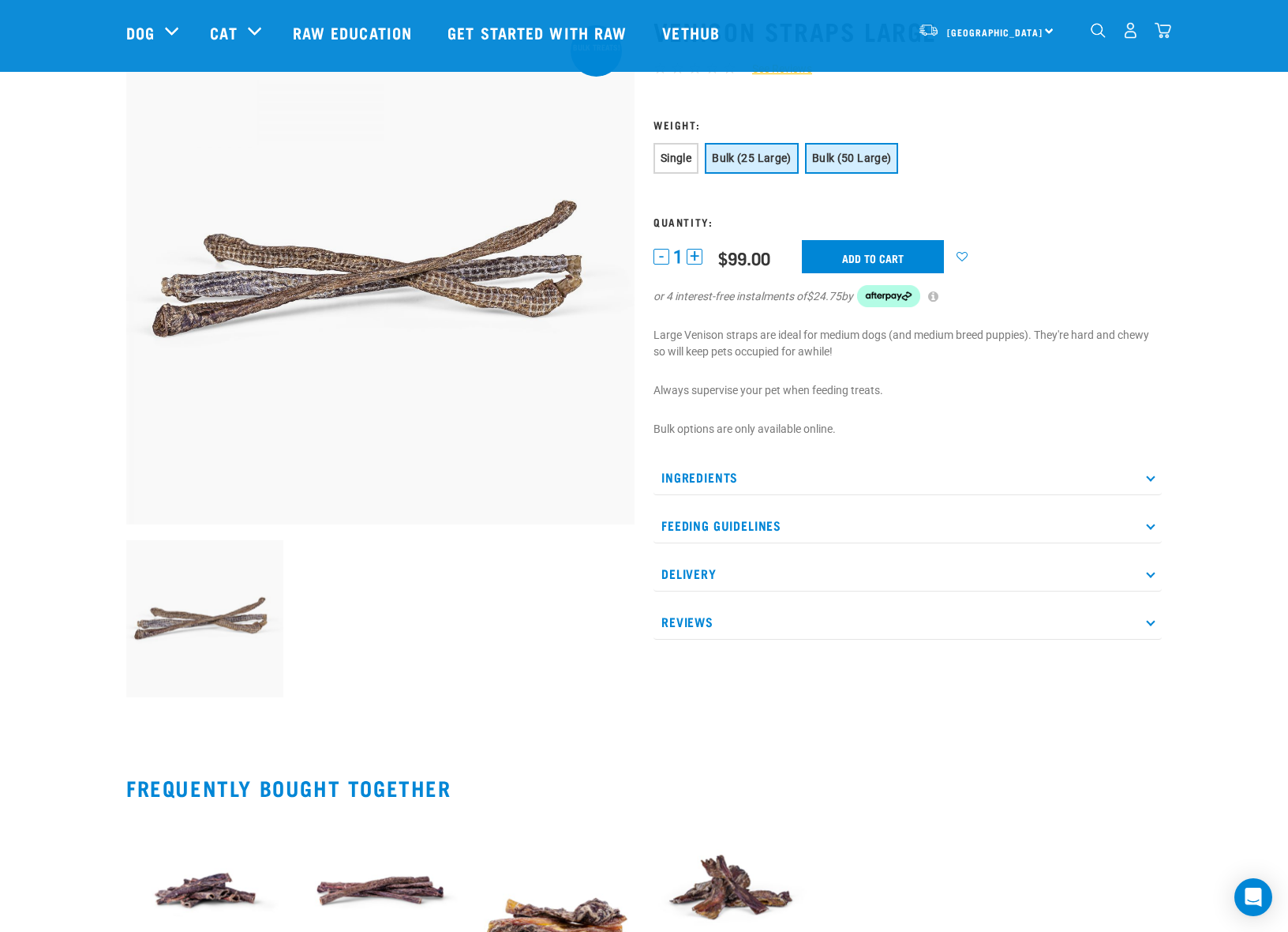
click at [747, 161] on span "Bulk (25 Large)" at bounding box center [751, 157] width 80 height 12
click at [840, 163] on span "Bulk (50 Large)" at bounding box center [851, 157] width 80 height 12
click at [677, 161] on span "Single" at bounding box center [676, 157] width 31 height 12
click at [750, 168] on button "Bulk (25 Large)" at bounding box center [751, 158] width 94 height 31
click at [839, 163] on span "Bulk (50 Large)" at bounding box center [851, 157] width 80 height 12
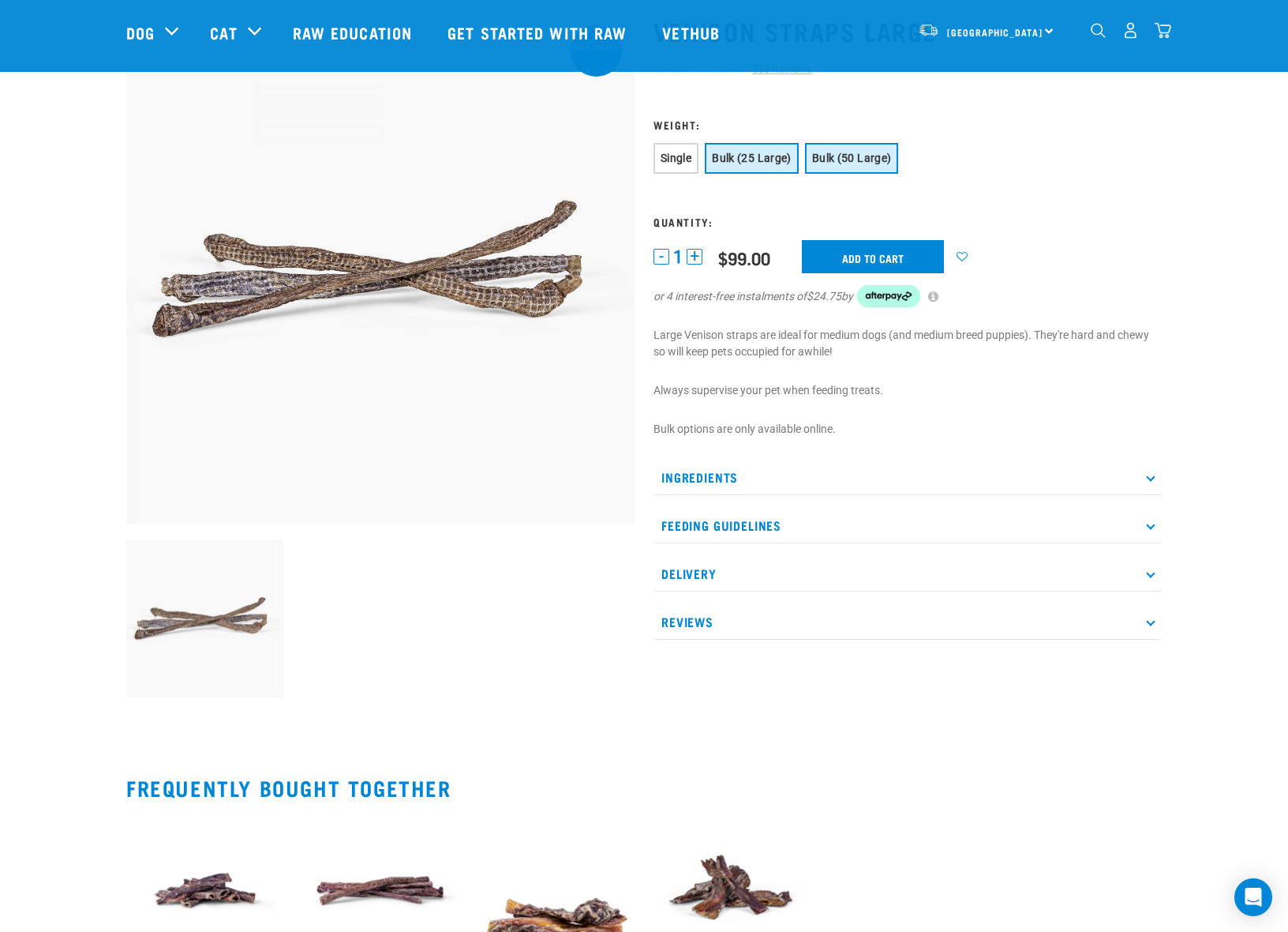
click at [771, 164] on span "Bulk (25 Large)" at bounding box center [751, 157] width 80 height 12
click at [675, 160] on span "Single" at bounding box center [676, 157] width 31 height 12
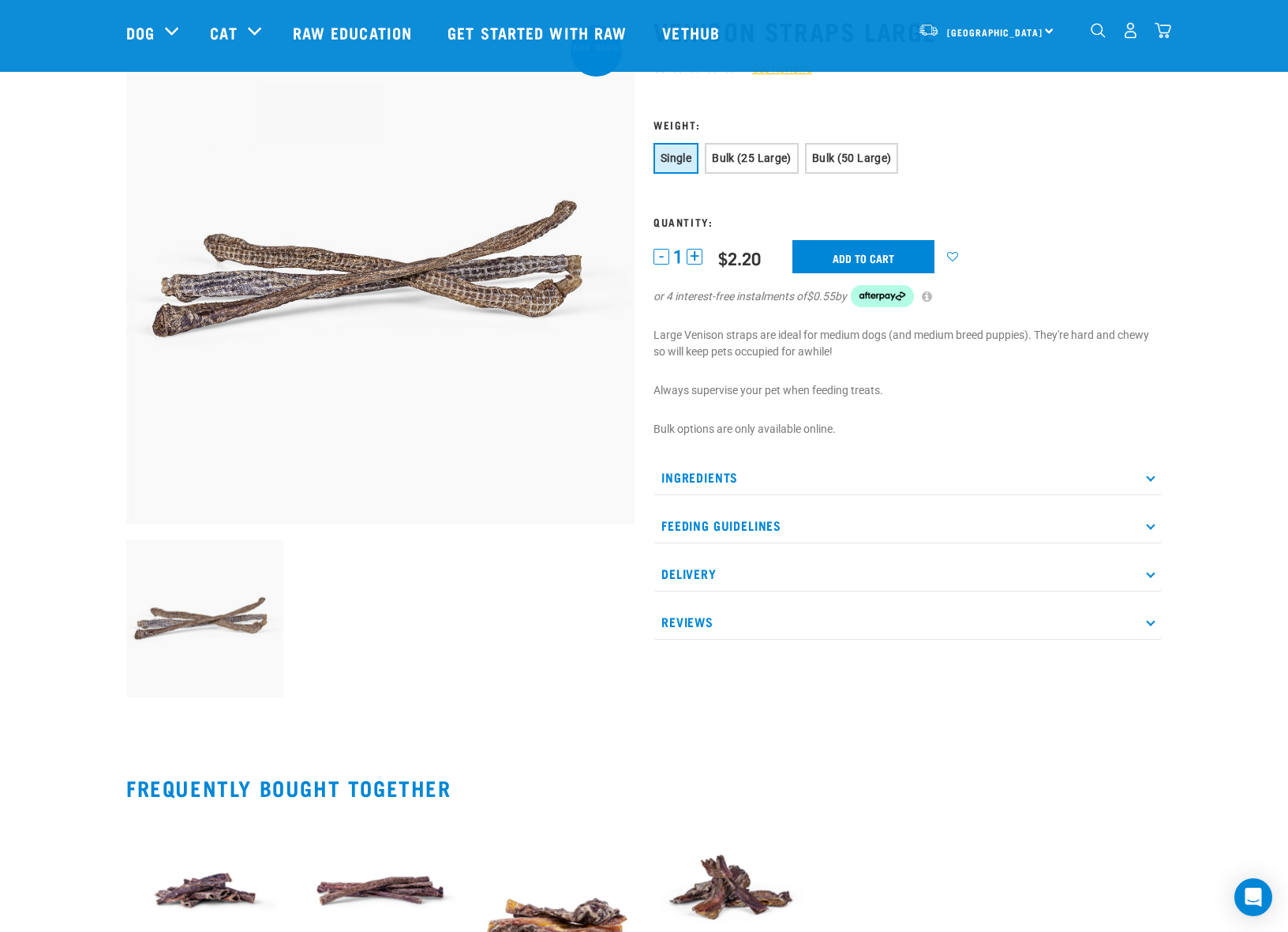
click at [669, 123] on h3 "Weight:" at bounding box center [908, 124] width 508 height 12
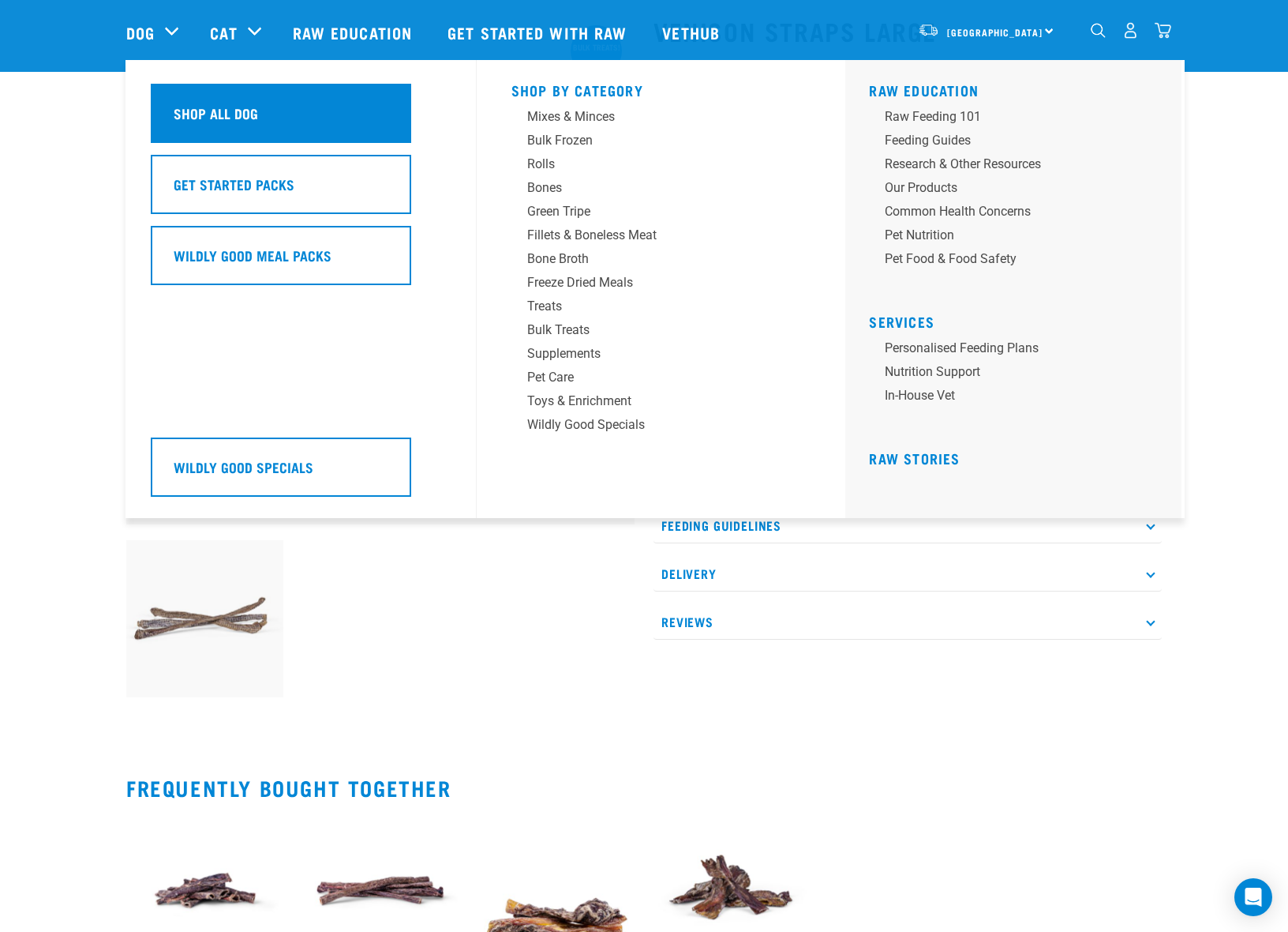
scroll to position [0, 0]
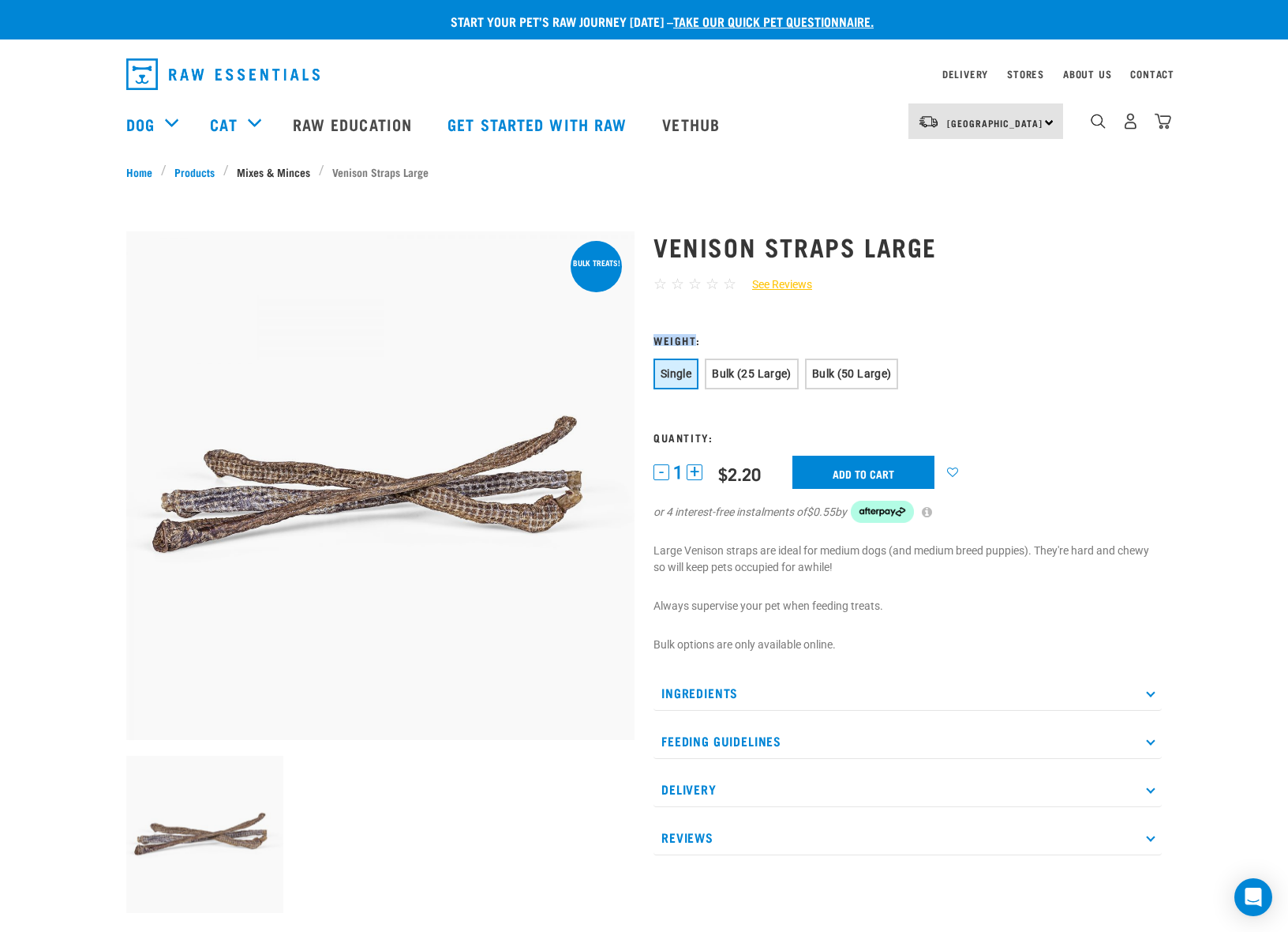
click at [264, 169] on link "Mixes & Minces" at bounding box center [274, 171] width 90 height 16
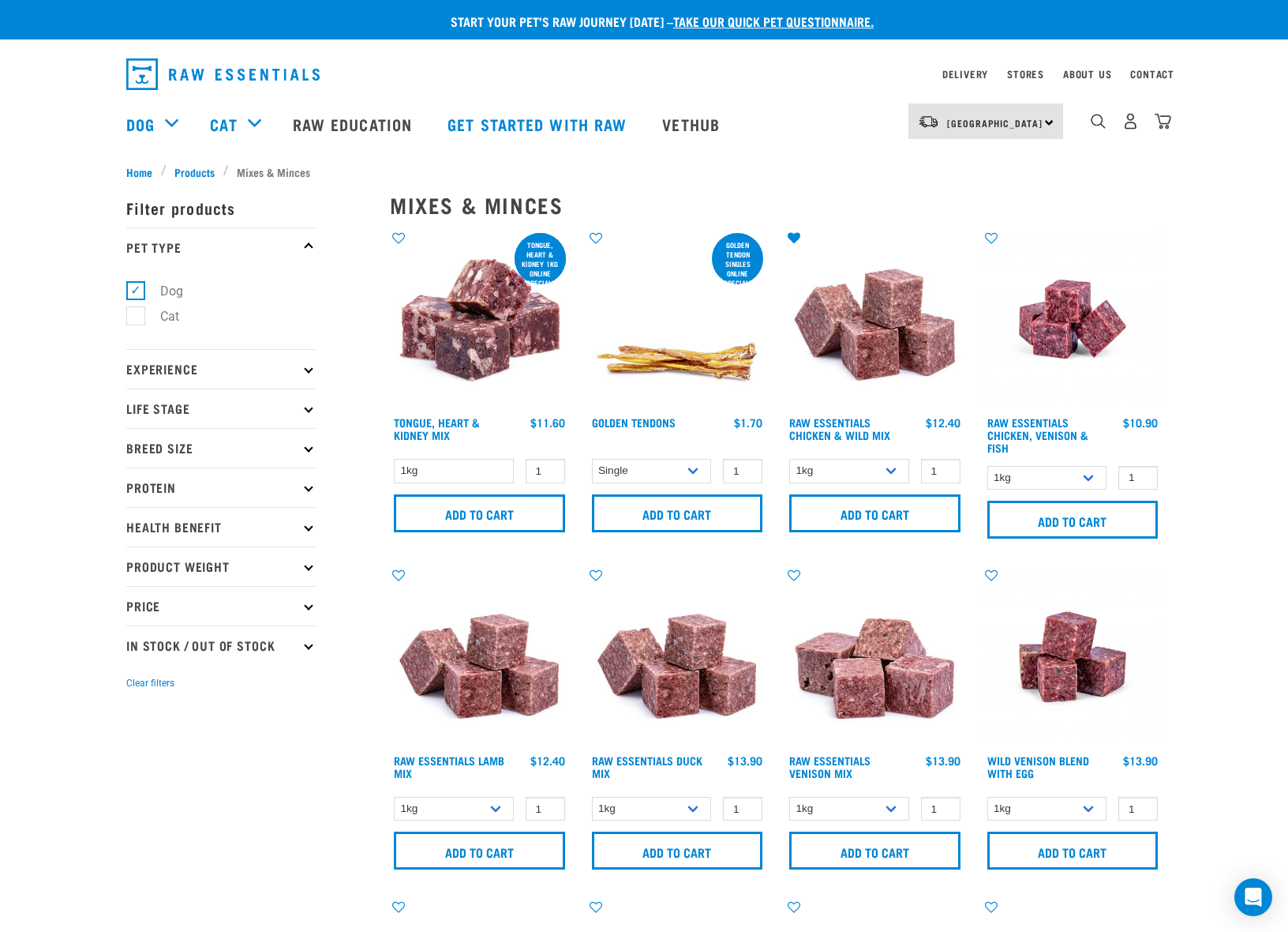
click at [306, 492] on p "Protein" at bounding box center [221, 486] width 190 height 39
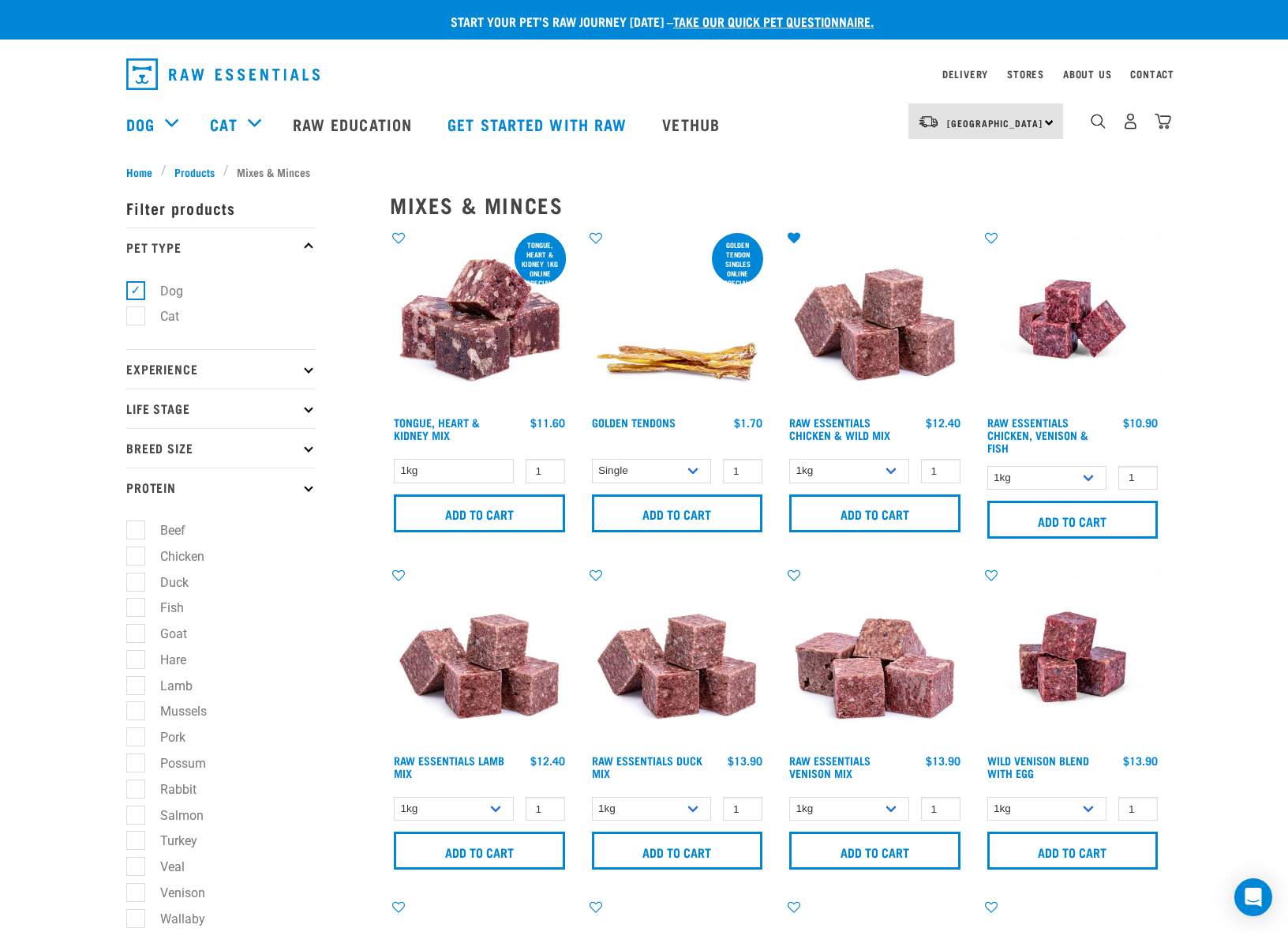
click at [135, 534] on label "Beef" at bounding box center [163, 530] width 57 height 20
click at [132, 533] on input "Beef" at bounding box center [131, 527] width 11 height 11
checkbox input "true"
